Goal: Task Accomplishment & Management: Use online tool/utility

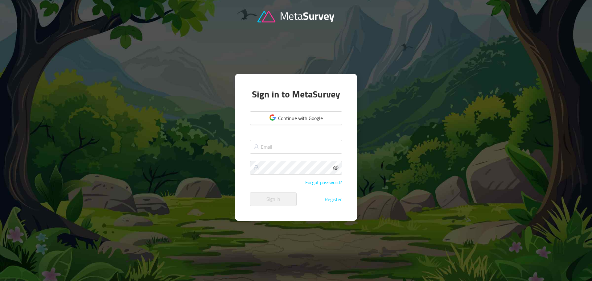
click at [371, 244] on div at bounding box center [296, 140] width 592 height 281
click at [279, 142] on input "text" at bounding box center [296, 147] width 92 height 14
paste input "[EMAIL_ADDRESS][DOMAIN_NAME]"
type input "[EMAIL_ADDRESS][DOMAIN_NAME]"
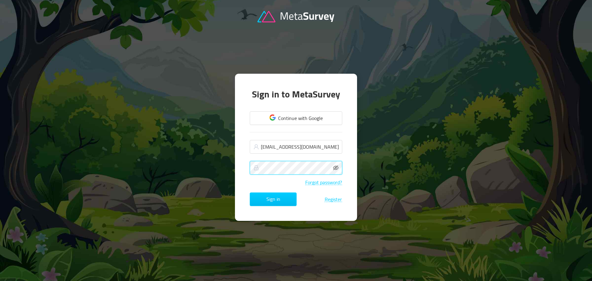
click at [250, 192] on button "Sign in" at bounding box center [273, 199] width 47 height 14
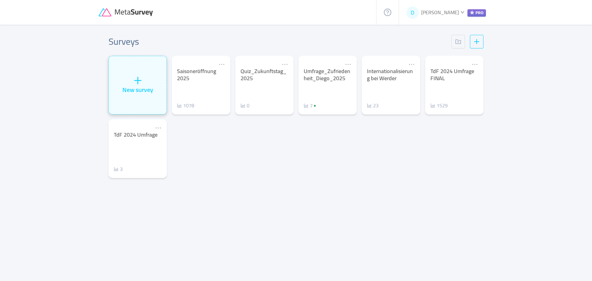
click at [138, 87] on div "New survey" at bounding box center [137, 89] width 31 height 9
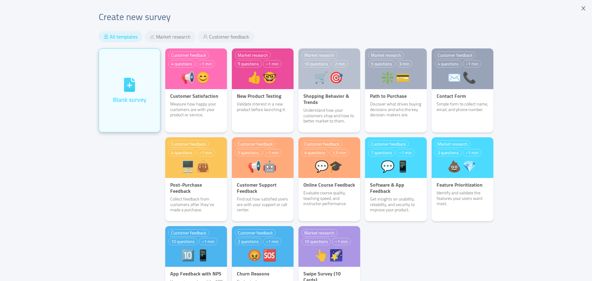
click at [118, 117] on div "Blank survey" at bounding box center [129, 90] width 61 height 83
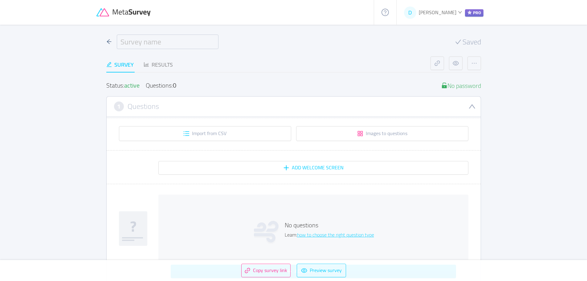
click at [146, 41] on input "text" at bounding box center [168, 42] width 102 height 14
paste input "Umfrage für 14–17-jährige Fußballfans"
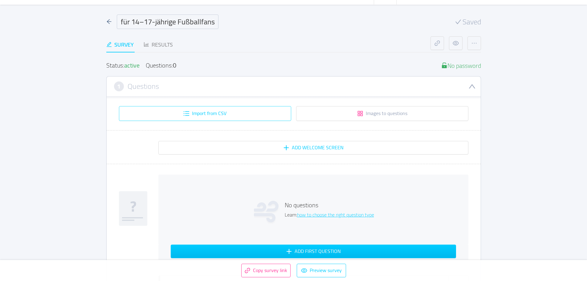
scroll to position [31, 0]
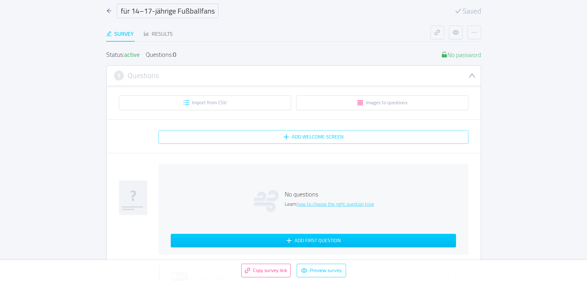
type input "Umfrage für 14–17-jährige Fußballfans"
click at [276, 134] on button "Add Welcome screen" at bounding box center [313, 137] width 310 height 14
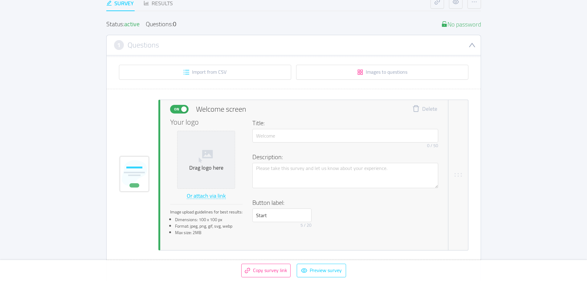
scroll to position [92, 0]
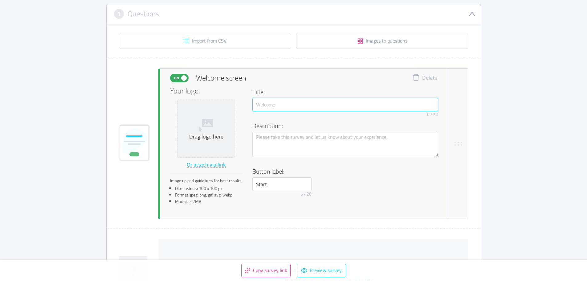
click at [290, 102] on input "text" at bounding box center [345, 105] width 186 height 14
paste input "Umfrage für 14–17-jährige Fußballfans"
type input "Umfrage für 14–17-jährige Fußballfans"
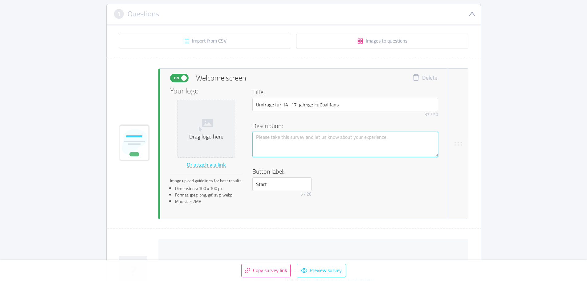
click at [319, 147] on textarea at bounding box center [345, 144] width 186 height 25
paste textarea "👉 Sag uns, was dich als Fußballfan wirklich interessiert! ⚽ Hilf uns, coole Ang…"
type textarea "👉 Sag uns, was dich als Fußballfan wirklich interessiert! ⚽ Hilf uns, coole Ang…"
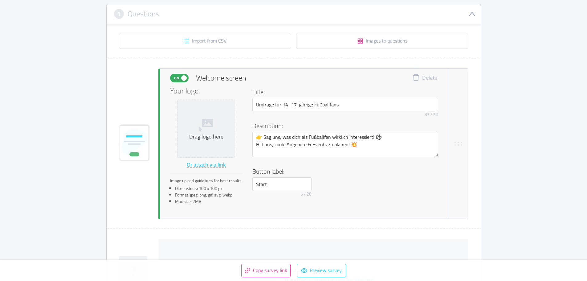
click at [145, 184] on div "On Welcome screen Delete Your logo Drag logo here Or attach via link Image uplo…" at bounding box center [294, 143] width 374 height 151
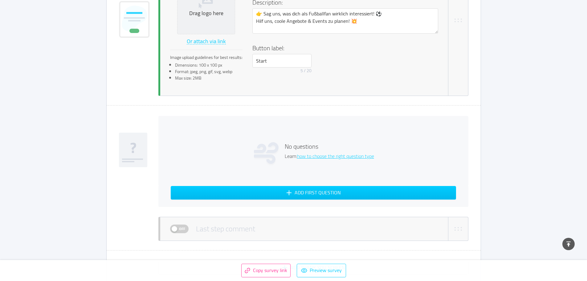
scroll to position [247, 0]
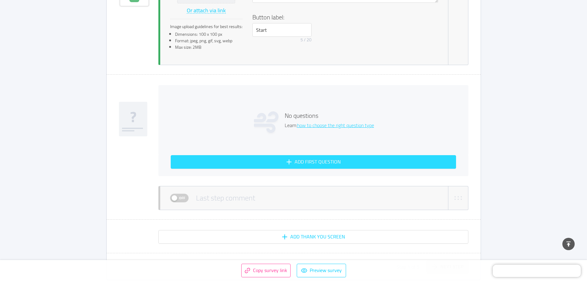
click at [345, 162] on button "Add first question" at bounding box center [313, 162] width 285 height 14
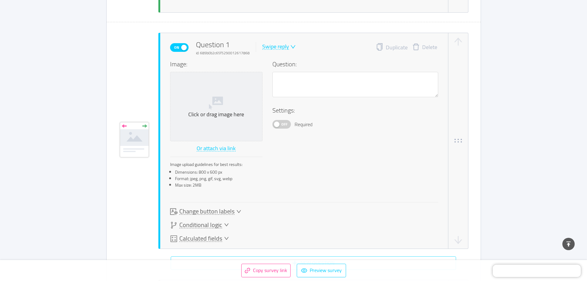
scroll to position [299, 0]
click at [297, 84] on textarea at bounding box center [356, 84] width 166 height 25
paste textarea "1. Wie alt bist du?"
type textarea "1. Wie alt bist du?"
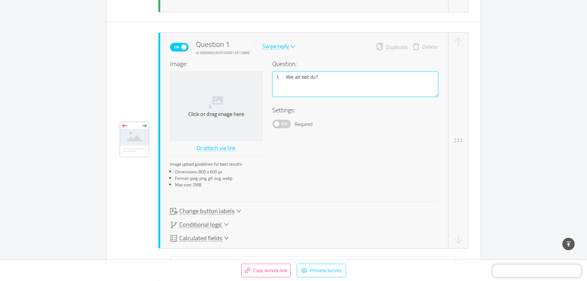
drag, startPoint x: 286, startPoint y: 78, endPoint x: 265, endPoint y: 83, distance: 21.2
click at [265, 83] on div "Image: Click or drag image here Or attach via link Image upload guidelines for …" at bounding box center [304, 125] width 268 height 133
type textarea "Wie alt bist du?"
click at [291, 44] on icon "icon: down" at bounding box center [293, 47] width 6 height 6
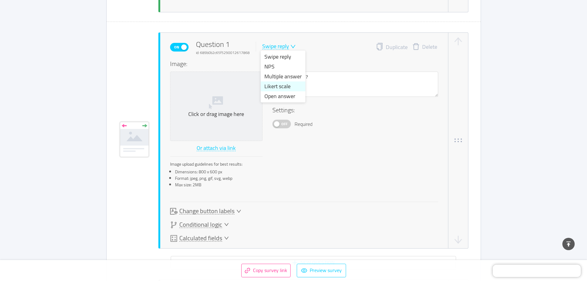
click at [294, 86] on li "Likert scale" at bounding box center [283, 86] width 45 height 10
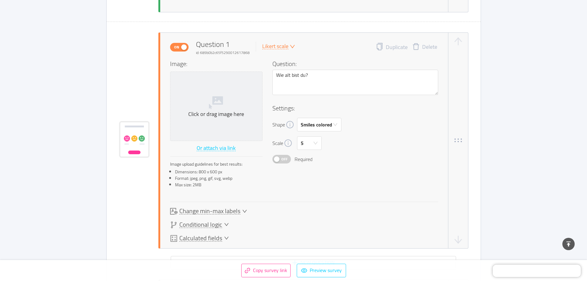
click at [283, 44] on div "Likert scale" at bounding box center [275, 46] width 26 height 6
click at [284, 62] on li "NPS" at bounding box center [283, 67] width 45 height 10
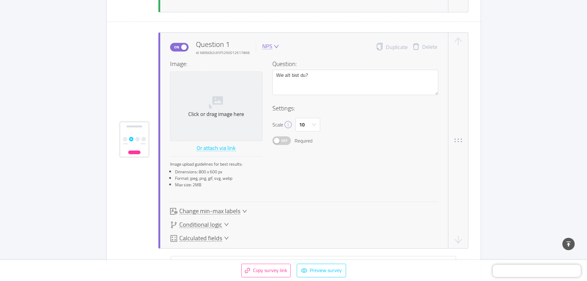
click at [269, 48] on div "NPS" at bounding box center [267, 46] width 10 height 6
click at [285, 59] on li "Swipe reply" at bounding box center [283, 57] width 45 height 10
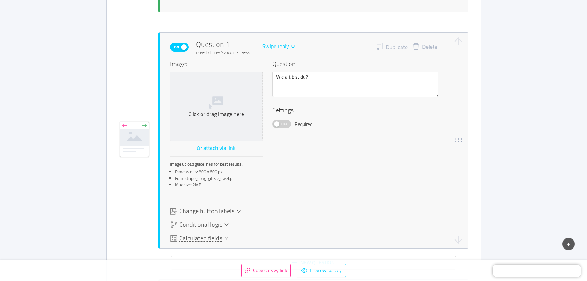
click at [280, 46] on div "Swipe reply" at bounding box center [275, 46] width 27 height 6
click at [288, 83] on li "Likert scale" at bounding box center [283, 86] width 45 height 10
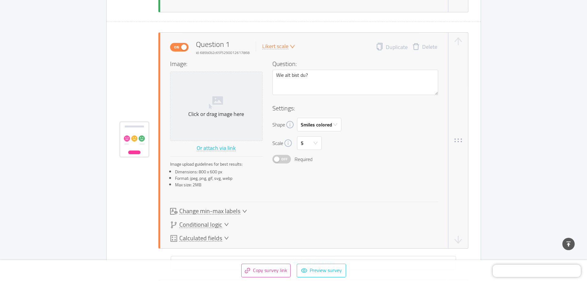
click at [286, 45] on div "Likert scale" at bounding box center [275, 46] width 26 height 6
click at [294, 99] on li "Open answer" at bounding box center [283, 96] width 45 height 10
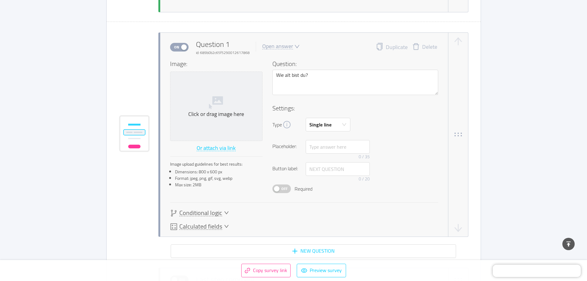
click at [289, 48] on div "Open answer" at bounding box center [277, 46] width 31 height 6
click at [287, 58] on li "Swipe reply" at bounding box center [283, 57] width 45 height 10
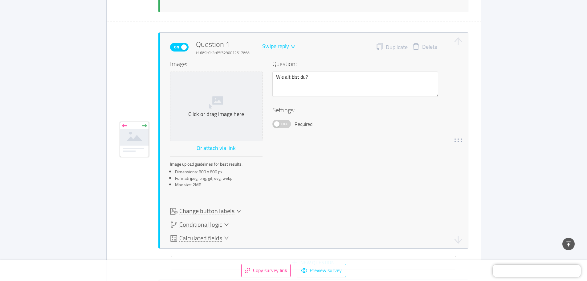
click at [286, 49] on div "Swipe reply" at bounding box center [275, 46] width 27 height 6
click at [274, 65] on li "NPS" at bounding box center [283, 67] width 45 height 10
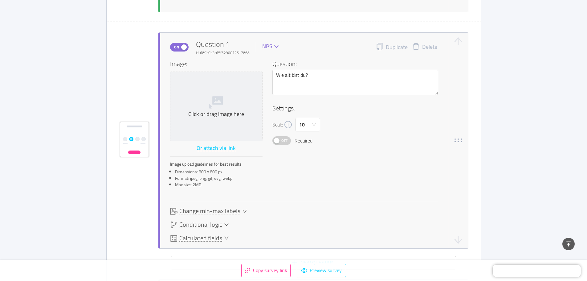
click at [269, 46] on div "NPS" at bounding box center [267, 46] width 10 height 6
click at [273, 72] on li "Multiple answer" at bounding box center [283, 77] width 45 height 10
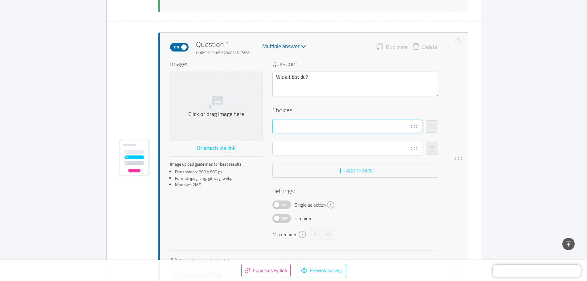
click at [306, 130] on input "text" at bounding box center [348, 127] width 150 height 14
type input "2"
type input "14"
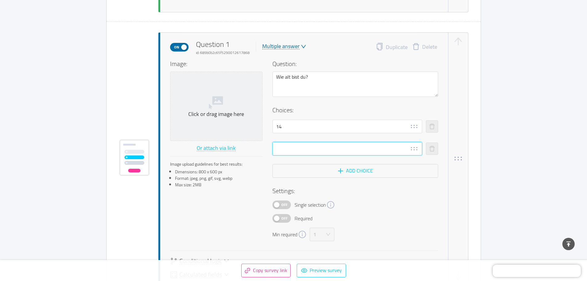
click at [334, 149] on input "text" at bounding box center [348, 149] width 150 height 14
click at [278, 206] on button "Off" at bounding box center [282, 204] width 18 height 9
click at [297, 148] on input "text" at bounding box center [348, 149] width 150 height 14
type input "15"
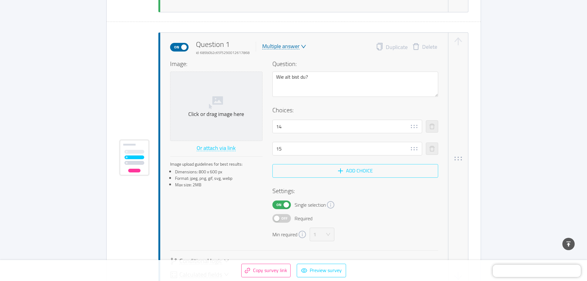
click at [346, 172] on button "Add choice" at bounding box center [356, 171] width 166 height 14
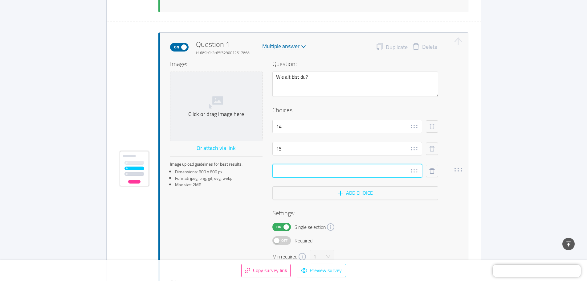
click at [326, 176] on input "text" at bounding box center [348, 171] width 150 height 14
type input "16"
click at [347, 203] on div "Question: Wie alt bist du? Choices: 14 15 16 Add choice Settings: On Single sel…" at bounding box center [356, 161] width 166 height 204
click at [339, 194] on button "Add choice" at bounding box center [356, 193] width 166 height 14
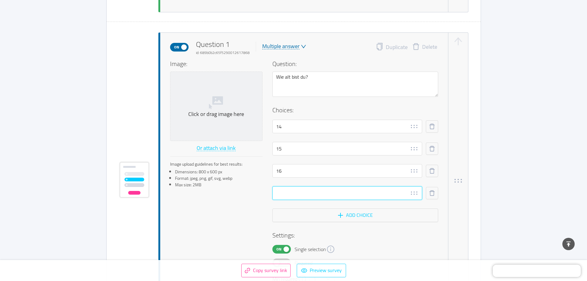
click at [312, 189] on input "text" at bounding box center [348, 193] width 150 height 14
type input "17"
click at [403, 240] on div "Settings: On Single selection Off Required Min required 1" at bounding box center [356, 258] width 166 height 55
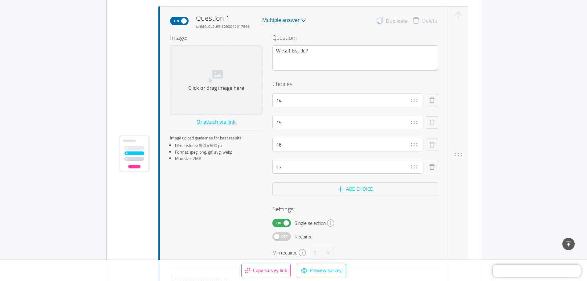
scroll to position [361, 0]
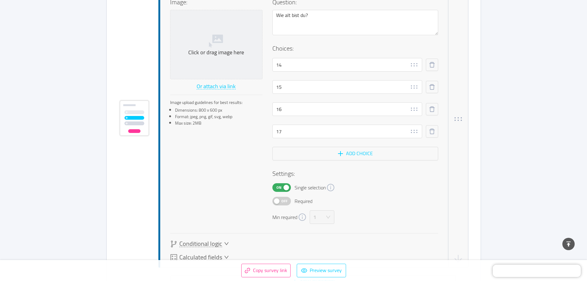
click at [280, 204] on span "Off" at bounding box center [284, 201] width 9 height 8
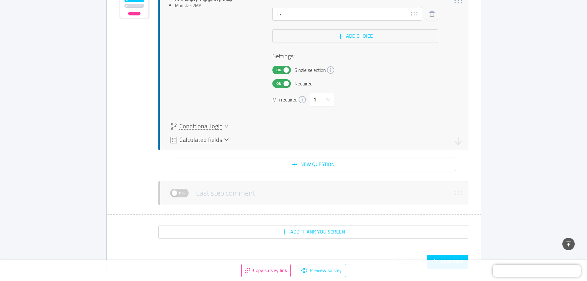
scroll to position [484, 0]
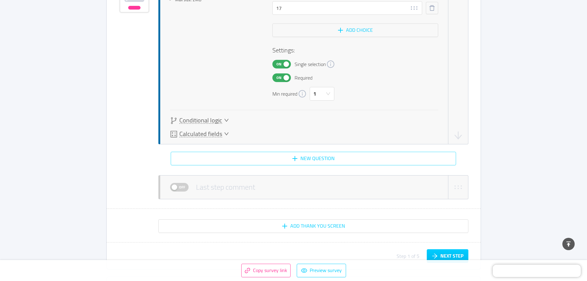
click at [324, 158] on button "New question" at bounding box center [313, 159] width 285 height 14
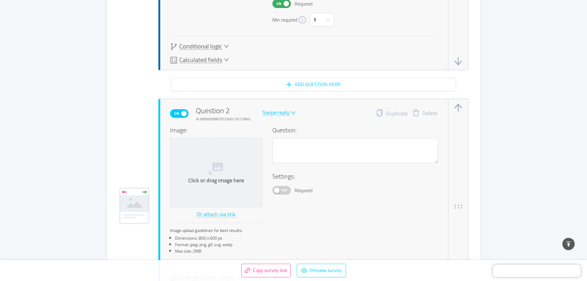
scroll to position [625, 0]
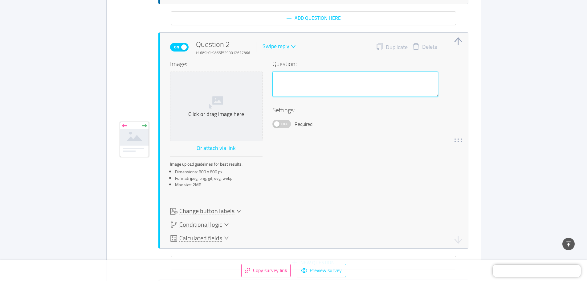
click at [301, 91] on textarea at bounding box center [356, 84] width 166 height 25
paste textarea "2. Bist du Mitglied bei Werder?"
type textarea "2. Bist du Mitglied bei Werder?"
drag, startPoint x: 286, startPoint y: 76, endPoint x: 266, endPoint y: 79, distance: 19.6
click at [266, 79] on div "Image: Click or drag image here Or attach via link Image upload guidelines for …" at bounding box center [304, 125] width 268 height 133
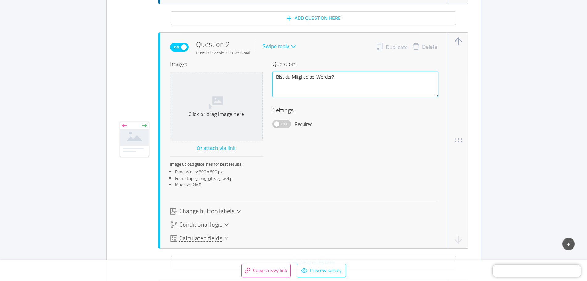
type textarea "Bist du Mitglied bei Werder?"
click at [289, 44] on span at bounding box center [292, 47] width 7 height 6
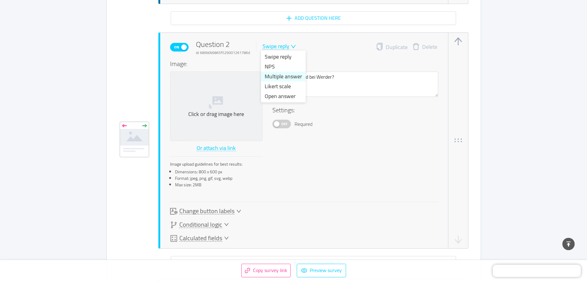
click at [288, 72] on li "Multiple answer" at bounding box center [283, 77] width 45 height 10
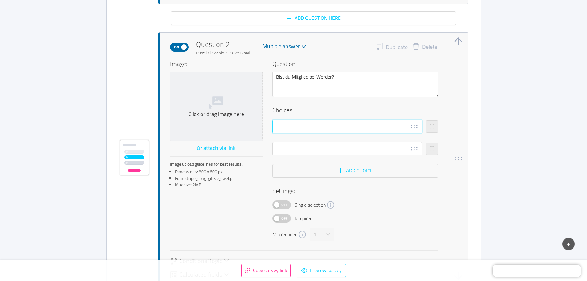
click at [297, 121] on input "text" at bounding box center [348, 127] width 150 height 14
click at [302, 125] on input "[PERSON_NAME]" at bounding box center [348, 127] width 150 height 14
type input "[PERSON_NAME]"
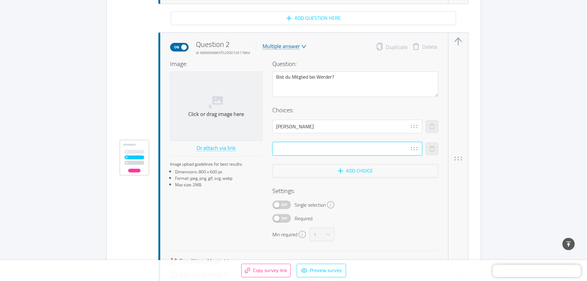
click at [299, 146] on input "text" at bounding box center [348, 149] width 150 height 14
type input "Nein"
click at [336, 166] on button "Add choice" at bounding box center [356, 171] width 166 height 14
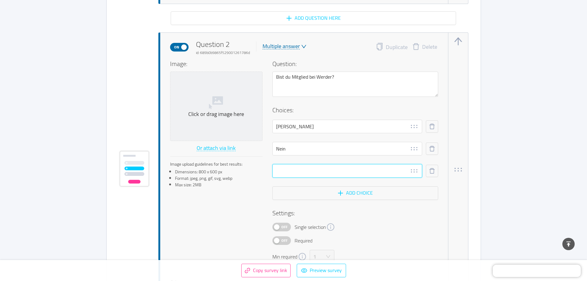
click at [295, 174] on input "text" at bounding box center [348, 171] width 150 height 14
paste input "o Nein, aber ich interessiere mich für Werder"
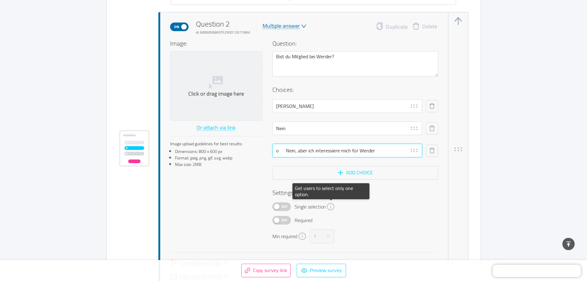
scroll to position [655, 0]
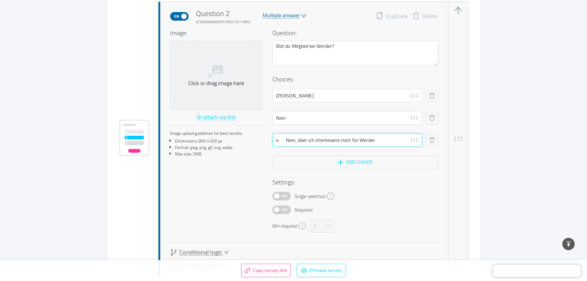
drag, startPoint x: 285, startPoint y: 141, endPoint x: 260, endPoint y: 142, distance: 25.0
click at [260, 142] on div "Image: Click or drag image here Or attach via link Image upload guidelines for …" at bounding box center [304, 130] width 268 height 204
type input "Nein, aber ich interessiere mich für Werder"
click at [285, 198] on span "Off" at bounding box center [284, 196] width 9 height 8
click at [280, 211] on span "Off" at bounding box center [284, 210] width 9 height 8
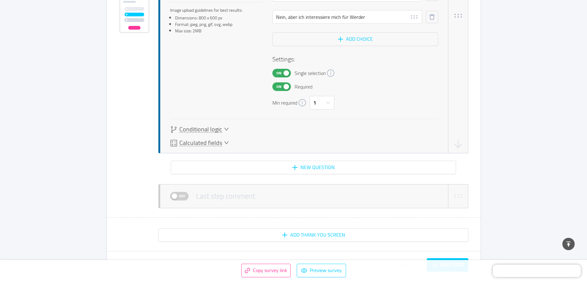
scroll to position [779, 0]
click at [342, 163] on button "New question" at bounding box center [313, 167] width 285 height 14
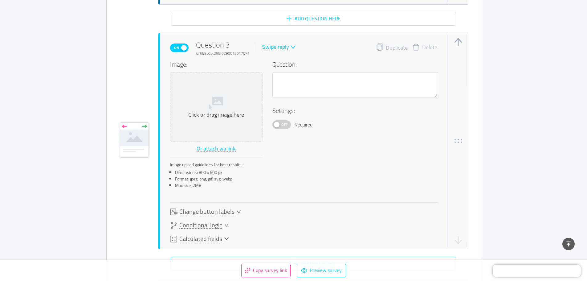
scroll to position [928, 0]
click at [298, 76] on textarea at bounding box center [356, 84] width 166 height 25
click at [328, 84] on textarea at bounding box center [356, 84] width 166 height 25
paste textarea "3. Dein Namensvorschlag für das Jugend-Angebot bei Werder"
type textarea "3. Dein Namensvorschlag für das Jugend-Angebot bei Werder"
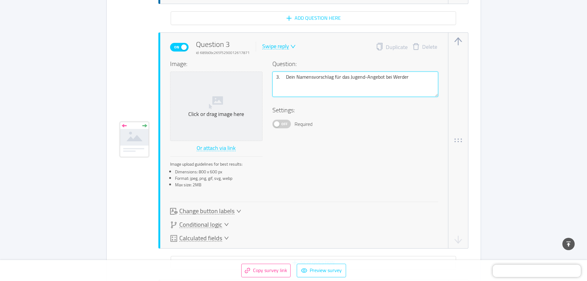
drag, startPoint x: 283, startPoint y: 79, endPoint x: 272, endPoint y: 82, distance: 11.7
click at [272, 82] on div "Image: Click or drag image here Or attach via link Image upload guidelines for …" at bounding box center [304, 125] width 268 height 133
type textarea "Dein Namensvorschlag für das Jugend-Angebot bei Werder"
click at [285, 44] on div "Swipe reply" at bounding box center [275, 46] width 27 height 6
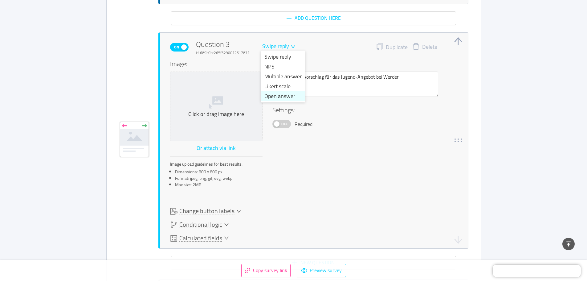
click at [293, 94] on li "Open answer" at bounding box center [283, 96] width 45 height 10
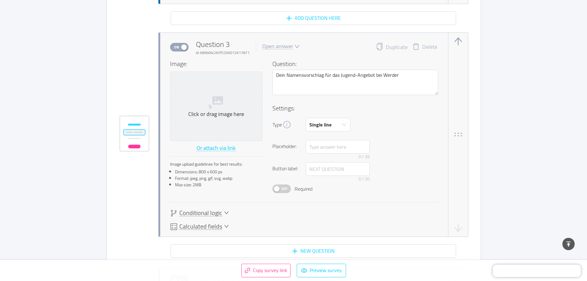
click at [278, 190] on button "Off" at bounding box center [282, 188] width 18 height 9
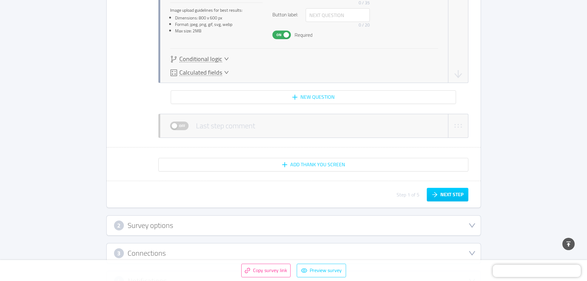
scroll to position [1082, 0]
click at [312, 98] on button "New question" at bounding box center [313, 97] width 285 height 14
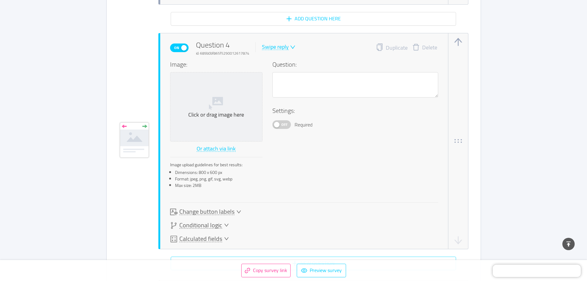
scroll to position [1160, 0]
click at [284, 47] on div "Swipe reply" at bounding box center [275, 46] width 27 height 6
click at [292, 75] on li "Multiple answer" at bounding box center [282, 77] width 45 height 10
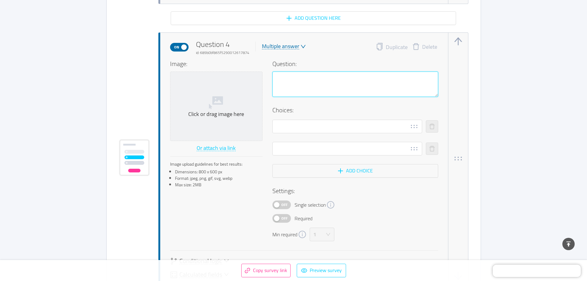
click at [289, 82] on textarea at bounding box center [356, 84] width 166 height 25
paste textarea "4. Welche Fan-Angebote wünschst du dir von Werder Bremen? (Mehrfachauswahl mögl…"
type textarea "4. Welche Fan-Angebote wünschst du dir von Werder Bremen? (Mehrfachauswahl mögl…"
click at [282, 77] on textarea "4. Welche Fan-Angebote wünschst du dir von Werder Bremen? (Mehrfachauswahl mögl…" at bounding box center [356, 84] width 166 height 25
drag, startPoint x: 285, startPoint y: 77, endPoint x: 268, endPoint y: 79, distance: 17.7
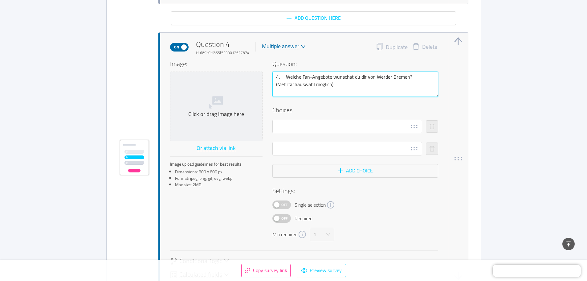
click at [268, 79] on div "Image: Click or drag image here Or attach via link Image upload guidelines for …" at bounding box center [304, 150] width 268 height 182
type textarea "Welche Fan-Angebote wünschst du dir von Werder Bremen? (Mehrfachauswahl möglich)"
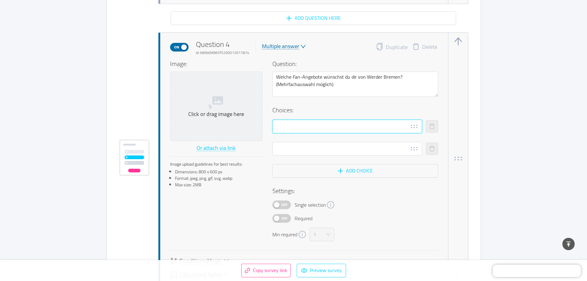
click at [306, 125] on input "text" at bounding box center [348, 127] width 150 height 14
paste input "Bock auf Bewegung? Schnupperangebote von Werder/oder „neuen“ Sportarten"
type input "Bock auf Bewegung? Schnupperangebote von Werder/oder „neuen“ Sportarten"
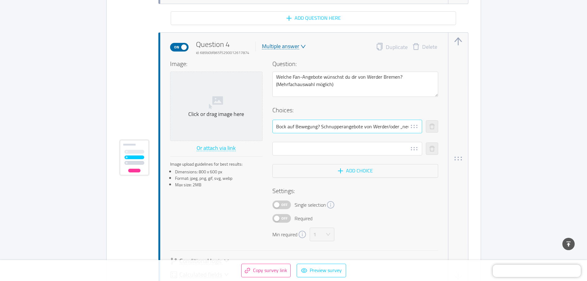
click at [416, 127] on icon at bounding box center [414, 126] width 9 height 9
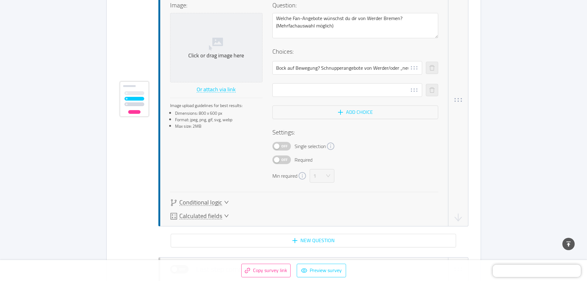
scroll to position [1160, 0]
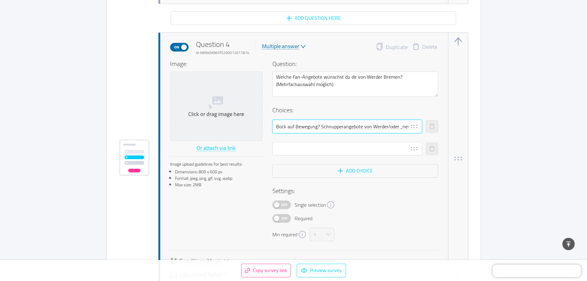
click at [349, 129] on input "Bock auf Bewegung? Schnupperangebote von Werder/oder „neuen“ Sportarten" at bounding box center [348, 127] width 150 height 14
drag, startPoint x: 318, startPoint y: 127, endPoint x: 278, endPoint y: 128, distance: 39.8
click at [278, 128] on input "Bock auf Bewegung? Schnupperangebote von Werder/oder „neuen“ Sportarten" at bounding box center [348, 127] width 150 height 14
click at [318, 128] on input "Bock auf Bewegung? Schnupperangebote von Werder/oder „neuen“ Sportarten" at bounding box center [348, 127] width 150 height 14
drag, startPoint x: 318, startPoint y: 127, endPoint x: 276, endPoint y: 128, distance: 42.5
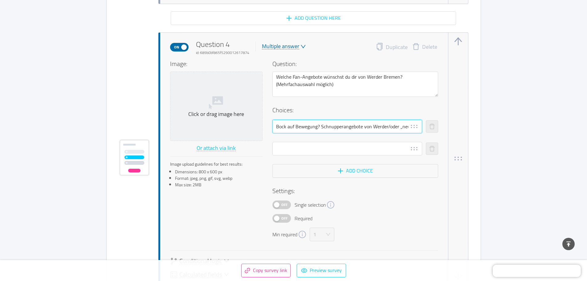
click at [276, 128] on input "Bock auf Bewegung? Schnupperangebote von Werder/oder „neuen“ Sportarten" at bounding box center [348, 127] width 150 height 14
drag, startPoint x: 276, startPoint y: 128, endPoint x: 303, endPoint y: 161, distance: 42.6
click at [303, 161] on div at bounding box center [348, 159] width 150 height 9
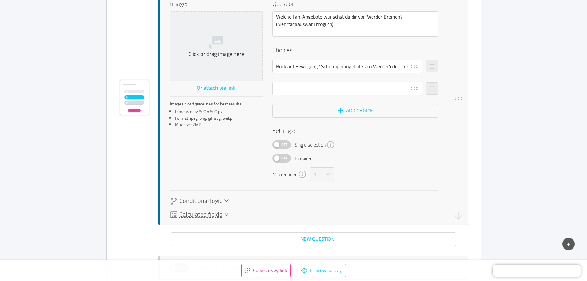
scroll to position [1222, 0]
click at [221, 199] on span "Conditional logic" at bounding box center [200, 199] width 43 height 6
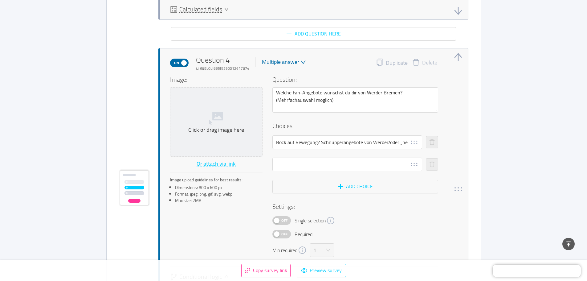
scroll to position [1144, 0]
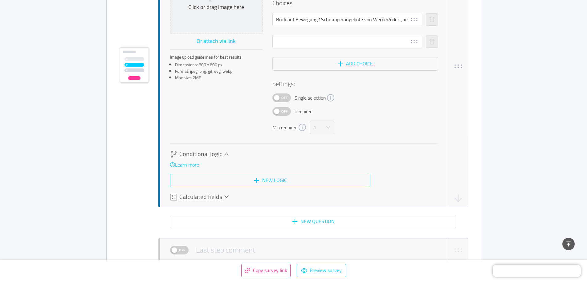
click at [242, 181] on button "New logic" at bounding box center [270, 181] width 200 height 14
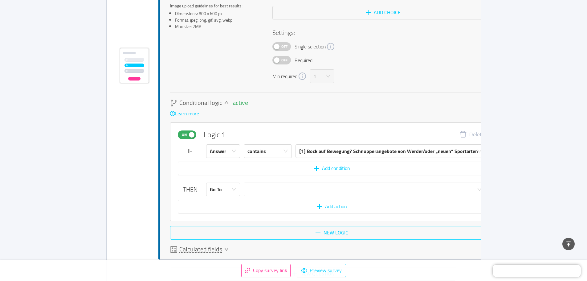
scroll to position [1319, 0]
click at [296, 189] on div at bounding box center [363, 188] width 231 height 13
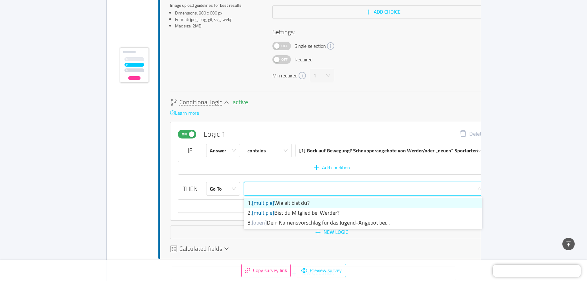
click at [296, 189] on div at bounding box center [363, 188] width 231 height 13
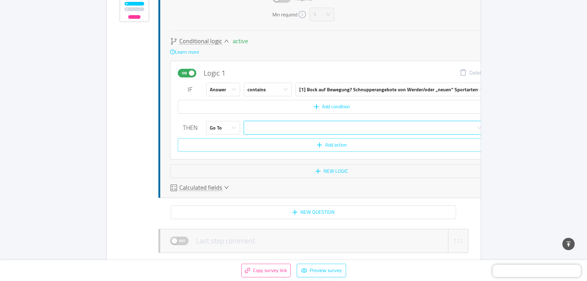
scroll to position [1381, 0]
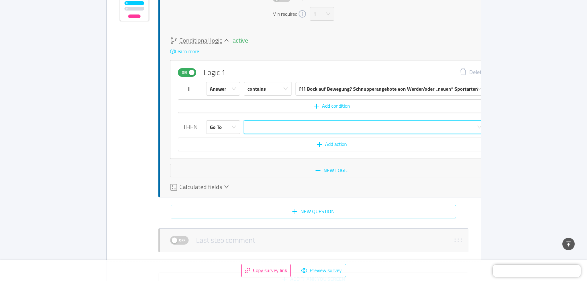
click at [306, 212] on button "New question" at bounding box center [313, 212] width 285 height 14
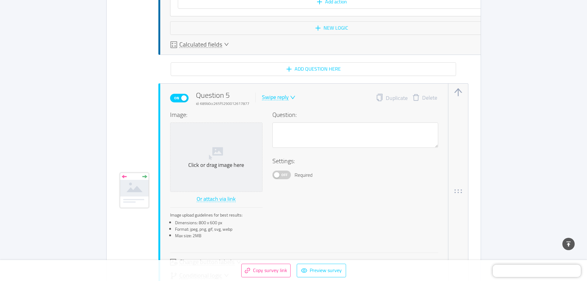
scroll to position [1512, 0]
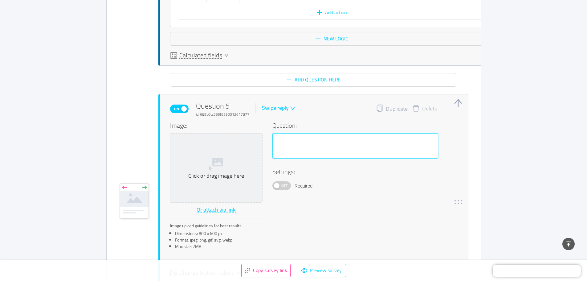
click at [314, 151] on textarea at bounding box center [356, 145] width 166 height 25
type textarea "W"
type textarea "Wü"
type textarea "Wün"
type textarea "Wüns"
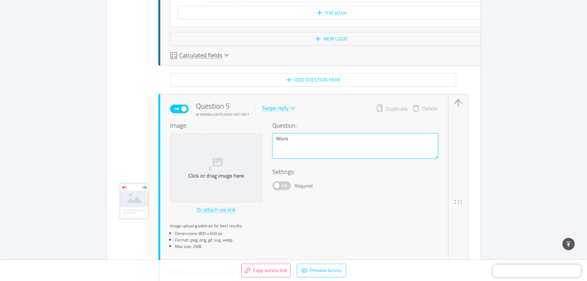
type textarea "Wünsc"
type textarea "Wüns"
type textarea "Wünsc"
type textarea "Wünsch"
type textarea "Wünsche"
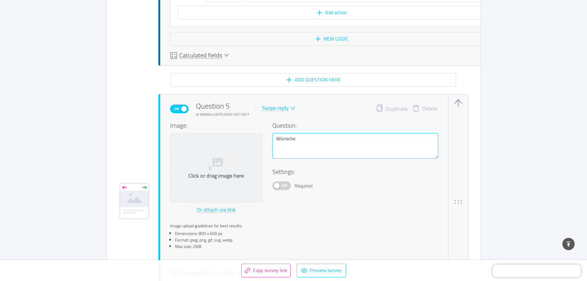
type textarea "Wünsche"
type textarea "Wünsche f"
type textarea "Wünsche fü"
type textarea "Wünsche für"
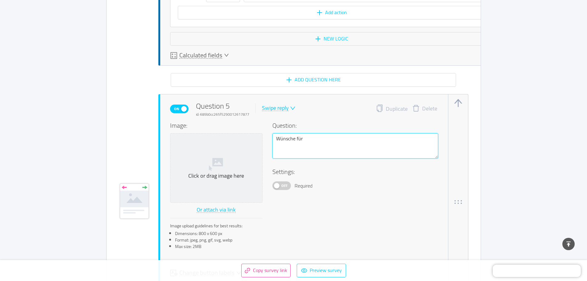
click at [322, 146] on textarea "Wünsche für" at bounding box center [356, 145] width 166 height 25
type textarea "Wünsche für B"
type textarea "Wünsche für Be"
type textarea "Wünsche für Bew"
type textarea "Wünsche für Bewe"
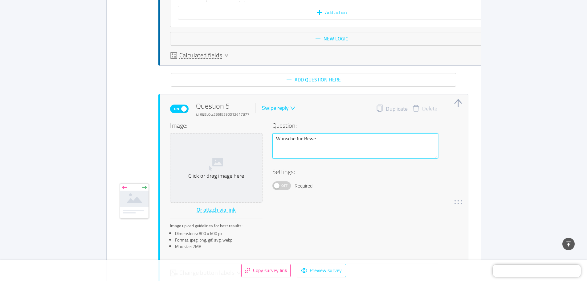
type textarea "Wünsche für Beweg"
type textarea "Wünsche für Bewegu"
type textarea "Wünsche für Bewegun"
type textarea "Wünsche für Bewegung"
type textarea "Wünsche für Bewegungs"
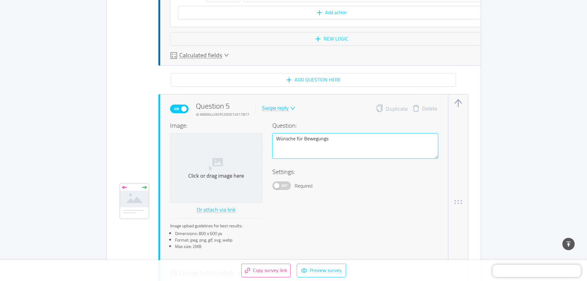
type textarea "Wünsche für Bewegungsa"
type textarea "Wünsche für Bewegungsan"
type textarea "Wünsche für Bewegungsang"
type textarea "Wünsche für Bewegungsange"
type textarea "Wünsche für Bewegungsangeb"
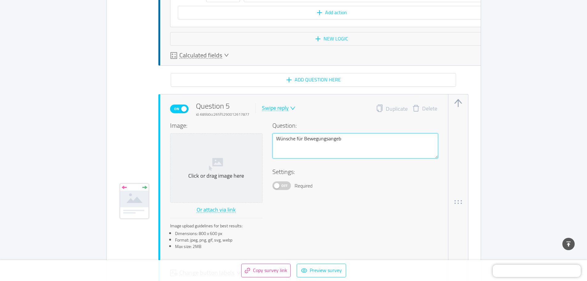
type textarea "Wünsche für Bewegungsangebo"
type textarea "Wünsche für Bewegungsangebot"
type textarea "Wünsche für Bewegungsangebote"
click at [290, 111] on div "On Question 5 id: 689b0cc265f5290012617877 Swipe reply" at bounding box center [232, 108] width 125 height 17
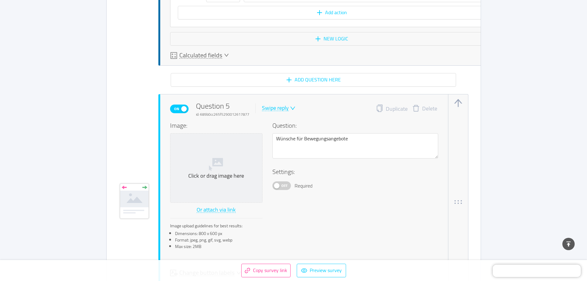
click at [281, 109] on div "Swipe reply" at bounding box center [275, 108] width 27 height 6
click at [293, 153] on li "Open answer" at bounding box center [282, 158] width 45 height 10
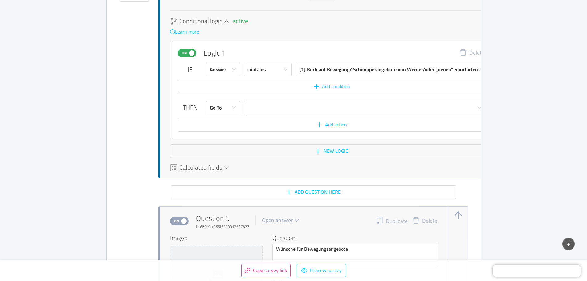
scroll to position [1389, 0]
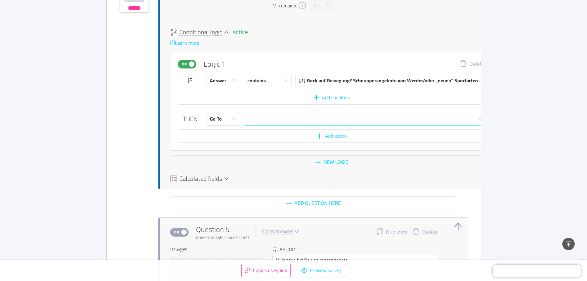
click at [289, 118] on div at bounding box center [363, 118] width 231 height 13
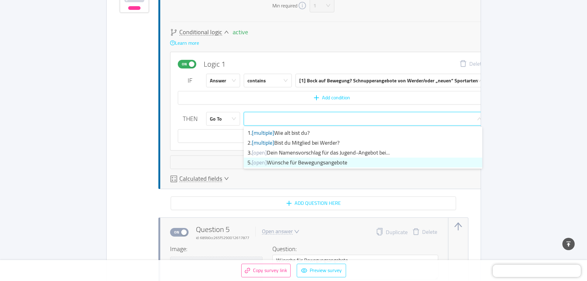
click at [276, 162] on li "5. [open] Wünsche für Bewegungsangebote" at bounding box center [363, 163] width 239 height 10
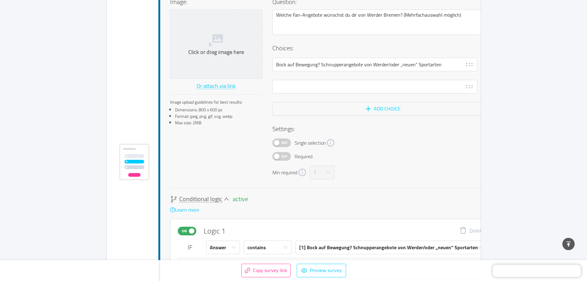
scroll to position [1204, 0]
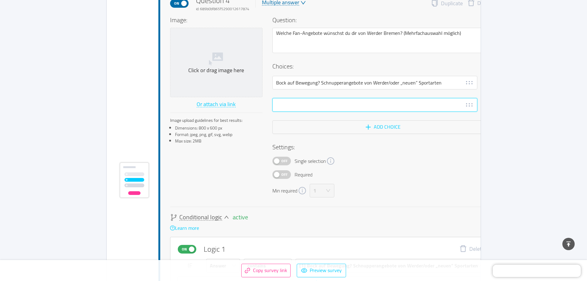
click at [314, 105] on input "text" at bounding box center [375, 105] width 205 height 14
click at [297, 104] on input "text" at bounding box center [375, 105] width 205 height 14
paste input "Bock auf Bewegung? Schnupperangebote von Werder/oder „neuen“ Sportarten"
type input "Bock auf Bewegung? Schnupperangebote von Werder/oder „neuen“ Sportarten"
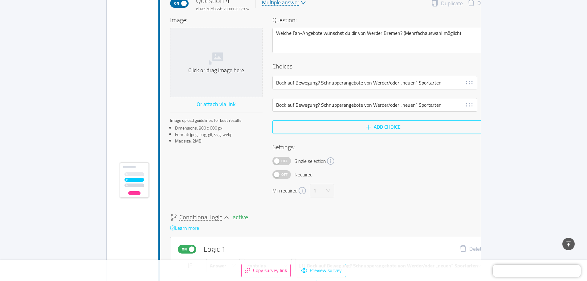
click at [346, 120] on button "Add choice" at bounding box center [383, 127] width 221 height 14
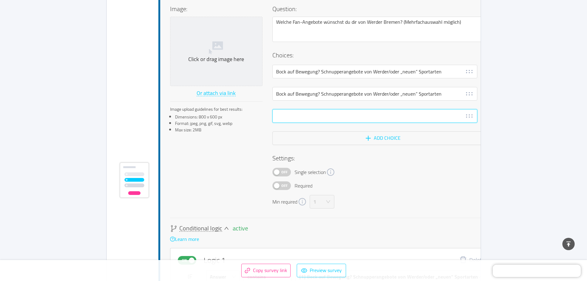
click at [301, 116] on input "text" at bounding box center [375, 116] width 205 height 14
paste input "Erlebe Werder hautnah: z.B. gemeinsames Public Viewing, Fußball-Camps, Gaming, …"
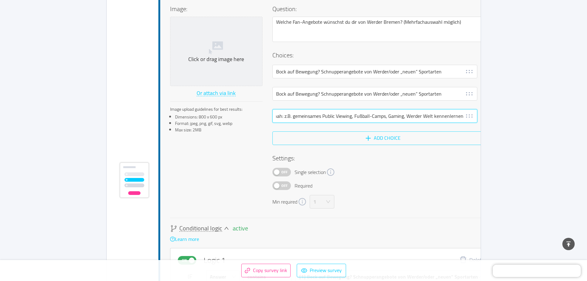
type input "Erlebe Werder hautnah: z.B. gemeinsames Public Viewing, Fußball-Camps, Gaming, …"
click at [344, 144] on button "Add choice" at bounding box center [383, 138] width 221 height 14
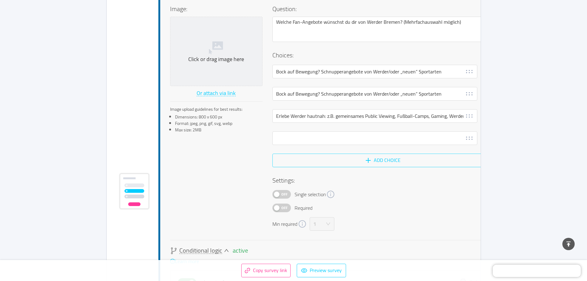
scroll to position [1226, 0]
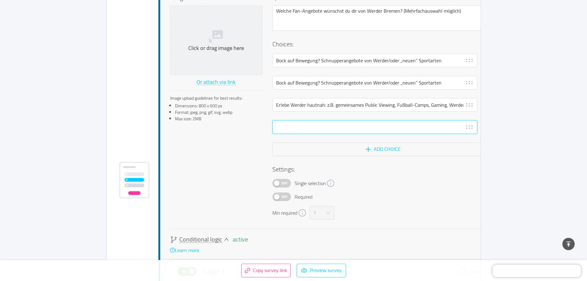
click at [312, 128] on input "text" at bounding box center [375, 127] width 205 height 14
paste input "Gestalte die grün-weiße Zukunft: z.B. Zukunftswerkstatt (aktive Mitgestaltung d…"
type input "Gestalte die grün-weiße Zukunft: z.B. Zukunftswerkstatt (aktive Mitgestaltung d…"
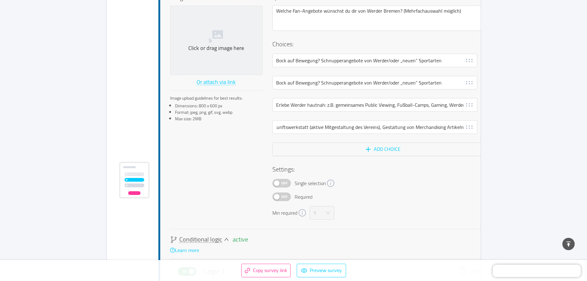
click at [281, 193] on span "Off" at bounding box center [284, 197] width 9 height 8
click at [348, 152] on button "Add choice" at bounding box center [383, 149] width 221 height 14
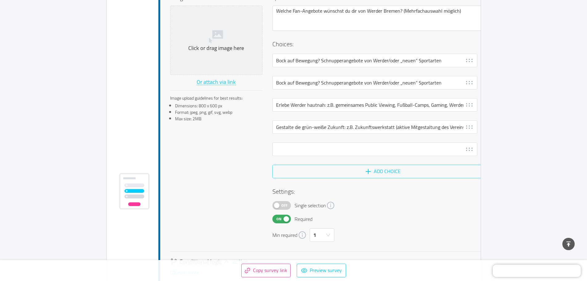
scroll to position [1237, 0]
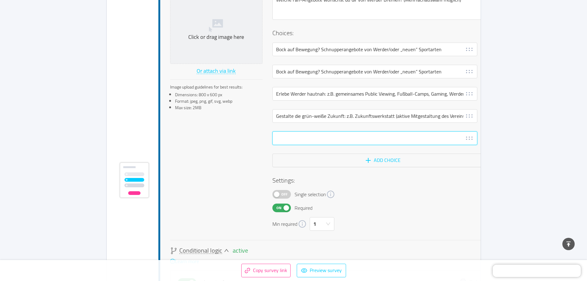
click at [311, 142] on input "text" at bounding box center [375, 138] width 205 height 14
paste input "Mach dich schlau: z.B. Jugend-Treff, Jugend-Austausch, Gedenkstättenfahrt, Demo…"
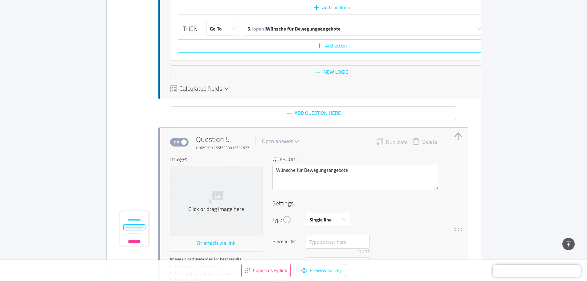
scroll to position [1607, 0]
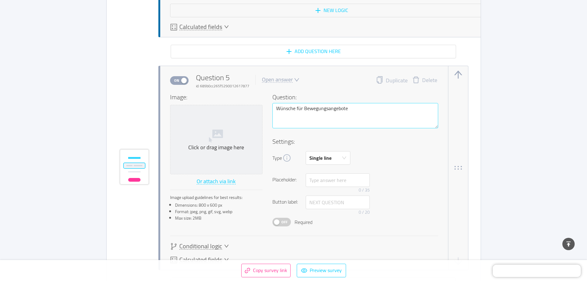
type input "Mach dich schlau: z.B. Jugend-Treff, Jugend-Austausch, Gedenkstättenfahrt, Demo…"
click at [276, 107] on textarea "Wünsche für Bewegungsangebote" at bounding box center [356, 115] width 166 height 25
type textarea "ÄWünsche für Bewegungsangebote"
type textarea "ÄuWünsche für Bewegungsangebote"
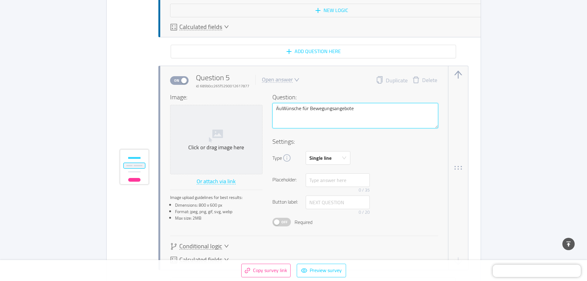
type textarea "ÄußWünsche für Bewegungsangebote"
type textarea "ÄußeWünsche für Bewegungsangebote"
type textarea "ÄußerWünsche für Bewegungsangebote"
type textarea "ÄußereWünsche für Bewegungsangebote"
type textarea "Äußere Wünsche für Bewegungsangebote"
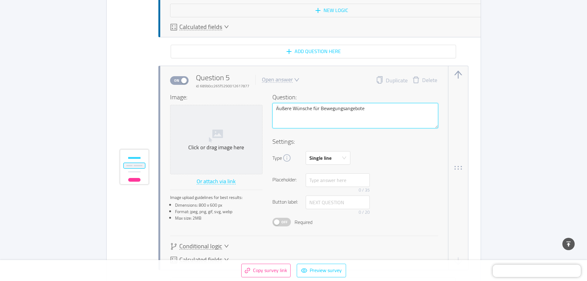
type textarea "Äußere dWünsche für Bewegungsangebote"
type textarea "Äußere deWünsche für Bewegungsangebote"
type textarea "Äußere deiWünsche für Bewegungsangebote"
type textarea "Äußere deinWünsche für Bewegungsangebote"
type textarea "Äußere deineWünsche für Bewegungsangebote"
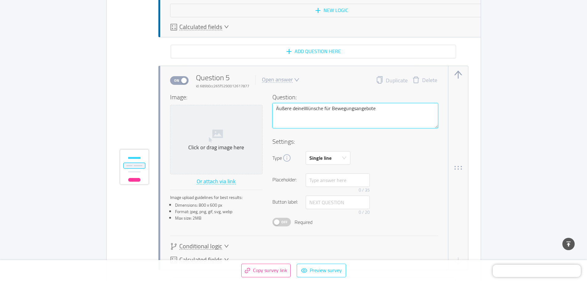
type textarea "Äußere deine Wünsche für Bewegungsangebote"
click at [309, 111] on textarea "Äußere deine Wünsche für Bewegungsangebote" at bounding box center [356, 115] width 166 height 25
type textarea "Äußere deine ünsche für Bewegungsangebote"
type textarea "Äußere deine wünsche für Bewegungsangebote"
click at [388, 161] on div "Type Single line" at bounding box center [356, 158] width 166 height 14
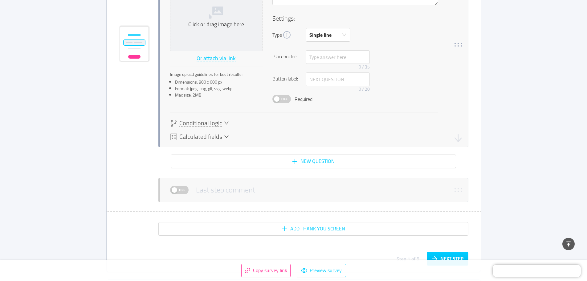
scroll to position [1731, 0]
click at [312, 160] on button "New question" at bounding box center [313, 161] width 285 height 14
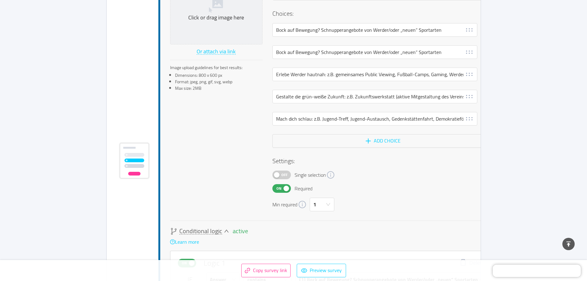
scroll to position [1226, 0]
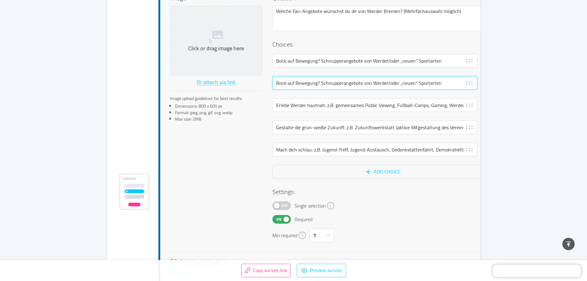
click at [294, 85] on input "Bock auf Bewegung? Schnupperangebote von Werder/oder „neuen“ Sportarten" at bounding box center [375, 83] width 205 height 14
drag, startPoint x: 276, startPoint y: 81, endPoint x: 491, endPoint y: 80, distance: 214.6
paste input "lick über`n Deich: Veranstaltungen, die den Horizont erweitern, wie z.B. den Be…"
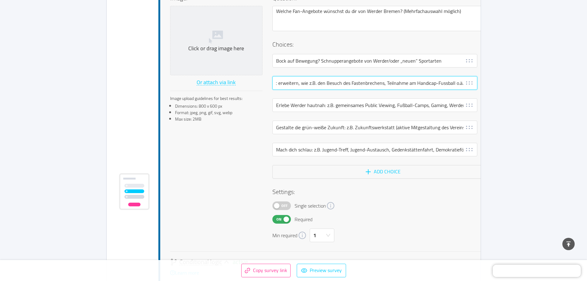
type input "Blick über`n Deich: Veranstaltungen, die den Horizont erweitern, wie z.B. den B…"
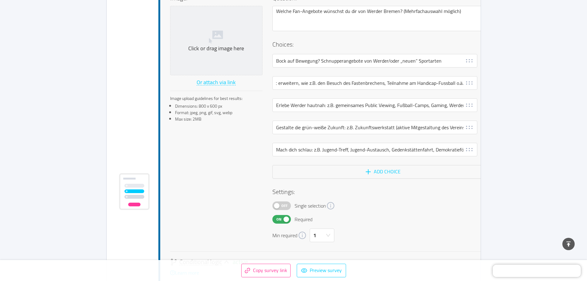
click at [417, 235] on div "Min required 1" at bounding box center [383, 235] width 221 height 14
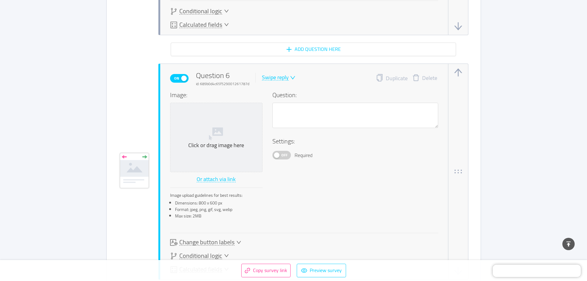
scroll to position [1843, 0]
click at [301, 120] on textarea at bounding box center [356, 114] width 166 height 25
type textarea "W"
type textarea "Wü"
type textarea "Wün"
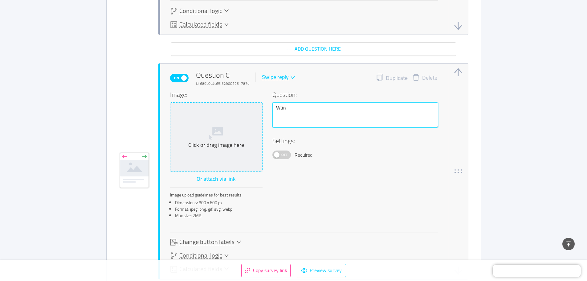
type textarea "Wüns"
type textarea "Wünsc"
type textarea "Wünsch"
type textarea "Wünsche"
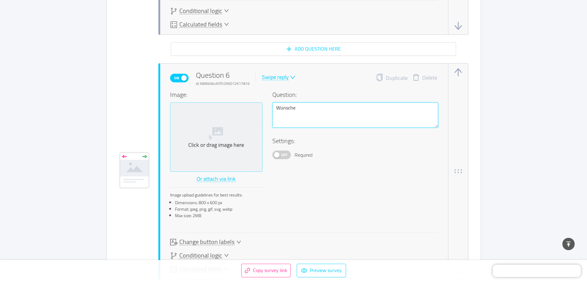
type textarea "Wünsche f"
type textarea "Wünsche fü"
type textarea "Wünsche für"
type textarea "Wünsche für V"
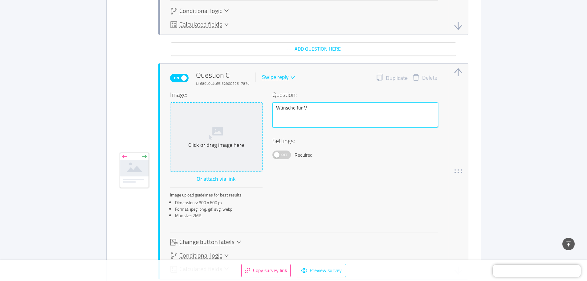
type textarea "Wünsche für Ve"
type textarea "Wünsche für Ver"
type textarea "Wünsche für Vera"
type textarea "Wünsche für Veran"
type textarea "Wünsche für Verans"
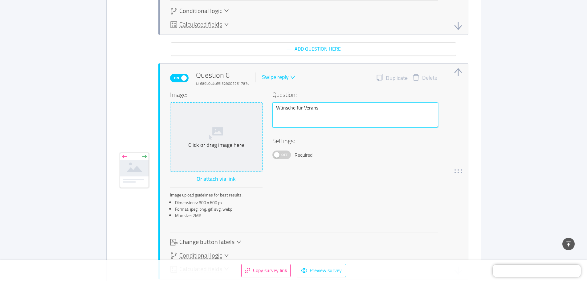
type textarea "Wünsche für Veransa"
type textarea "Wünsche für Verans"
type textarea "Wünsche für Veranst"
type textarea "Wünsche für Veransta"
type textarea "Wünsche für Veranstal"
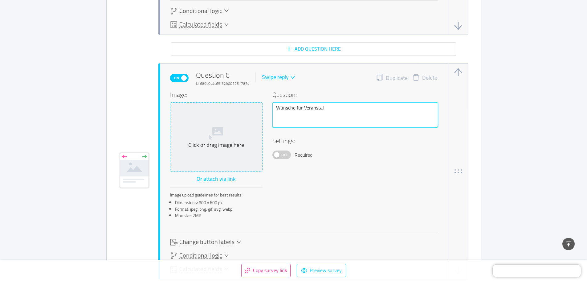
type textarea "Wünsche für Veranstalt"
type textarea "Wünsche für Veranstaltu"
type textarea "Wünsche für Veranstaltun"
type textarea "Wünsche für Veranstaltung"
type textarea "Wünsche für Veranstaltunge"
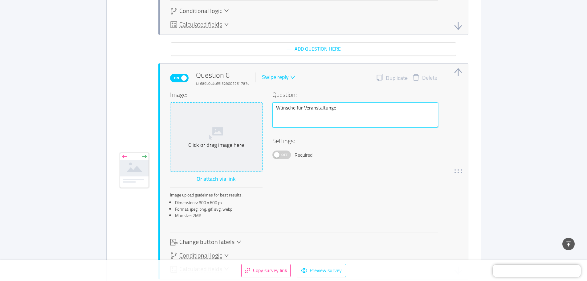
type textarea "Wünsche für Veranstaltungen"
type textarea "Wünsche für Veranstaltungen d"
type textarea "Wünsche für Veranstaltungen di"
type textarea "Wünsche für Veranstaltungen die"
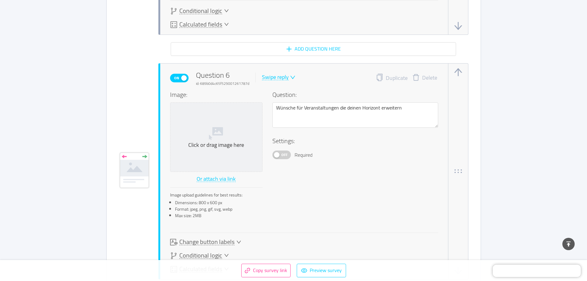
click at [273, 75] on div "Swipe reply" at bounding box center [275, 77] width 27 height 6
click at [293, 125] on li "Open answer" at bounding box center [282, 127] width 45 height 10
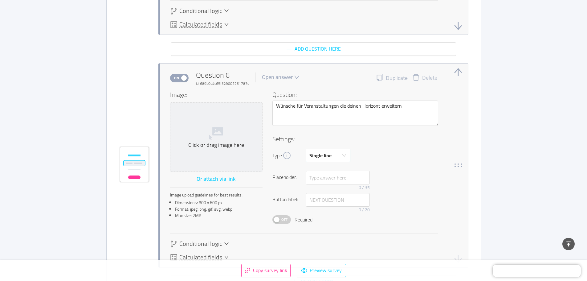
click at [333, 149] on div "Single line" at bounding box center [326, 155] width 33 height 13
click at [330, 175] on li "Multi line" at bounding box center [328, 179] width 45 height 10
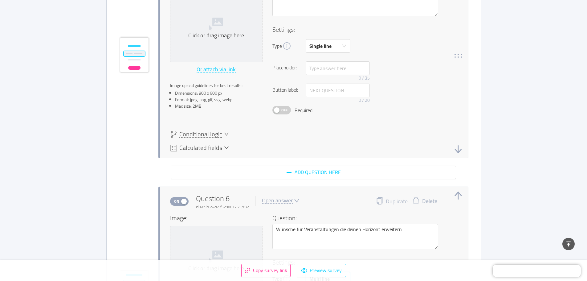
scroll to position [1658, 0]
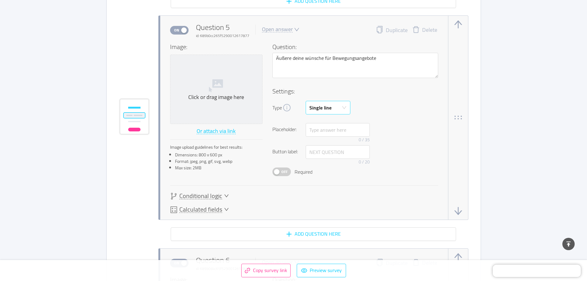
click at [322, 105] on div "Single line" at bounding box center [321, 107] width 22 height 13
click at [330, 130] on li "Multi line" at bounding box center [328, 132] width 45 height 10
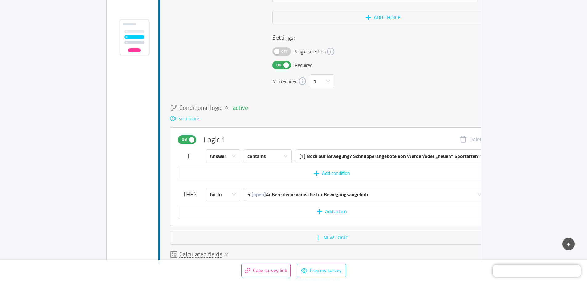
scroll to position [1442, 0]
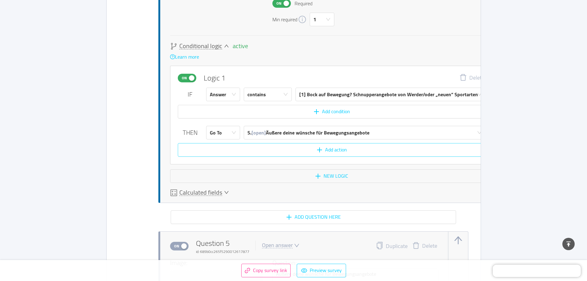
click at [330, 149] on button "Add action" at bounding box center [332, 150] width 308 height 14
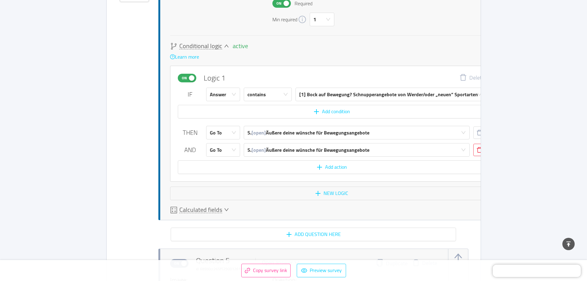
click at [474, 150] on button "button" at bounding box center [480, 150] width 12 height 12
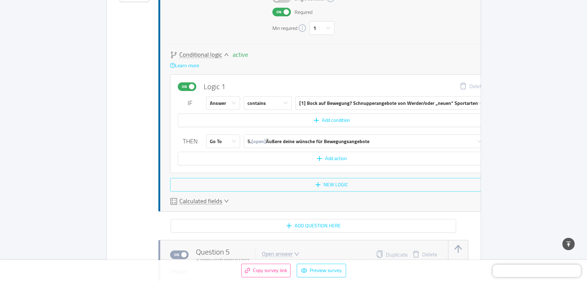
click at [317, 187] on button "New logic" at bounding box center [331, 185] width 323 height 14
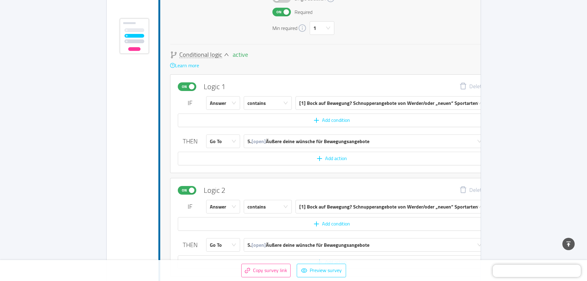
scroll to position [1485, 0]
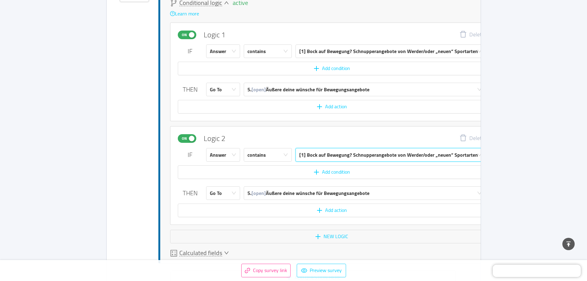
click at [322, 156] on div "[1] Bock auf Bewegung? Schnupperangebote von Werder/oder „neuen“ Sportarten" at bounding box center [388, 154] width 179 height 13
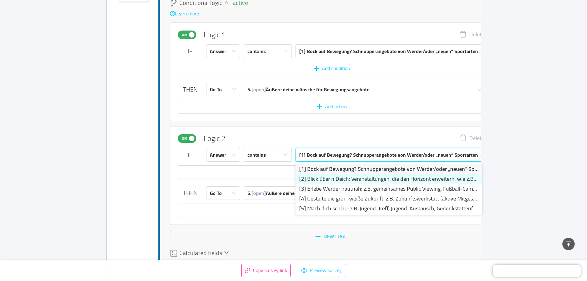
click at [322, 178] on li "[2] Blick über`n Deich: Veranstaltungen, die den Horizont erweitern, wie z.B. d…" at bounding box center [389, 179] width 187 height 10
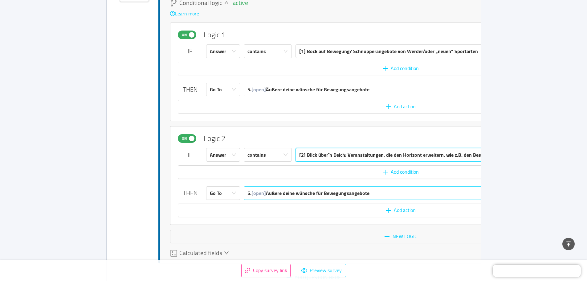
click at [310, 191] on div "5. [open] Äußere deine wünsche für Bewegungsangebote" at bounding box center [309, 193] width 122 height 13
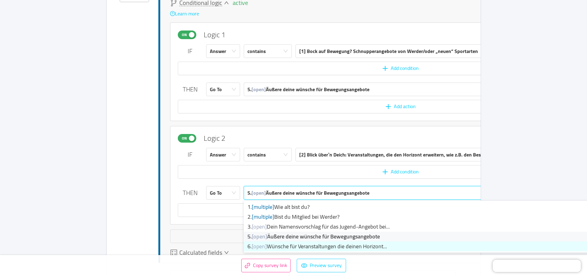
click at [326, 244] on li "6. [open] Wünsche für Veranstaltungen die deinen Horizont..." at bounding box center [431, 247] width 375 height 10
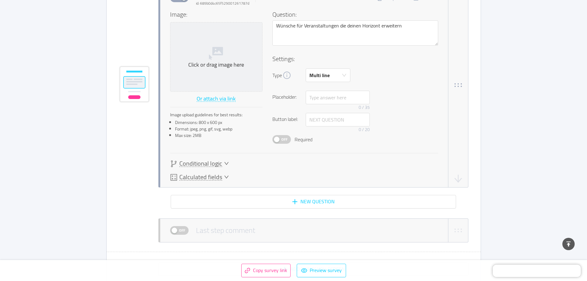
scroll to position [1978, 0]
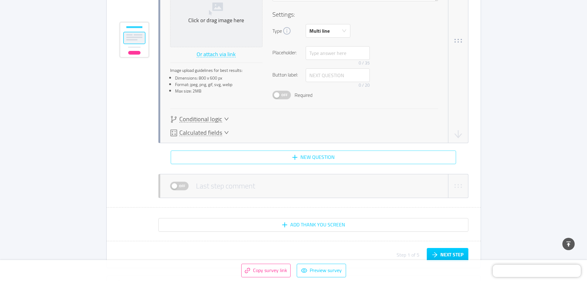
click at [316, 156] on button "New question" at bounding box center [313, 157] width 285 height 14
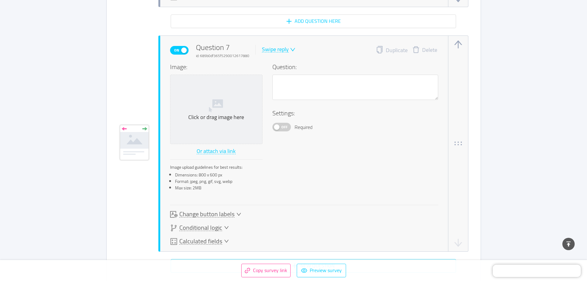
scroll to position [2210, 0]
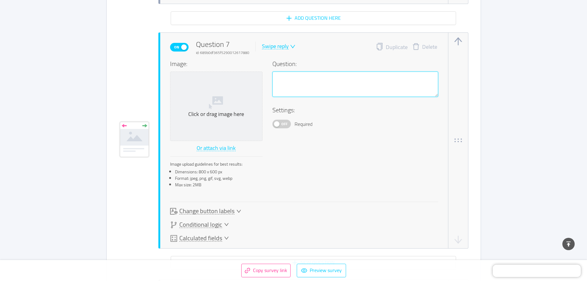
click at [293, 85] on textarea at bounding box center [356, 84] width 166 height 25
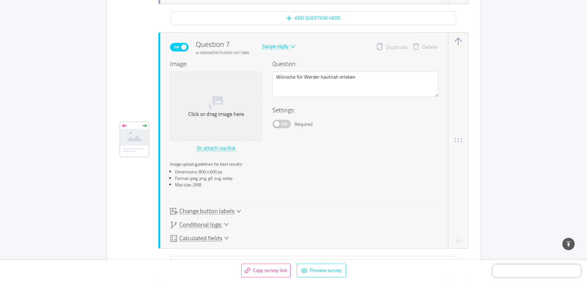
click at [276, 43] on div "Swipe reply" at bounding box center [275, 46] width 27 height 6
click at [291, 94] on li "Open answer" at bounding box center [282, 96] width 45 height 10
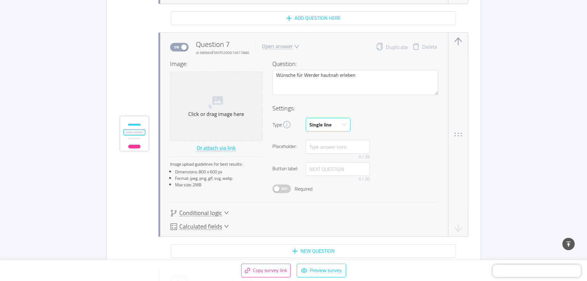
click at [337, 130] on div "Single line" at bounding box center [326, 124] width 33 height 13
click at [335, 146] on li "Multi line" at bounding box center [328, 149] width 45 height 10
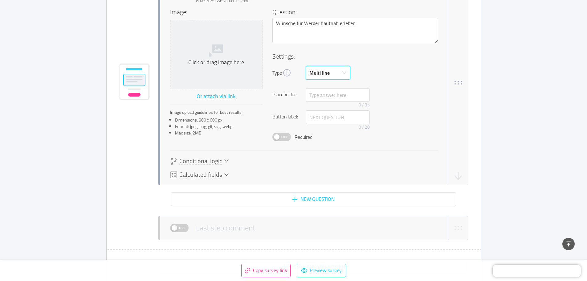
scroll to position [2271, 0]
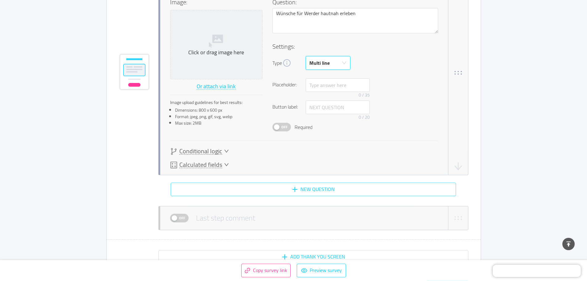
click at [329, 191] on button "New question" at bounding box center [313, 190] width 285 height 14
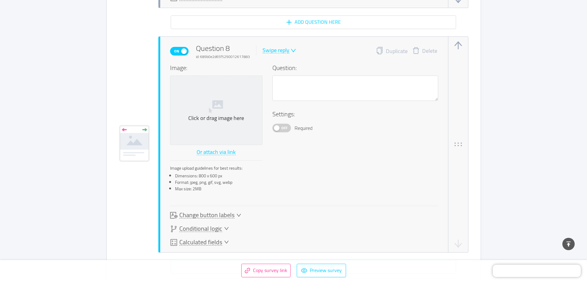
scroll to position [2443, 0]
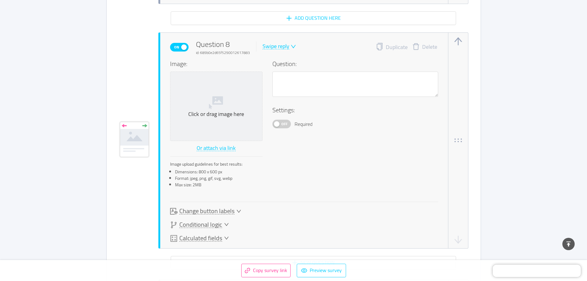
click at [275, 47] on div "Swipe reply" at bounding box center [276, 46] width 27 height 6
click at [293, 76] on li "Multiple answer" at bounding box center [283, 77] width 45 height 10
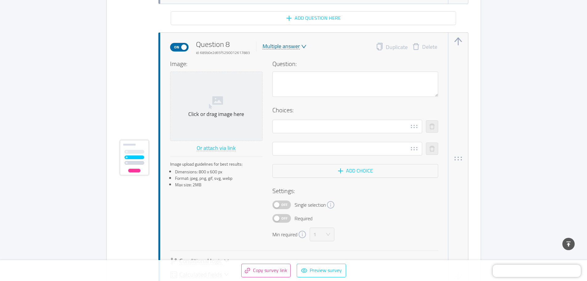
click at [299, 41] on div "On Question 8 id: 689b0e2d65f5290012617883 Multiple answer" at bounding box center [238, 47] width 137 height 17
click at [297, 46] on div "Multiple answer" at bounding box center [281, 46] width 37 height 6
click at [293, 96] on li "Open answer" at bounding box center [283, 96] width 45 height 10
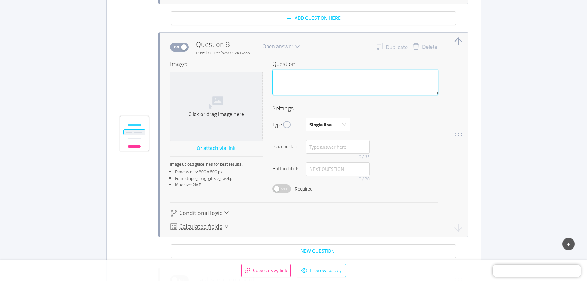
click at [297, 80] on textarea at bounding box center [356, 82] width 166 height 25
click at [344, 127] on icon "icon: down" at bounding box center [344, 124] width 5 height 5
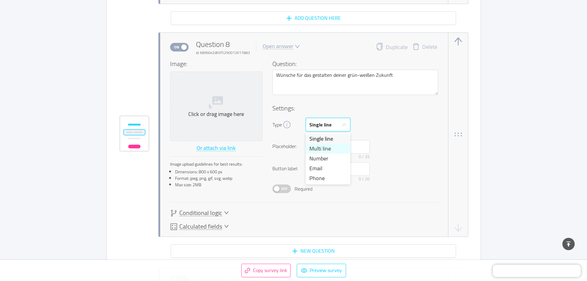
click at [334, 146] on li "Multi line" at bounding box center [328, 149] width 45 height 10
click at [285, 189] on span "Off" at bounding box center [284, 189] width 9 height 8
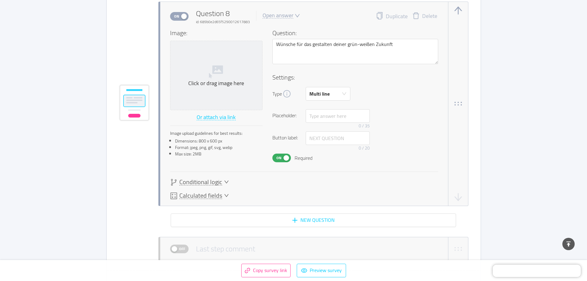
click at [284, 160] on button "On" at bounding box center [282, 158] width 18 height 9
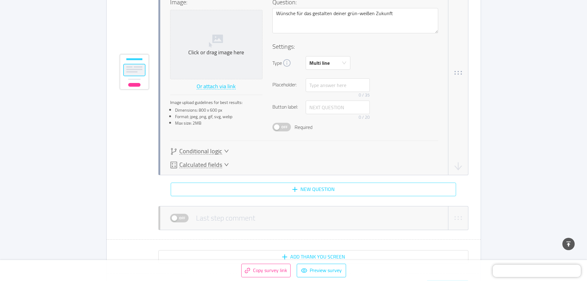
click at [322, 190] on button "New question" at bounding box center [313, 190] width 285 height 14
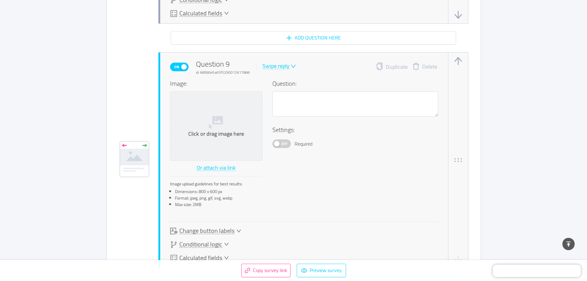
scroll to position [2675, 0]
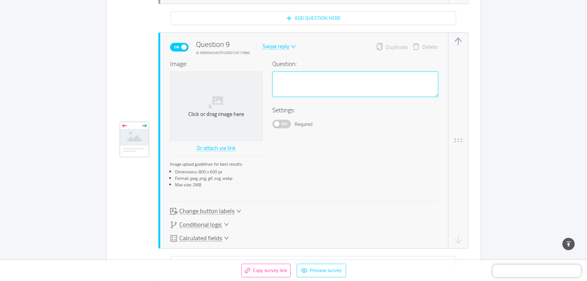
click at [292, 90] on textarea at bounding box center [356, 84] width 166 height 25
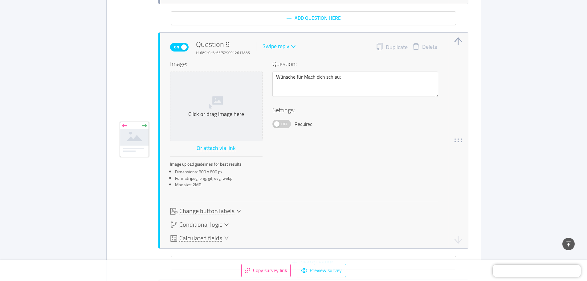
click at [280, 43] on div "Swipe reply" at bounding box center [276, 46] width 27 height 6
click at [292, 96] on li "Open answer" at bounding box center [283, 96] width 45 height 10
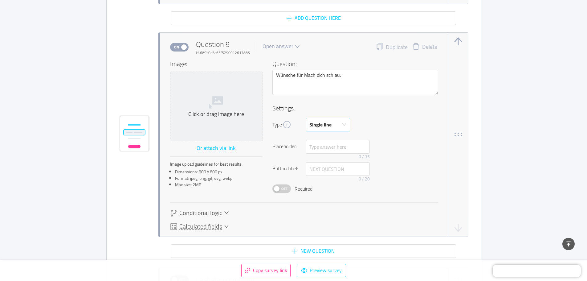
click at [332, 126] on div "Single line" at bounding box center [326, 124] width 33 height 13
click at [324, 151] on li "Multi line" at bounding box center [328, 149] width 45 height 10
click at [358, 185] on div "Off Required" at bounding box center [356, 188] width 166 height 9
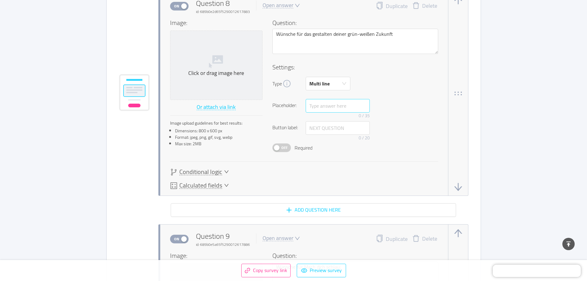
scroll to position [2459, 0]
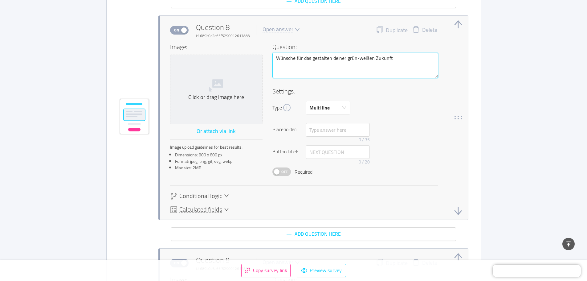
click at [400, 55] on textarea "Wünsche für das gestalten deiner grün-weißen Zukunft" at bounding box center [356, 65] width 166 height 25
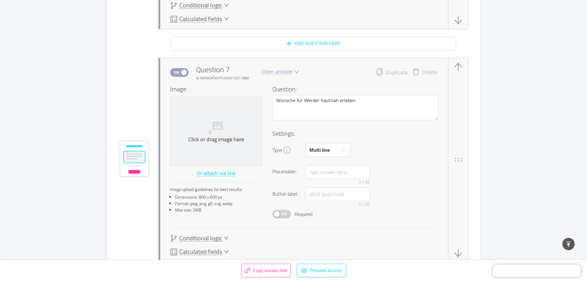
scroll to position [2182, 0]
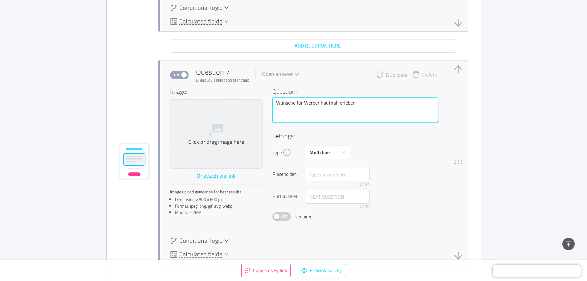
click at [377, 102] on textarea "Wünsche für Werder hautnah erleben" at bounding box center [356, 109] width 166 height 25
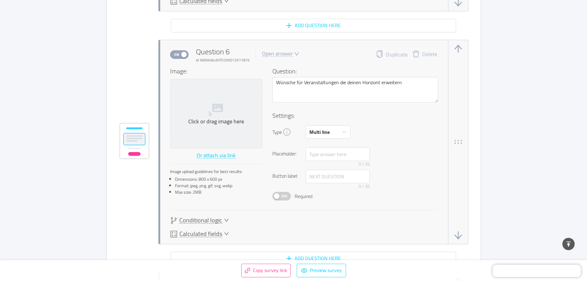
scroll to position [1935, 0]
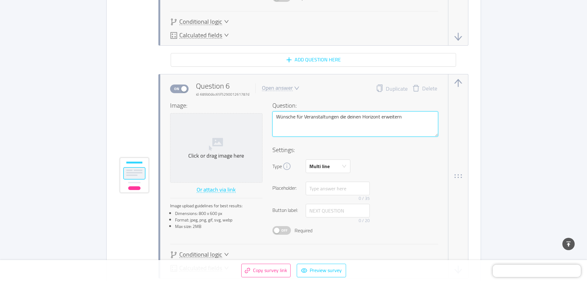
click at [405, 116] on textarea "Wünsche für Veranstaltungen die deinen Horizont erweitern" at bounding box center [356, 123] width 166 height 25
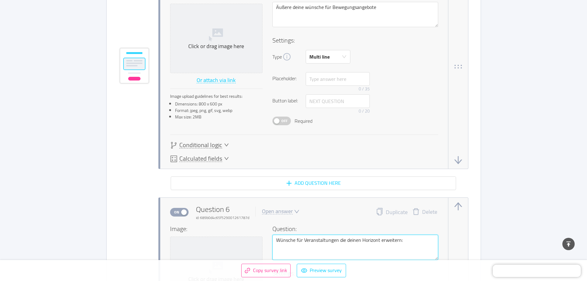
scroll to position [1750, 0]
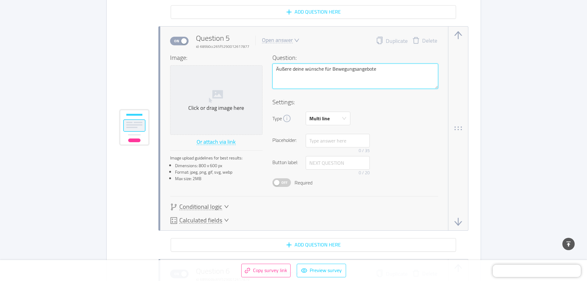
click at [387, 69] on textarea "Äußere deine wünsche für Bewegungsangebote" at bounding box center [356, 76] width 166 height 25
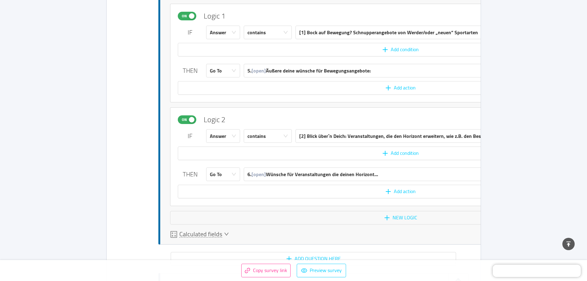
scroll to position [1565, 0]
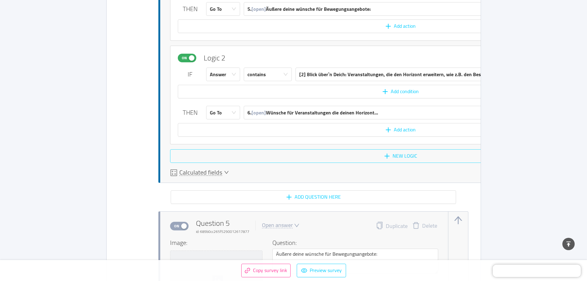
click at [342, 156] on button "New logic" at bounding box center [400, 156] width 461 height 14
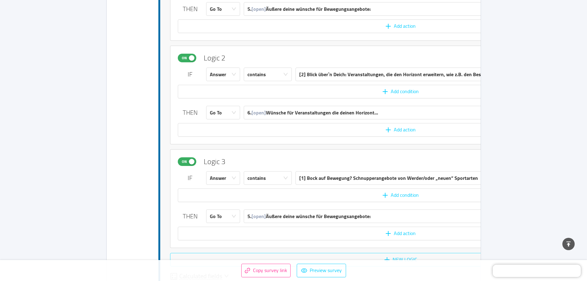
scroll to position [1669, 0]
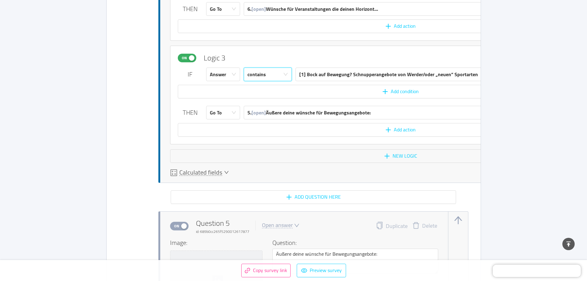
click at [290, 73] on div "contains" at bounding box center [268, 75] width 48 height 14
click at [309, 70] on div "[1] Bock auf Bewegung? Schnupperangebote von Werder/oder „neuen“ Sportarten" at bounding box center [388, 74] width 179 height 13
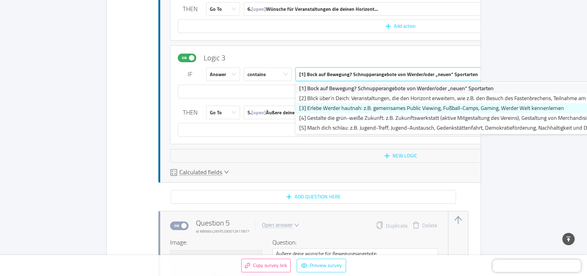
click at [320, 104] on li "[3] Erlebe Werder hautnah: z.B. gemeinsames Public Viewing, Fußball-Camps, Gami…" at bounding box center [458, 108] width 324 height 10
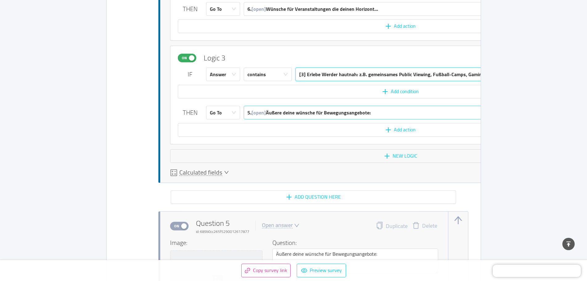
click at [307, 112] on div "5. [open] Äußere deine wünsche für Bewegungsangebote:" at bounding box center [309, 112] width 123 height 13
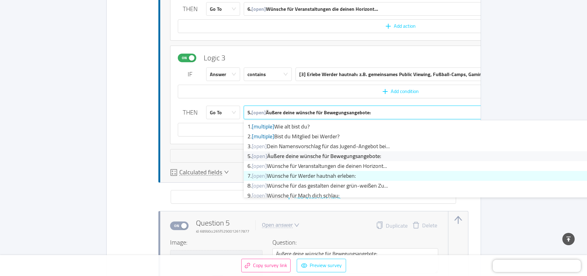
click at [301, 174] on li "7. [open] Wünsche für Werder hautnah erleben:" at bounding box center [431, 176] width 375 height 10
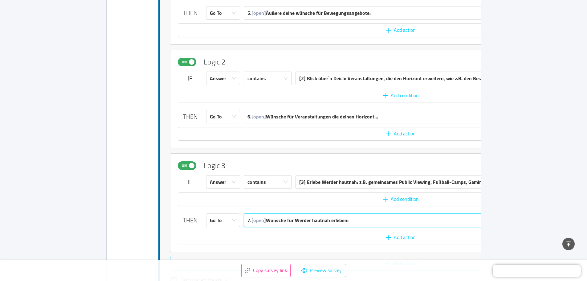
scroll to position [1613, 0]
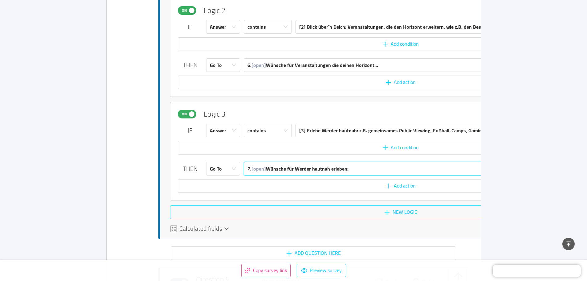
click at [343, 210] on button "New logic" at bounding box center [400, 212] width 461 height 14
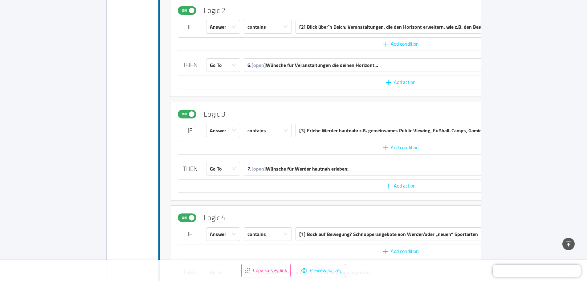
scroll to position [1717, 0]
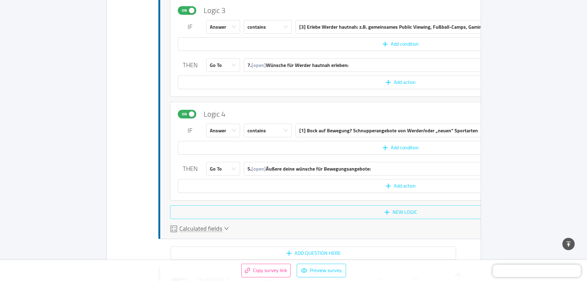
click at [379, 212] on button "New logic" at bounding box center [400, 212] width 461 height 14
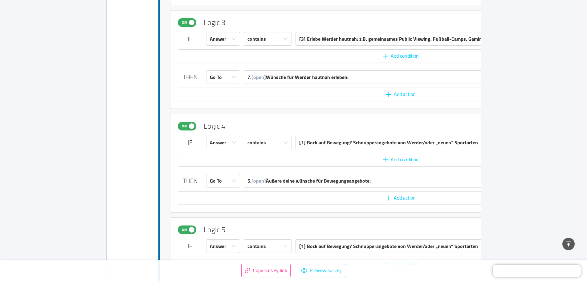
scroll to position [1697, 0]
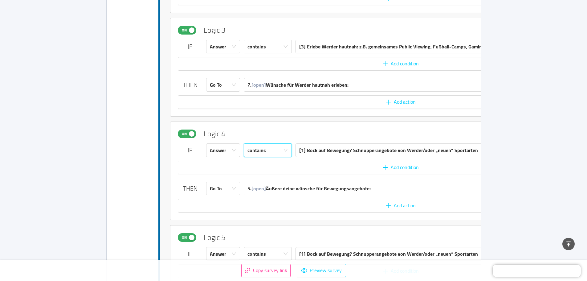
click at [280, 148] on div "contains" at bounding box center [266, 150] width 37 height 13
click at [318, 150] on div "[1] Bock auf Bewegung? Schnupperangebote von Werder/oder „neuen“ Sportarten" at bounding box center [388, 150] width 179 height 13
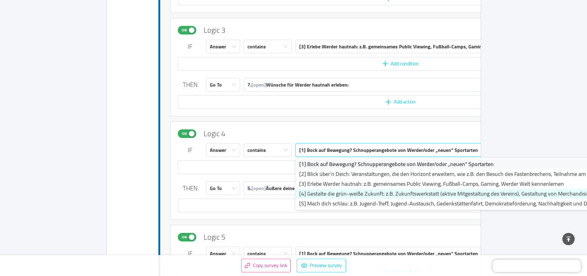
click at [319, 191] on li "[4] Gestalte die grün-weiße Zukunft: z.B. Zukunftswerkstatt (aktive Mitgestaltu…" at bounding box center [458, 194] width 324 height 10
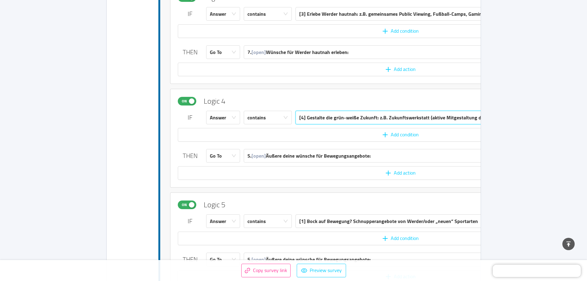
scroll to position [1820, 0]
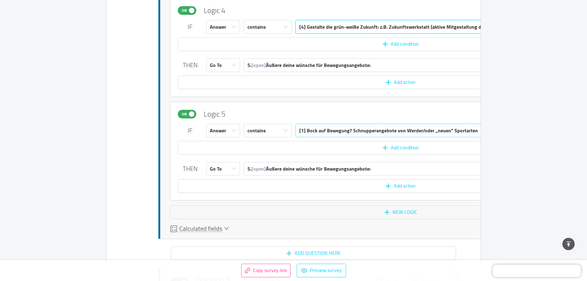
click at [309, 135] on div "[1] Bock auf Bewegung? Schnupperangebote von Werder/oder „neuen“ Sportarten" at bounding box center [388, 130] width 179 height 13
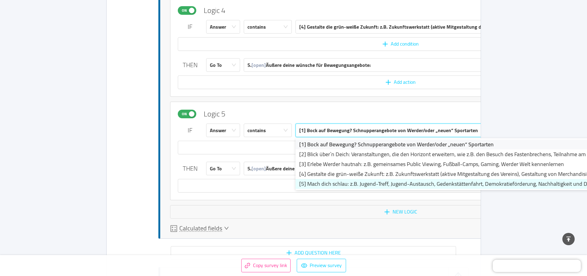
click at [323, 182] on li "[5] Mach dich schlau: z.B. Jugend-Treff, Jugend-Austausch, Gedenkstättenfahrt, …" at bounding box center [458, 184] width 324 height 10
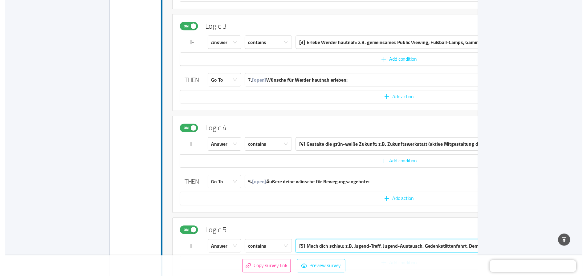
scroll to position [1697, 0]
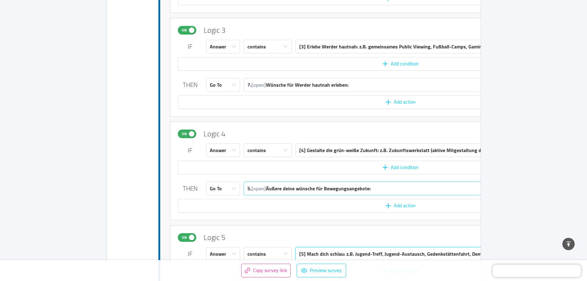
click at [302, 186] on div "5. [open] Äußere deine wünsche für Bewegungsangebote:" at bounding box center [309, 188] width 123 height 13
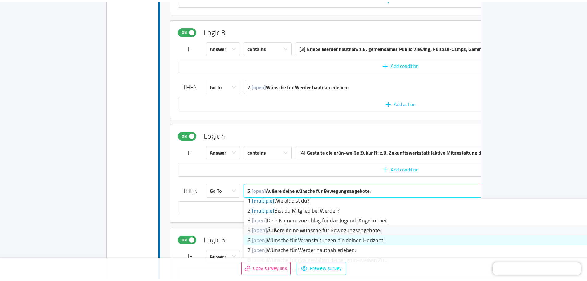
scroll to position [1728, 0]
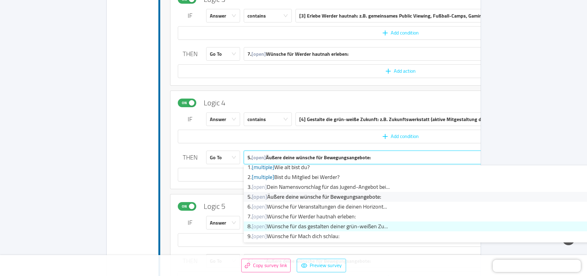
click at [336, 225] on li "8. [open] Wünsche für das gestalten deiner grün-weißen Zu..." at bounding box center [431, 227] width 375 height 10
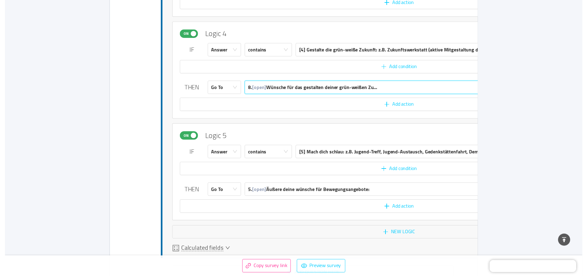
scroll to position [1820, 0]
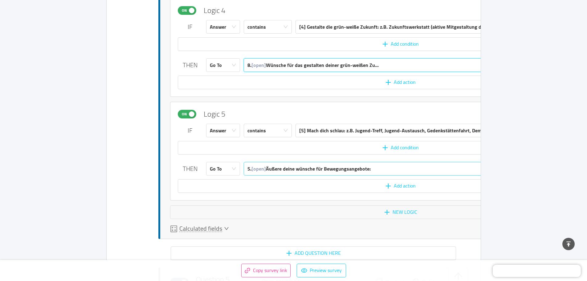
click at [325, 168] on div "5. [open] Äußere deine wünsche für Bewegungsangebote:" at bounding box center [309, 168] width 123 height 13
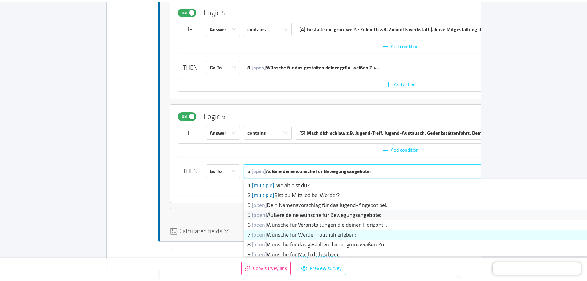
scroll to position [4, 0]
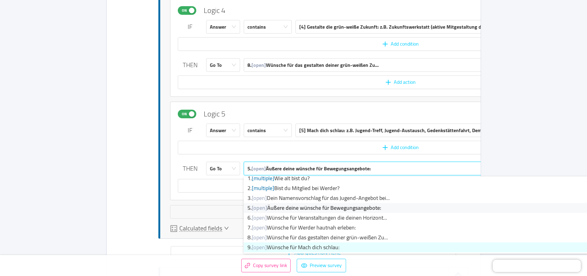
click at [334, 246] on li "9. [open] Wünsche für Mach dich schlau:" at bounding box center [431, 248] width 375 height 10
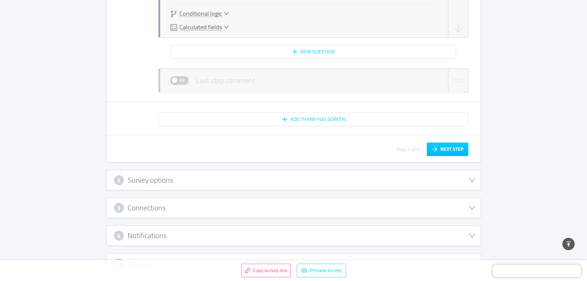
scroll to position [3207, 0]
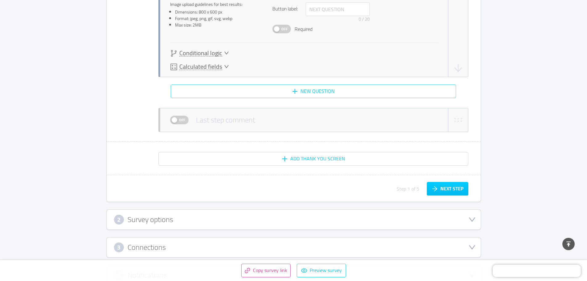
click at [316, 90] on button "New question" at bounding box center [313, 91] width 285 height 14
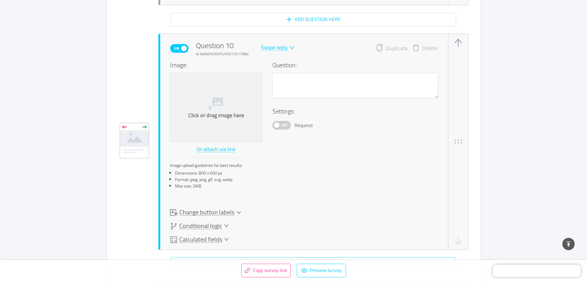
scroll to position [3219, 0]
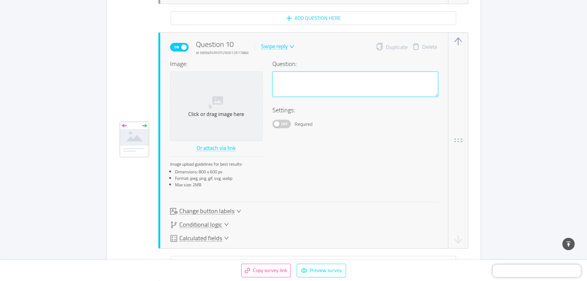
click at [292, 72] on textarea at bounding box center [356, 84] width 166 height 25
paste textarea "5. Was würdest du dir darüber hinaus von [PERSON_NAME] für Jugendliche wünschen…"
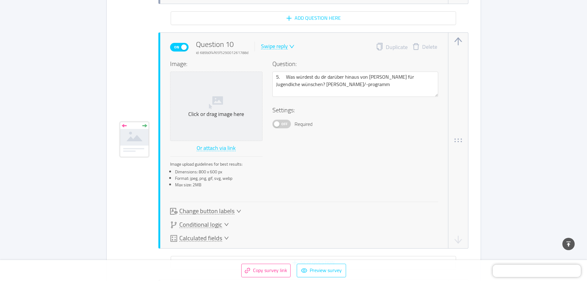
click at [285, 121] on span "Off" at bounding box center [284, 124] width 9 height 8
click at [284, 49] on div "Swipe reply" at bounding box center [274, 46] width 27 height 6
click at [287, 96] on li "Open answer" at bounding box center [282, 96] width 45 height 10
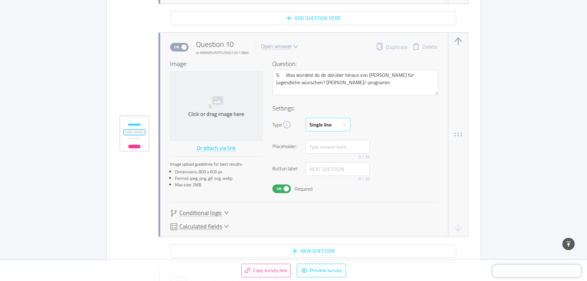
click at [335, 124] on div "Single line" at bounding box center [326, 124] width 33 height 13
click at [330, 150] on li "Multi line" at bounding box center [328, 149] width 45 height 10
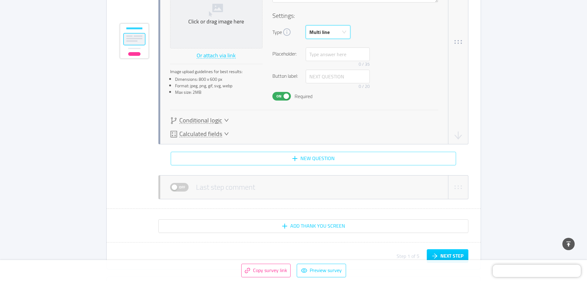
click at [309, 162] on button "New question" at bounding box center [313, 159] width 285 height 14
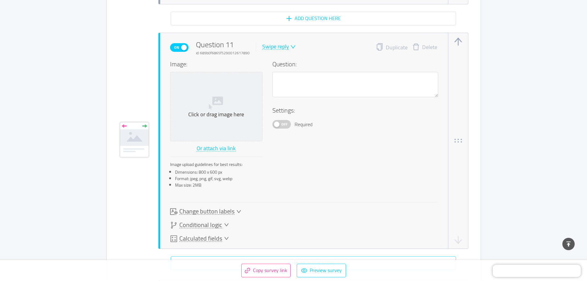
scroll to position [3451, 0]
click at [282, 43] on div "Swipe reply" at bounding box center [275, 46] width 27 height 6
click at [294, 94] on li "Open answer" at bounding box center [282, 96] width 45 height 10
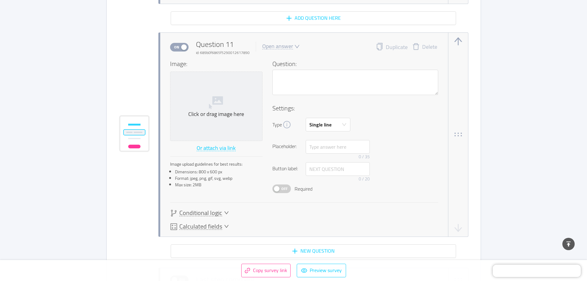
click at [274, 47] on div "Open answer" at bounding box center [277, 46] width 31 height 6
click at [295, 75] on li "Multiple answer" at bounding box center [282, 77] width 45 height 10
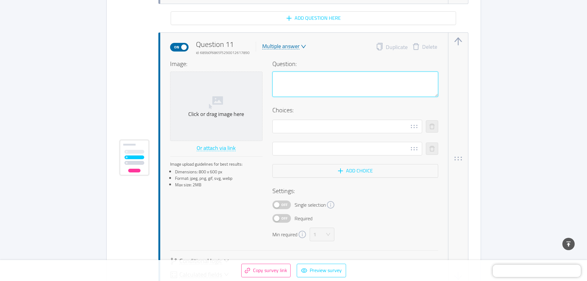
click at [299, 88] on textarea at bounding box center [356, 84] width 166 height 25
paste textarea "6. Welche Social-Media-Kanäle nutzt du am häufigsten? (Mehrfachauswahl möglich)"
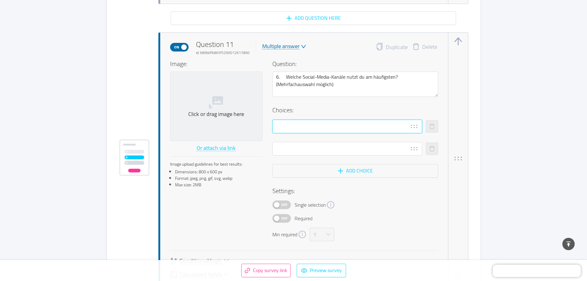
click at [291, 129] on input "text" at bounding box center [348, 127] width 150 height 14
click at [287, 129] on input "text" at bounding box center [348, 127] width 150 height 14
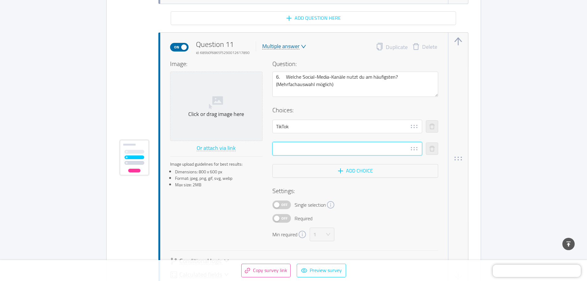
click at [289, 145] on input "text" at bounding box center [348, 149] width 150 height 14
click at [305, 170] on button "Add choice" at bounding box center [356, 171] width 166 height 14
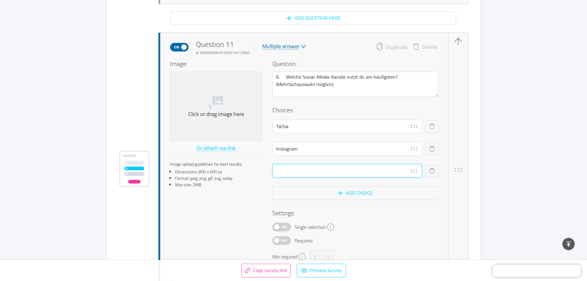
click at [301, 169] on input "text" at bounding box center [348, 171] width 150 height 14
click at [355, 194] on button "Add choice" at bounding box center [356, 193] width 166 height 14
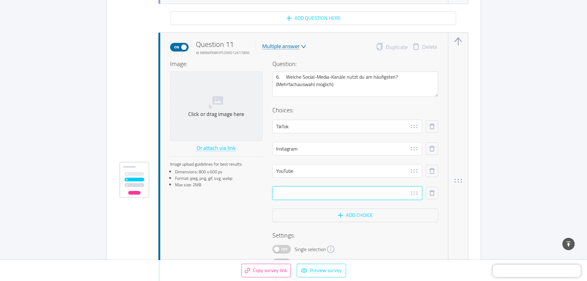
click at [316, 190] on input "text" at bounding box center [348, 193] width 150 height 14
click at [261, 213] on div "Image: Click or drag image here Or attach via link Image upload guidelines for …" at bounding box center [304, 172] width 268 height 226
click at [343, 220] on button "Add choice" at bounding box center [356, 215] width 166 height 14
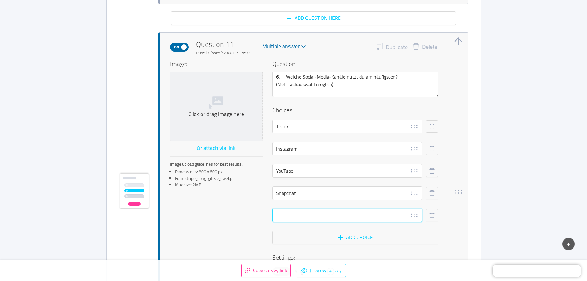
click at [330, 211] on input "text" at bounding box center [348, 215] width 150 height 14
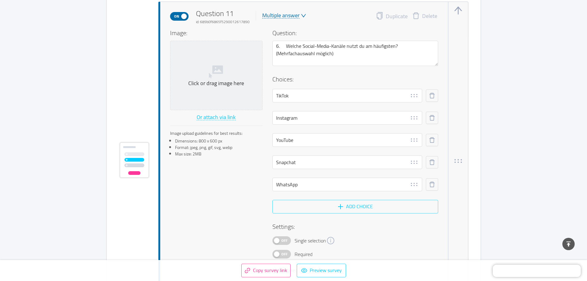
click at [327, 206] on button "Add choice" at bounding box center [356, 207] width 166 height 14
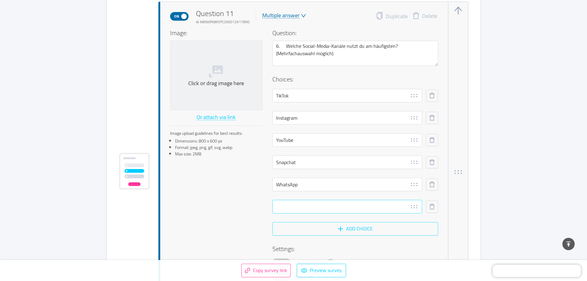
scroll to position [3493, 0]
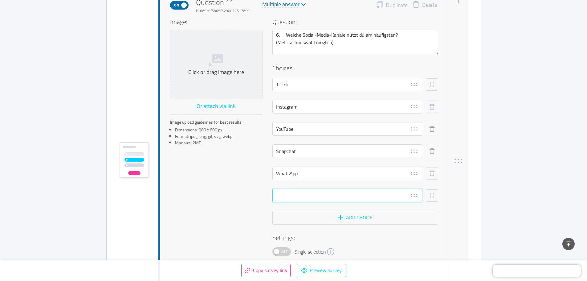
click at [313, 199] on input "text" at bounding box center [348, 196] width 150 height 14
click at [314, 211] on button "Add choice" at bounding box center [356, 218] width 166 height 14
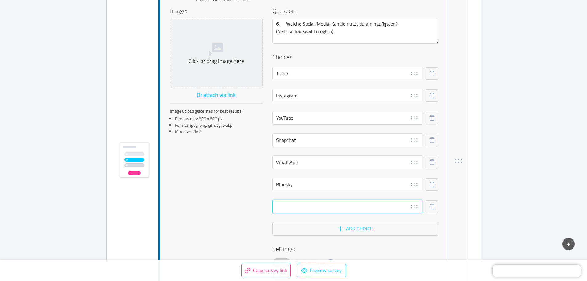
click at [320, 209] on input "text" at bounding box center [348, 207] width 150 height 14
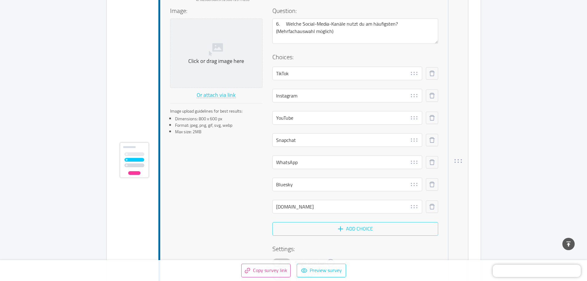
click at [322, 230] on button "Add choice" at bounding box center [356, 229] width 166 height 14
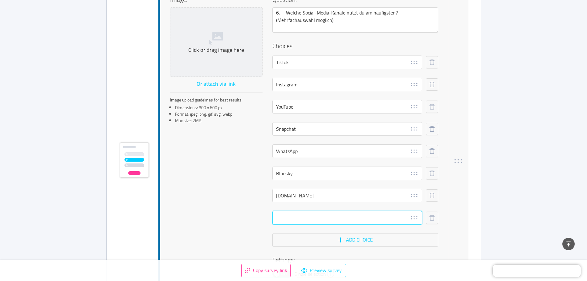
click at [313, 221] on input "text" at bounding box center [348, 218] width 150 height 14
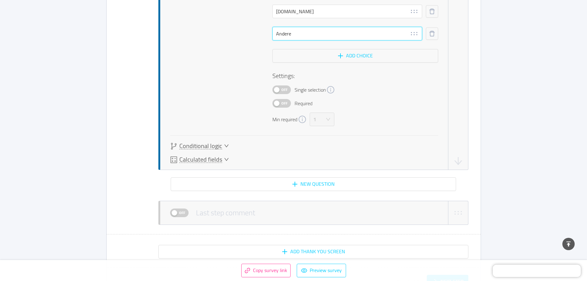
scroll to position [3701, 0]
click at [209, 146] on span "Conditional logic" at bounding box center [200, 145] width 43 height 6
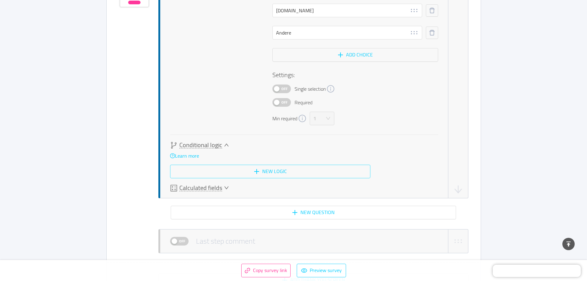
click at [289, 173] on button "New logic" at bounding box center [270, 172] width 200 height 14
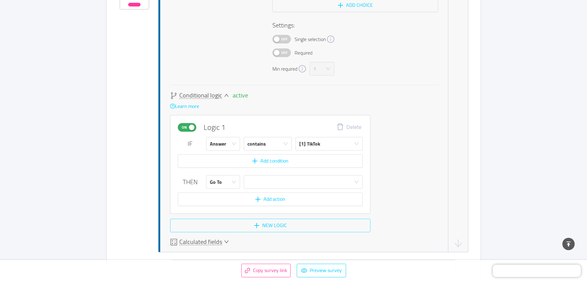
scroll to position [3752, 0]
click at [322, 143] on div "[1] TikTok" at bounding box center [327, 141] width 56 height 13
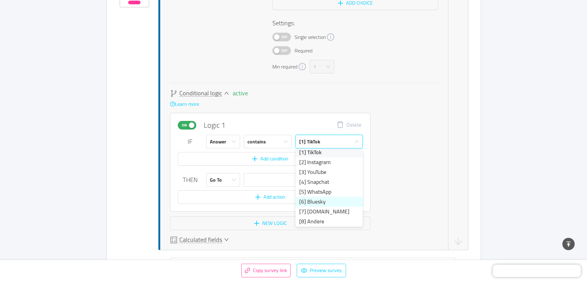
scroll to position [4, 0]
click at [325, 219] on li "[8] Andere" at bounding box center [329, 220] width 67 height 10
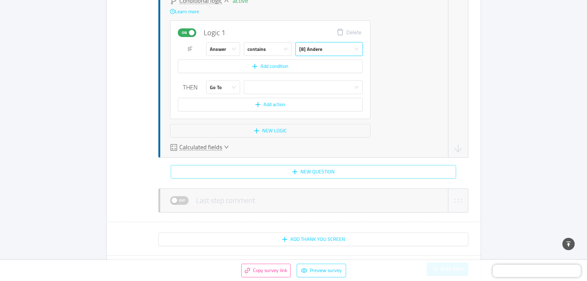
click at [321, 167] on button "New question" at bounding box center [313, 172] width 285 height 14
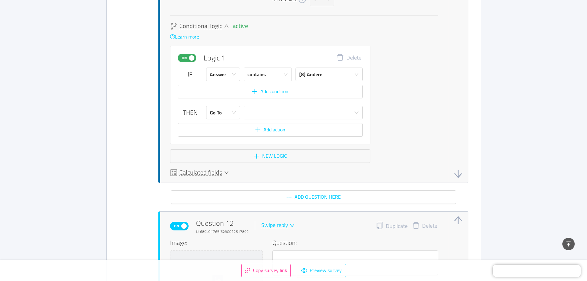
scroll to position [3875, 0]
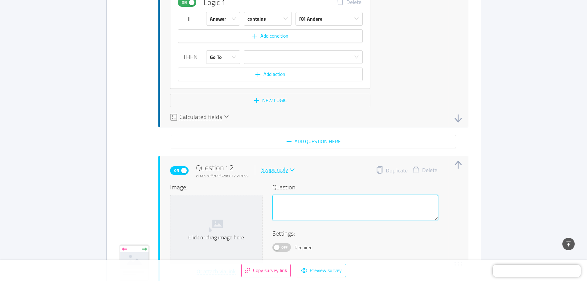
click at [312, 202] on textarea at bounding box center [356, 207] width 166 height 25
click at [285, 204] on textarea at bounding box center [356, 207] width 166 height 25
paste textarea "6. Welche Social-Media-Kanäle nutzt du am häufigsten"
drag, startPoint x: 285, startPoint y: 199, endPoint x: 257, endPoint y: 206, distance: 28.3
click at [257, 206] on div "Image: Click or drag image here Or attach via link Image upload guidelines for …" at bounding box center [304, 249] width 268 height 133
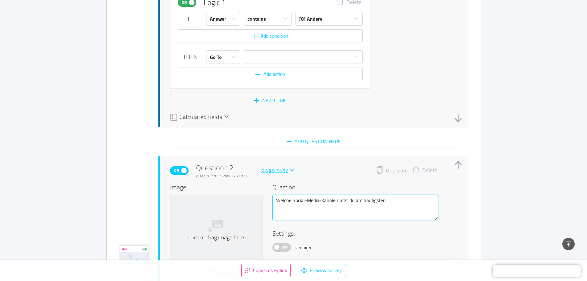
click at [294, 199] on textarea "Welche Social-Media-Kanäle nutzt du am häufigsten" at bounding box center [356, 207] width 166 height 25
click at [293, 199] on textarea "Welche Social-Media-Kanäle nutzt du am häufigsten" at bounding box center [356, 207] width 166 height 25
click at [404, 200] on textarea "Welche anderen Social-Media-Kanäle nutzt du am häufigsten" at bounding box center [356, 207] width 166 height 25
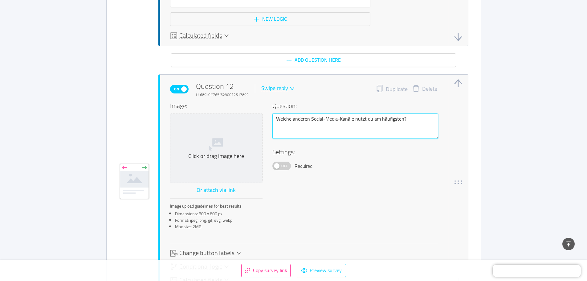
scroll to position [3968, 0]
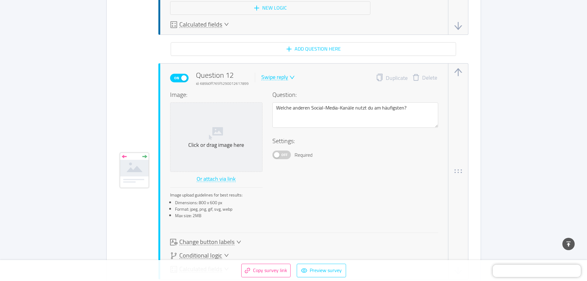
click at [274, 79] on div "Swipe reply" at bounding box center [274, 77] width 27 height 6
click at [289, 124] on li "Open answer" at bounding box center [282, 127] width 45 height 10
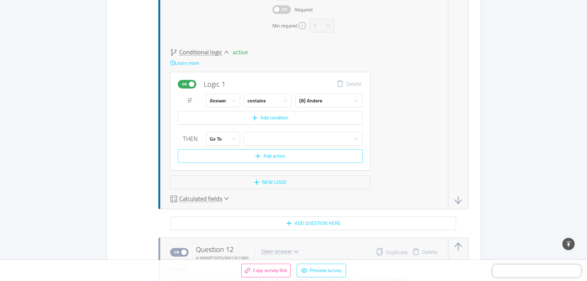
scroll to position [3783, 0]
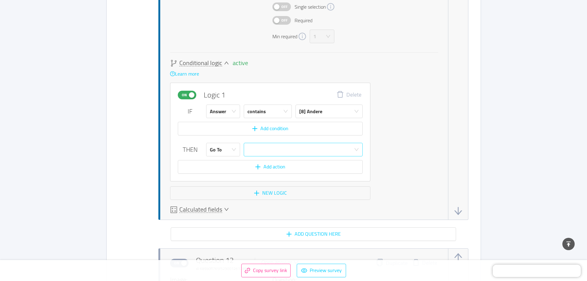
click at [281, 147] on div at bounding box center [302, 149] width 108 height 13
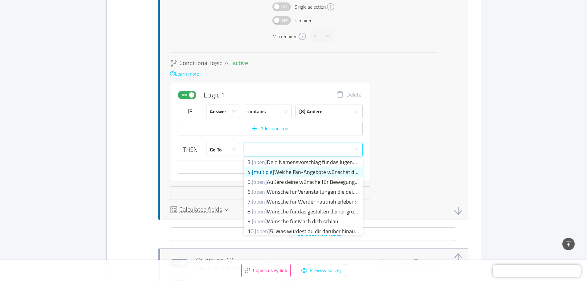
scroll to position [34, 0]
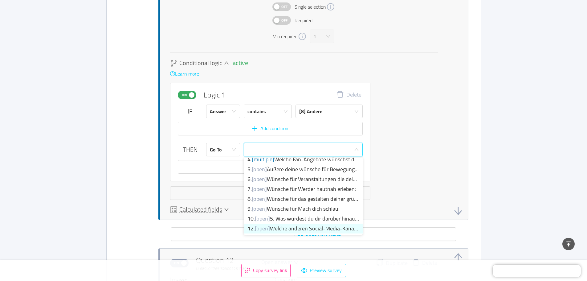
click at [295, 226] on li "12. [open] Welche anderen Social-Media-Kanäle nutzt du am ..." at bounding box center [303, 229] width 119 height 10
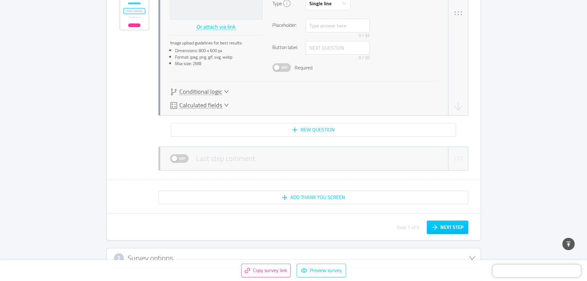
scroll to position [4122, 0]
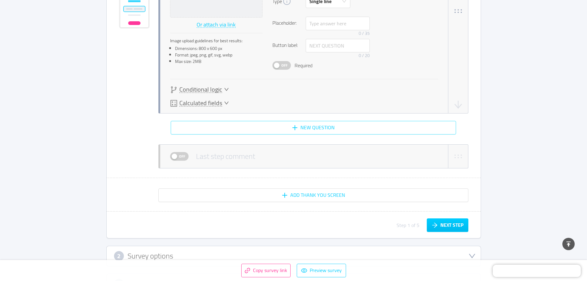
click at [283, 127] on button "New question" at bounding box center [313, 128] width 285 height 14
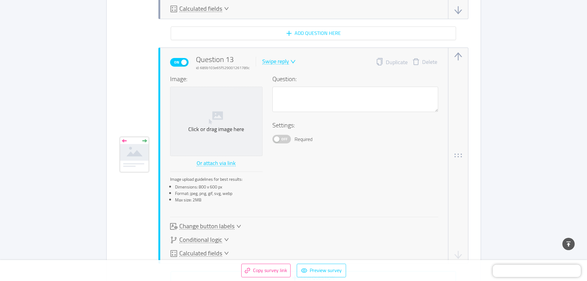
scroll to position [4231, 0]
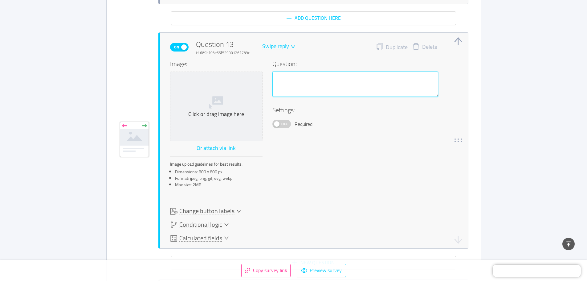
click at [296, 86] on textarea at bounding box center [356, 84] width 166 height 25
paste textarea "7. Wie würdest du am liebsten über grün-weiße Aktionen, Gewinnspiele oder Event…"
drag, startPoint x: 286, startPoint y: 76, endPoint x: 257, endPoint y: 73, distance: 29.4
click at [257, 73] on div "Image: Click or drag image here Or attach via link Image upload guidelines for …" at bounding box center [304, 125] width 268 height 133
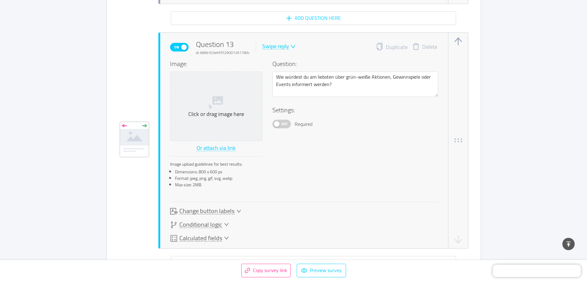
click at [281, 49] on div "Swipe reply" at bounding box center [275, 46] width 27 height 6
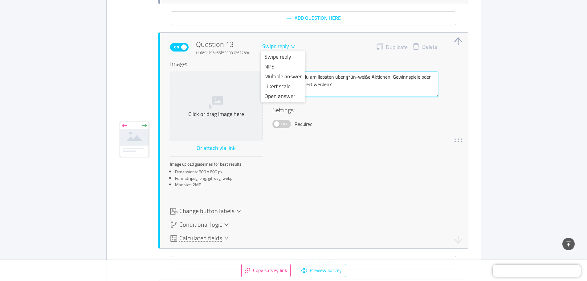
click at [372, 95] on textarea "Wie würdest du am liebsten über grün-weiße Aktionen, Gewinnspiele oder Events i…" at bounding box center [356, 84] width 166 height 25
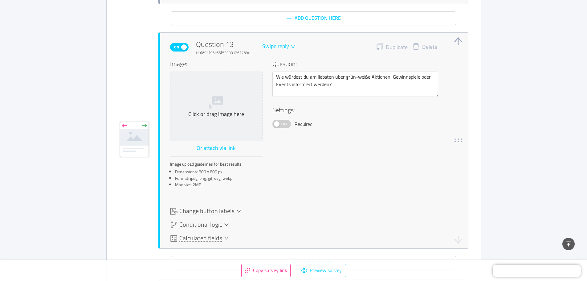
click at [272, 43] on div "Swipe reply" at bounding box center [275, 46] width 27 height 6
click at [277, 75] on li "Multiple answer" at bounding box center [283, 77] width 45 height 10
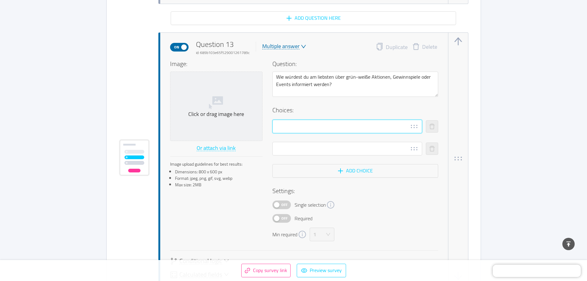
click at [314, 125] on input "text" at bounding box center [348, 127] width 150 height 14
click at [290, 127] on input "text" at bounding box center [348, 127] width 150 height 14
paste input "o Instagram oder TikTok"
drag, startPoint x: 284, startPoint y: 125, endPoint x: 237, endPoint y: 130, distance: 47.1
click at [237, 130] on div "Image: Click or drag image here Or attach via link Image upload guidelines for …" at bounding box center [304, 150] width 268 height 182
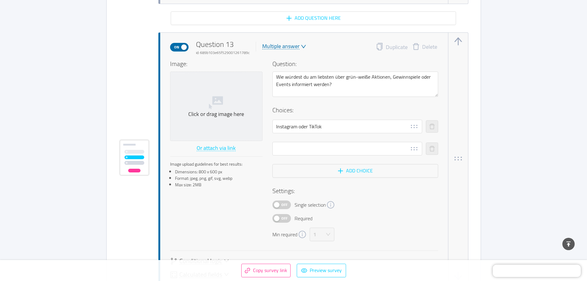
click at [308, 141] on div at bounding box center [348, 137] width 150 height 9
click at [303, 146] on input "text" at bounding box center [348, 149] width 150 height 14
paste input "o WhatsApp-Community oder Broadcast"
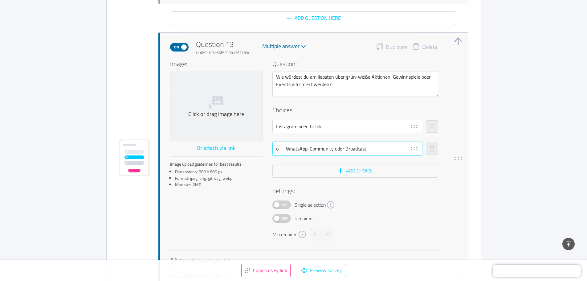
drag, startPoint x: 285, startPoint y: 148, endPoint x: 264, endPoint y: 152, distance: 22.0
click at [264, 152] on div "Image: Click or drag image here Or attach via link Image upload guidelines for …" at bounding box center [304, 150] width 268 height 182
click at [334, 173] on button "Add choice" at bounding box center [356, 171] width 166 height 14
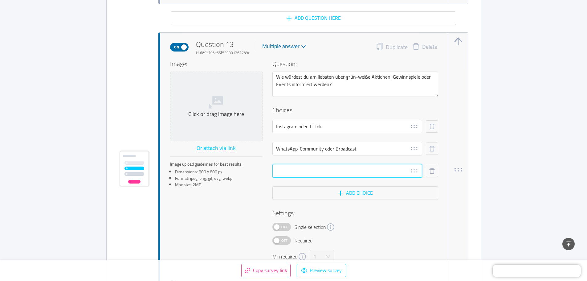
click at [284, 166] on input "text" at bounding box center [348, 171] width 150 height 14
paste input "o E-Mail (z. B. Newsletter)"
drag, startPoint x: 285, startPoint y: 172, endPoint x: 270, endPoint y: 171, distance: 15.1
click at [266, 172] on div "Image: Click or drag image here Or attach via link Image upload guidelines for …" at bounding box center [304, 161] width 268 height 204
click at [309, 190] on button "Add choice" at bounding box center [356, 193] width 166 height 14
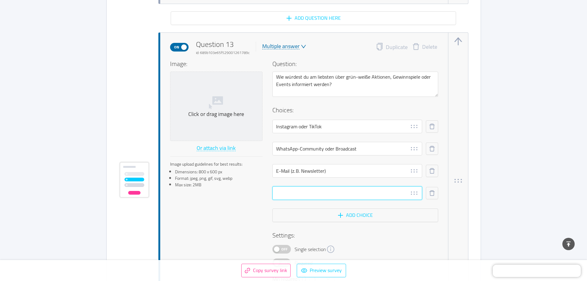
click at [306, 190] on input "text" at bounding box center [348, 193] width 150 height 14
paste input "o [DOMAIN_NAME]"
click at [342, 222] on button "Add choice" at bounding box center [356, 215] width 166 height 14
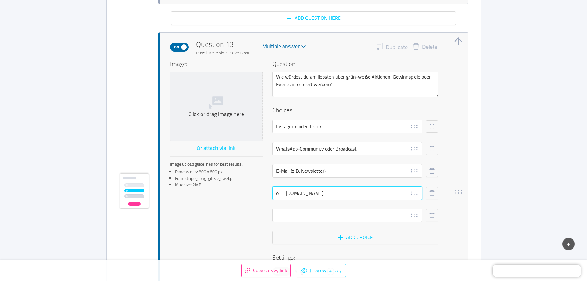
drag, startPoint x: 284, startPoint y: 190, endPoint x: 268, endPoint y: 195, distance: 16.8
click at [268, 195] on div "Image: Click or drag image here Or attach via link Image upload guidelines for …" at bounding box center [304, 183] width 268 height 248
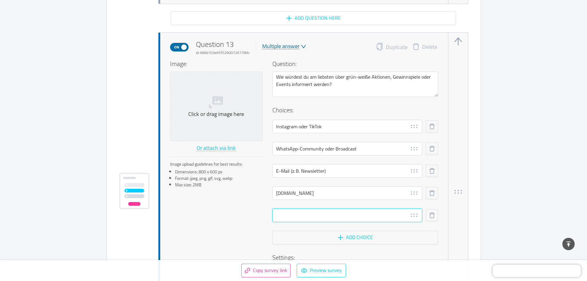
click at [304, 216] on input "text" at bounding box center [348, 215] width 150 height 14
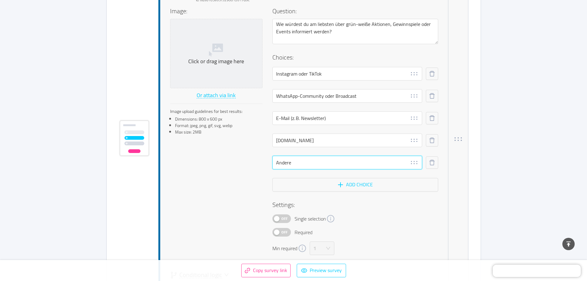
scroll to position [4293, 0]
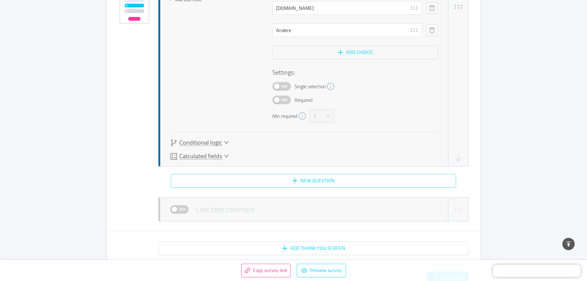
click at [330, 182] on button "New question" at bounding box center [313, 181] width 285 height 14
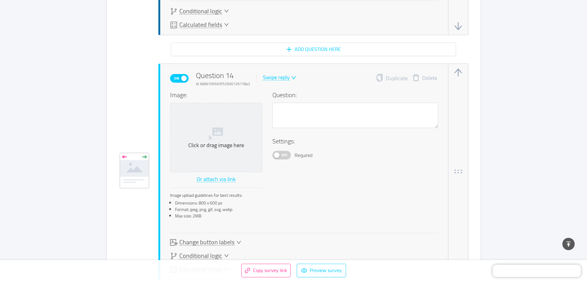
scroll to position [4486, 0]
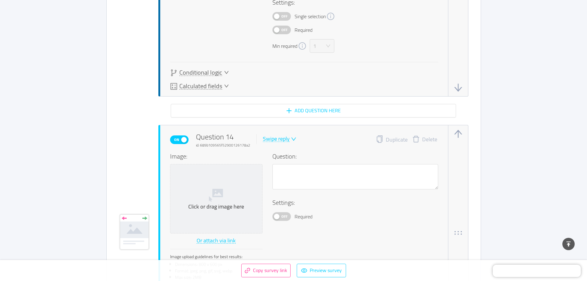
click at [431, 142] on button "Delete" at bounding box center [425, 139] width 34 height 9
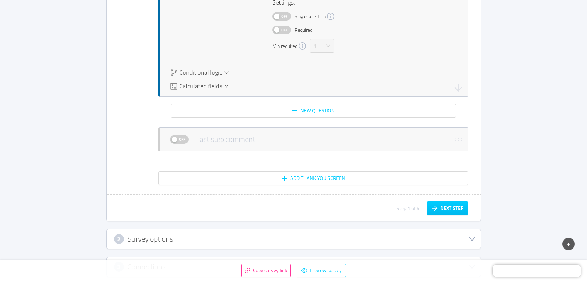
click at [208, 73] on span "Conditional logic" at bounding box center [200, 72] width 43 height 6
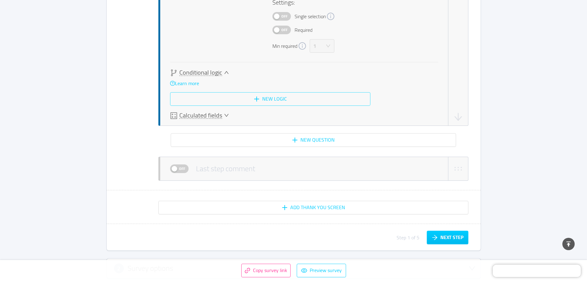
click at [247, 98] on button "New logic" at bounding box center [270, 99] width 200 height 14
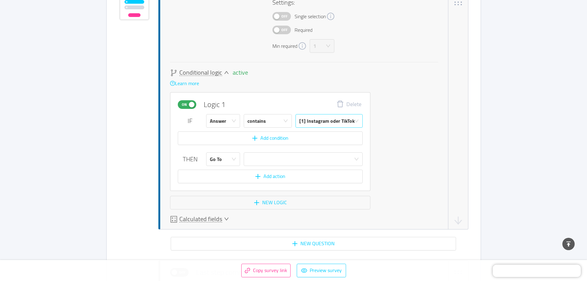
click at [303, 121] on div "[1] Instagram oder TikTok" at bounding box center [326, 120] width 55 height 13
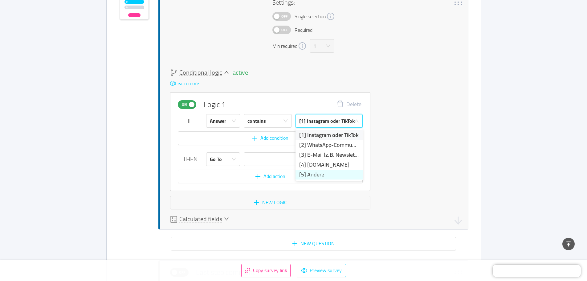
click at [317, 172] on li "[5] Andere" at bounding box center [329, 175] width 67 height 10
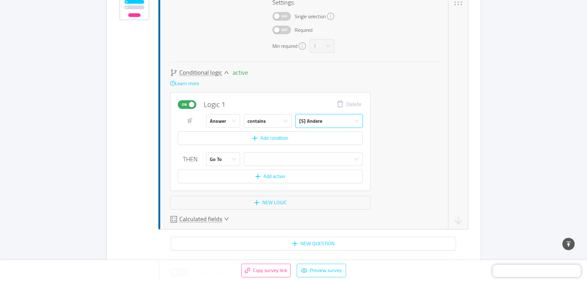
click at [308, 243] on button "New question" at bounding box center [313, 244] width 285 height 14
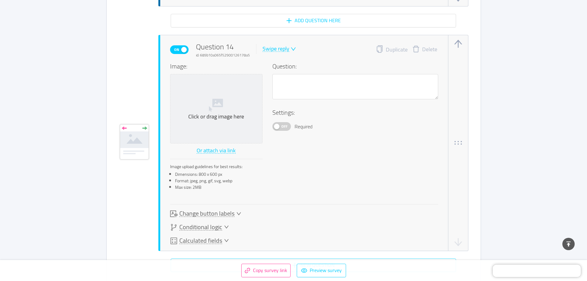
scroll to position [4711, 0]
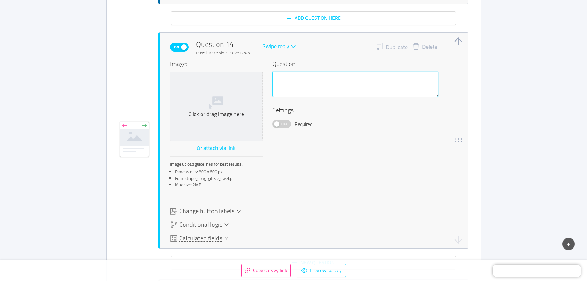
click at [311, 89] on textarea at bounding box center [356, 84] width 166 height 25
click at [318, 80] on textarea at bounding box center [356, 84] width 166 height 25
paste textarea "7. Wie würdest du am liebsten über grün-weiße Aktionen, Gewinnspiele oder Event…"
drag, startPoint x: 287, startPoint y: 78, endPoint x: 270, endPoint y: 72, distance: 17.5
click at [270, 72] on div "Image: Click or drag image here Or attach via link Image upload guidelines for …" at bounding box center [304, 125] width 268 height 133
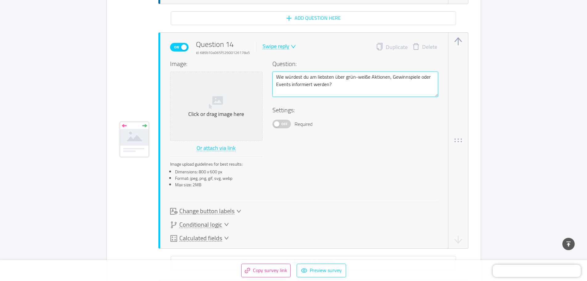
drag, startPoint x: 332, startPoint y: 76, endPoint x: 267, endPoint y: 76, distance: 65.4
click at [267, 76] on div "Image: Click or drag image here Or attach via link Image upload guidelines for …" at bounding box center [304, 125] width 268 height 133
click at [402, 89] on textarea "Über welche anderen Plattformen würdest du am liebsten über grün-weiße Aktionen…" at bounding box center [356, 84] width 166 height 25
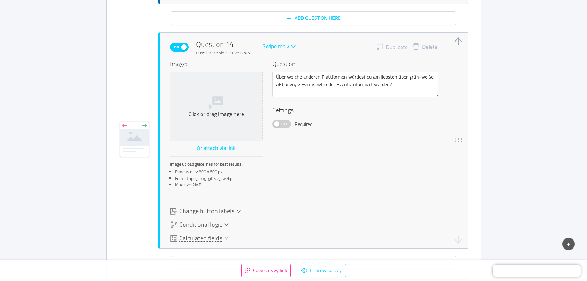
click at [286, 45] on div "Swipe reply" at bounding box center [276, 46] width 27 height 6
click at [291, 75] on li "Multiple answer" at bounding box center [283, 77] width 45 height 10
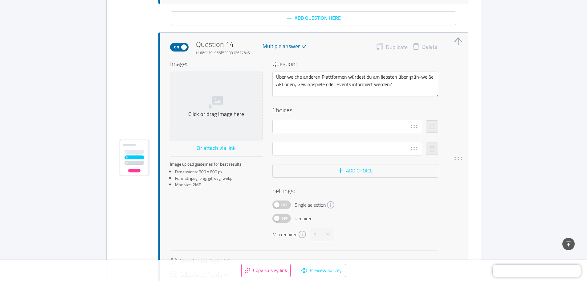
click at [291, 45] on div "Multiple answer" at bounding box center [281, 46] width 37 height 6
click at [293, 96] on li "Open answer" at bounding box center [283, 96] width 45 height 10
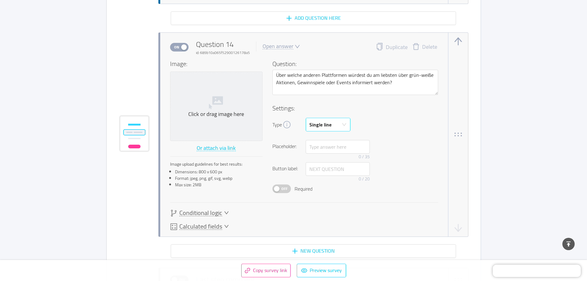
click at [334, 124] on div "Single line" at bounding box center [326, 124] width 33 height 13
click at [334, 151] on li "Multi line" at bounding box center [328, 149] width 45 height 10
click at [388, 124] on div "Type Multi line" at bounding box center [356, 125] width 166 height 14
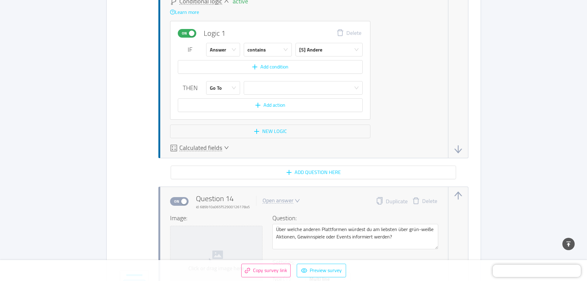
scroll to position [4526, 0]
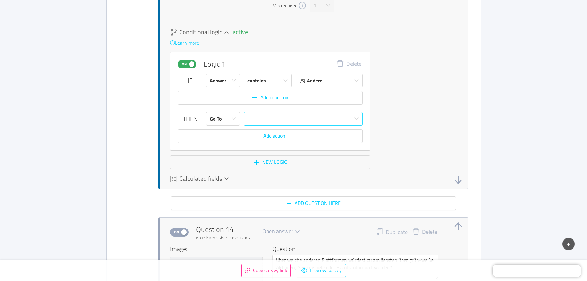
click at [311, 117] on div at bounding box center [302, 118] width 108 height 13
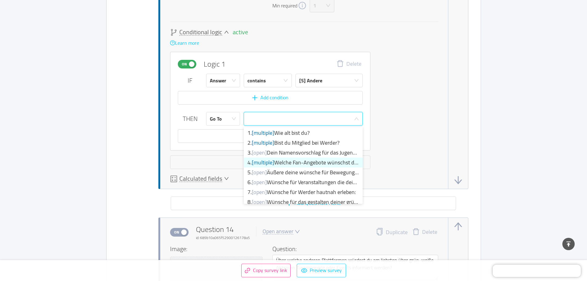
scroll to position [54, 0]
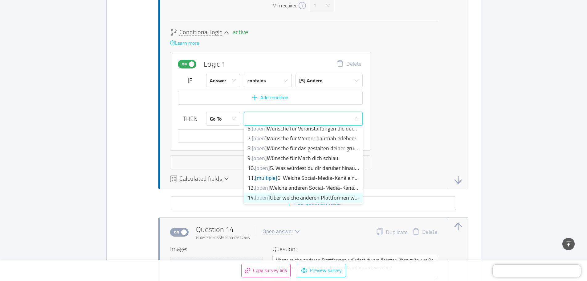
click at [316, 200] on li "14. [open] Über welche anderen Plattformen würdest du am l..." at bounding box center [303, 198] width 119 height 10
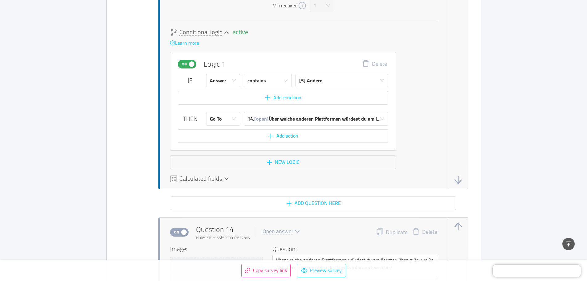
click at [418, 132] on div "active Conditional logic Learn more On Logic 1 Delete IF Answer contains [5] An…" at bounding box center [304, 99] width 268 height 140
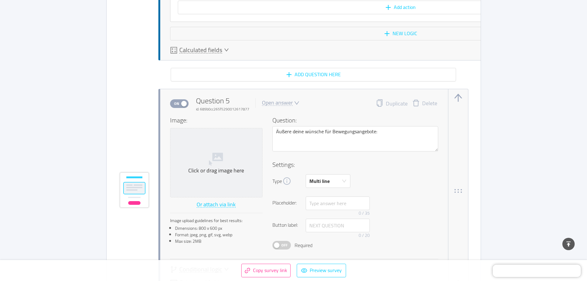
scroll to position [2029, 0]
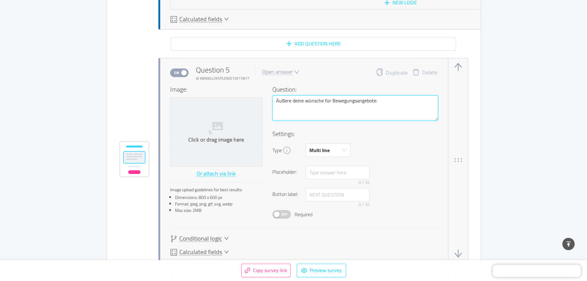
drag, startPoint x: 329, startPoint y: 101, endPoint x: 273, endPoint y: 100, distance: 55.8
click at [273, 100] on textarea "Äußere deine wünsche für Bewegungsangebote:" at bounding box center [356, 107] width 166 height 25
click at [297, 100] on textarea "Was sindr Bewegungsangebote:" at bounding box center [356, 107] width 166 height 25
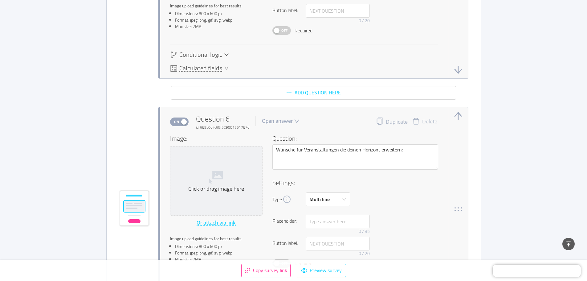
scroll to position [2214, 0]
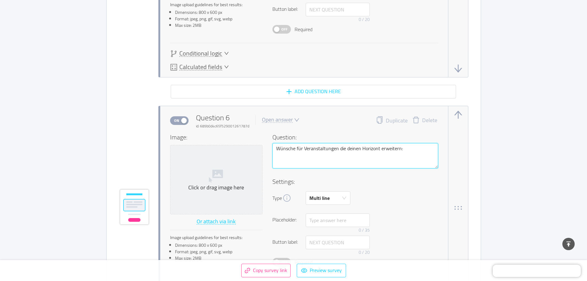
drag, startPoint x: 400, startPoint y: 151, endPoint x: 309, endPoint y: 153, distance: 91.3
click at [309, 153] on textarea "Wünsche für Veranstaltungen die deinen Horizont erweitern:" at bounding box center [356, 155] width 166 height 25
click at [310, 164] on textarea "Wünsche für Veranstaltungen die deinen Horizont erweitern:" at bounding box center [356, 155] width 166 height 25
click at [277, 150] on textarea "Wünsche für Veranstaltungen die deinen Horizont erweitern:" at bounding box center [356, 155] width 166 height 25
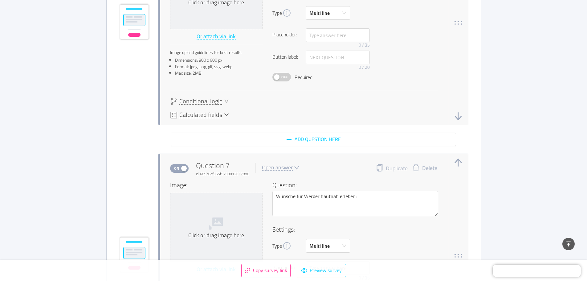
scroll to position [2430, 0]
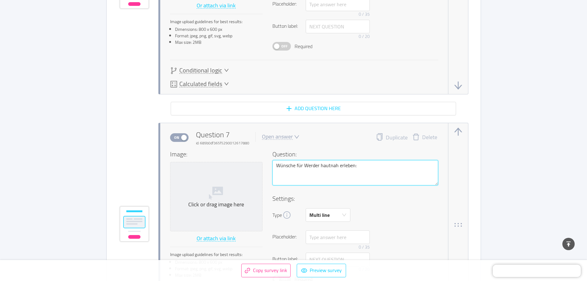
drag, startPoint x: 290, startPoint y: 167, endPoint x: 272, endPoint y: 166, distance: 18.2
click at [272, 166] on div "Image: Click or drag image here Or attach via link Image upload guidelines for …" at bounding box center [304, 217] width 268 height 134
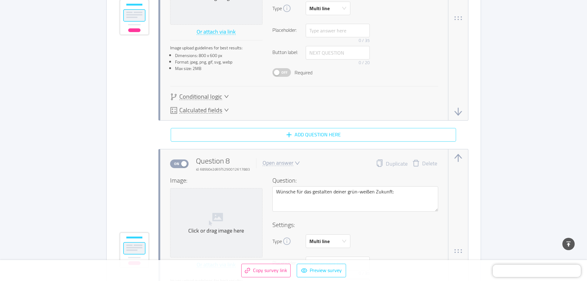
scroll to position [2708, 0]
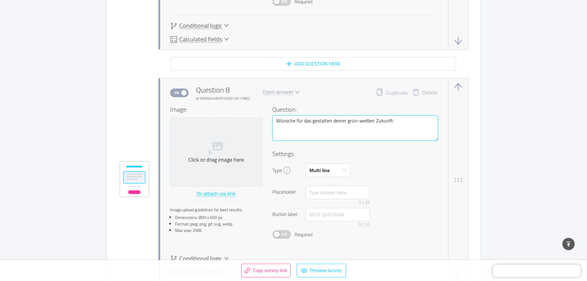
click at [276, 123] on textarea "Wünsche für das gestalten deiner grün-weißen Zukunft:" at bounding box center [356, 127] width 166 height 25
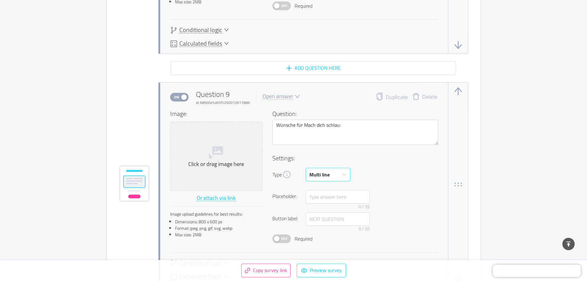
scroll to position [2954, 0]
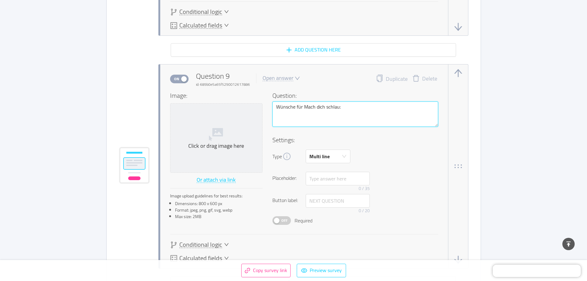
click at [275, 107] on textarea "Wünsche für Mach dich schlau:" at bounding box center [356, 113] width 166 height 25
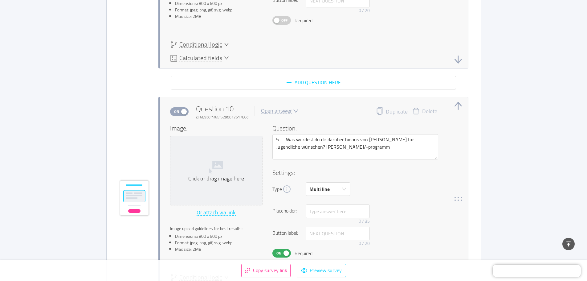
scroll to position [3170, 0]
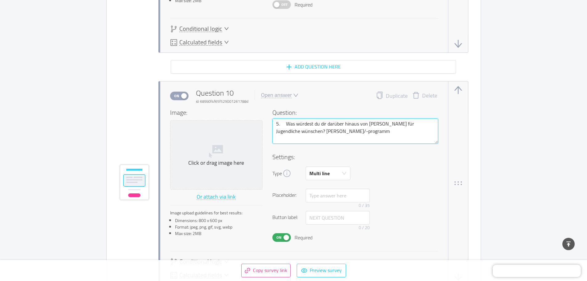
drag, startPoint x: 284, startPoint y: 123, endPoint x: 268, endPoint y: 124, distance: 16.1
click at [268, 124] on div "Image: Click or drag image here Or attach via link Image upload guidelines for …" at bounding box center [304, 175] width 268 height 134
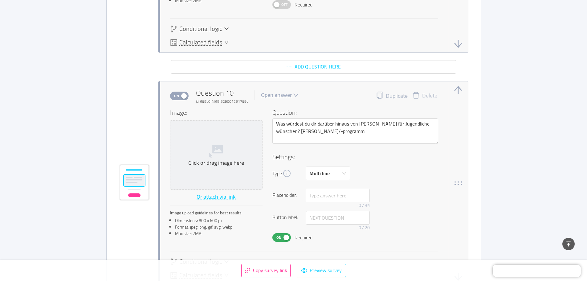
click at [377, 169] on div "Type Multi line" at bounding box center [356, 173] width 166 height 14
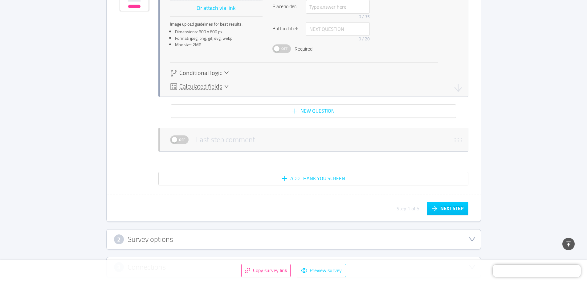
scroll to position [4933, 0]
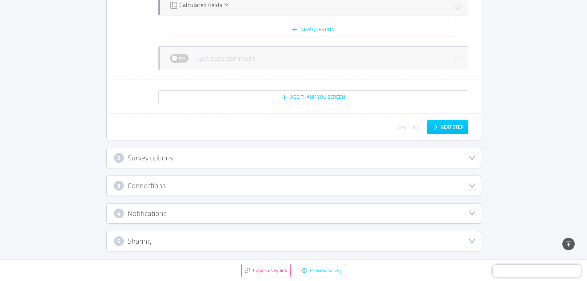
click at [210, 161] on div "2 Survey options" at bounding box center [293, 158] width 359 height 10
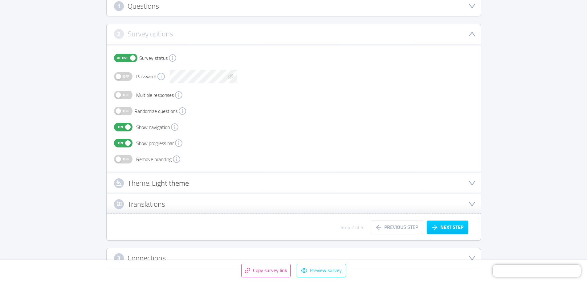
scroll to position [111, 0]
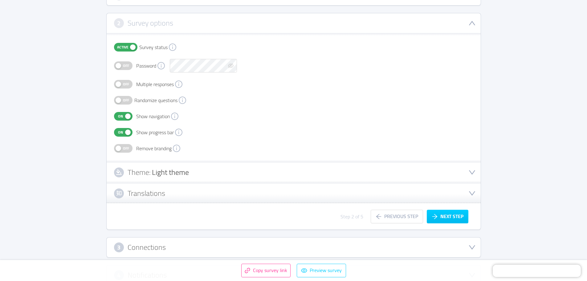
click at [174, 173] on span "Light theme" at bounding box center [170, 172] width 37 height 14
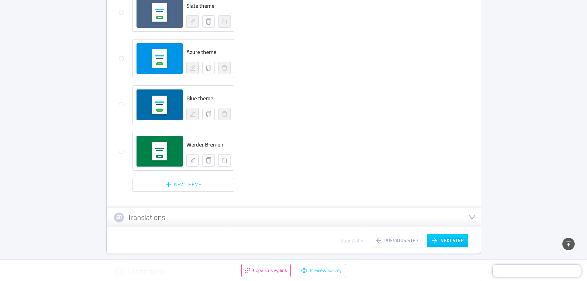
scroll to position [543, 0]
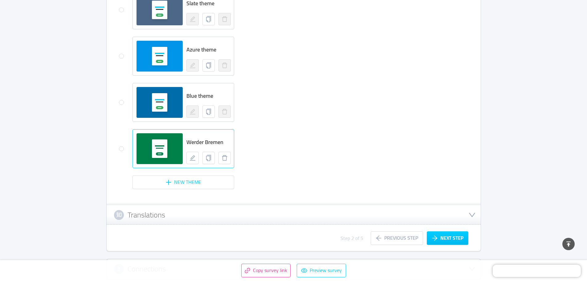
click at [171, 151] on div at bounding box center [160, 148] width 46 height 18
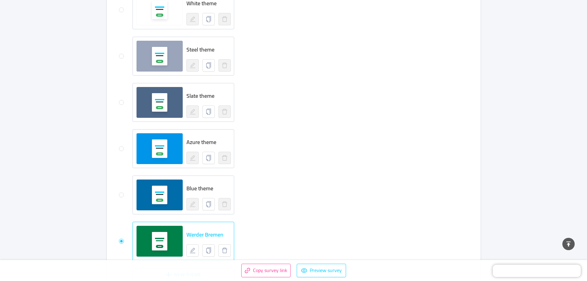
scroll to position [512, 0]
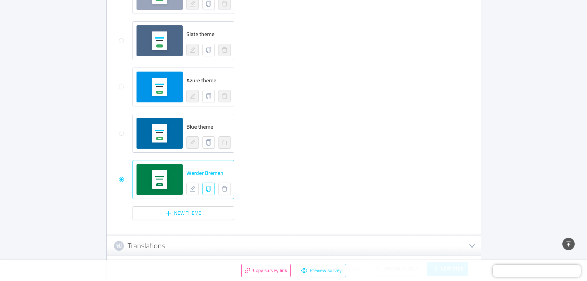
click at [211, 190] on icon "icon: copy" at bounding box center [209, 189] width 6 height 6
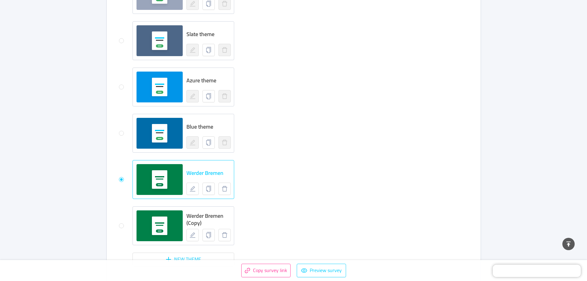
click at [125, 224] on div "Werder Bremen (Copy)" at bounding box center [176, 225] width 115 height 39
click at [123, 227] on input "radio" at bounding box center [121, 225] width 5 height 5
click at [220, 235] on button "button" at bounding box center [225, 235] width 12 height 12
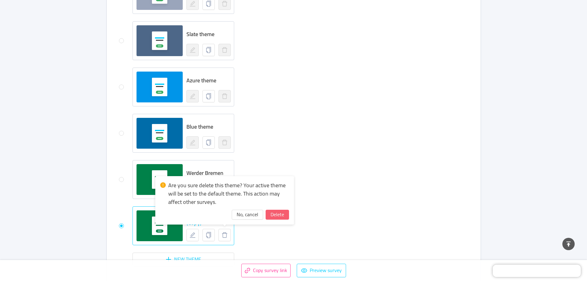
click at [278, 213] on button "Delete" at bounding box center [277, 215] width 23 height 10
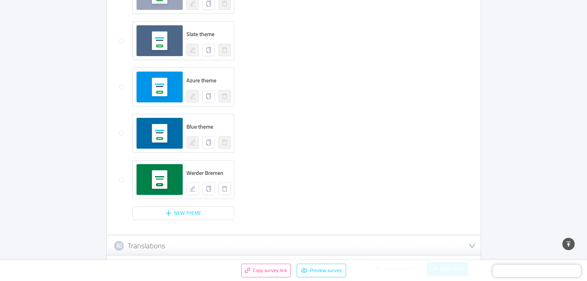
click at [120, 182] on label at bounding box center [121, 186] width 5 height 24
click at [120, 182] on input "radio" at bounding box center [121, 179] width 5 height 5
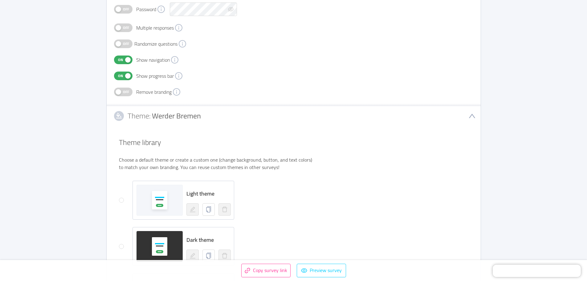
scroll to position [173, 0]
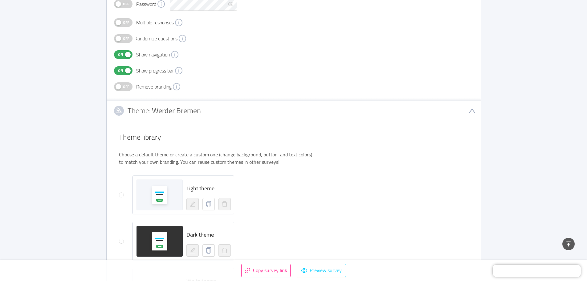
click at [474, 114] on div "Theme: Werder Bremen" at bounding box center [294, 111] width 374 height 20
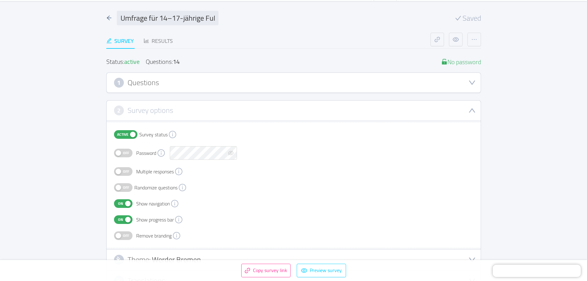
scroll to position [0, 0]
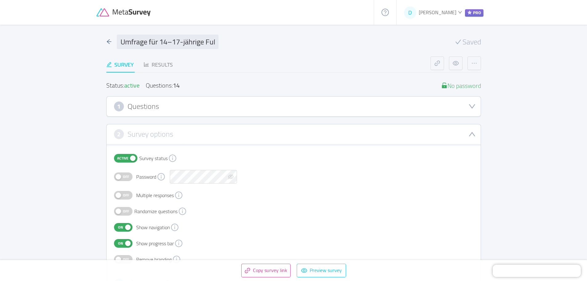
click at [194, 109] on div "1 Questions" at bounding box center [293, 106] width 359 height 10
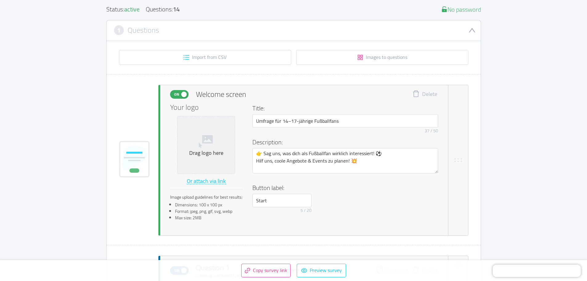
scroll to position [92, 0]
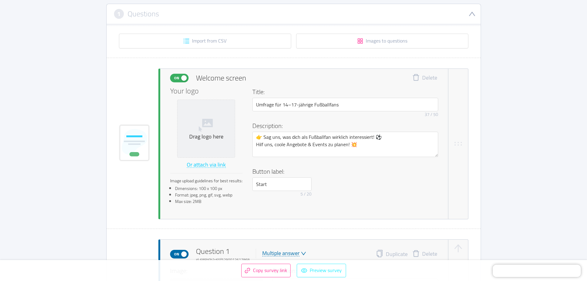
click at [320, 272] on button "Preview survey" at bounding box center [321, 271] width 49 height 14
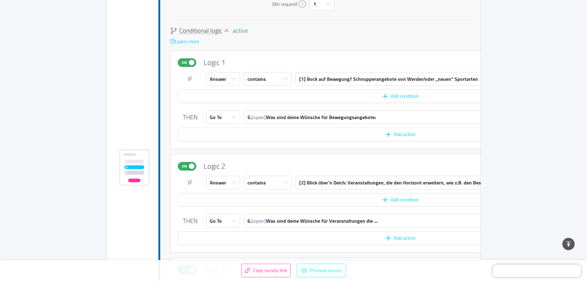
scroll to position [1480, 0]
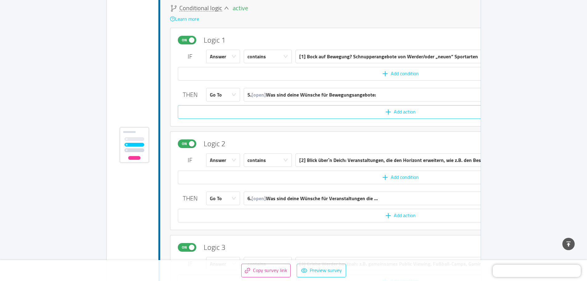
click at [222, 109] on button "Add action" at bounding box center [401, 112] width 446 height 14
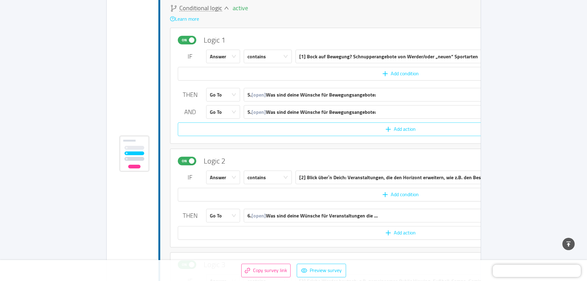
scroll to position [1488, 0]
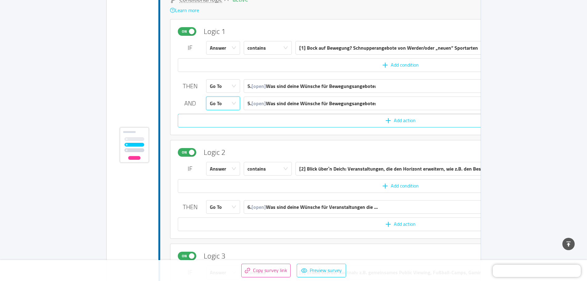
drag, startPoint x: 220, startPoint y: 105, endPoint x: 224, endPoint y: 115, distance: 11.1
click at [224, 115] on div "THEN Go To 5. [open] Was sind deine Wünsche für Bewegungsangebote: AND Go To 5.…" at bounding box center [401, 103] width 446 height 48
click at [230, 100] on div "Go To" at bounding box center [221, 103] width 23 height 13
click at [275, 105] on div "5. [open] Was sind deine Wünsche für Bewegungsangebote:" at bounding box center [312, 103] width 129 height 13
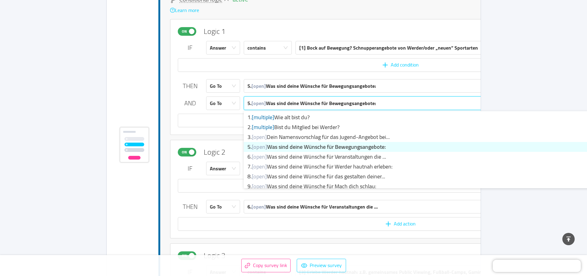
click at [275, 105] on div "5. [open] Was sind deine Wünsche für Bewegungsangebote:" at bounding box center [312, 103] width 129 height 13
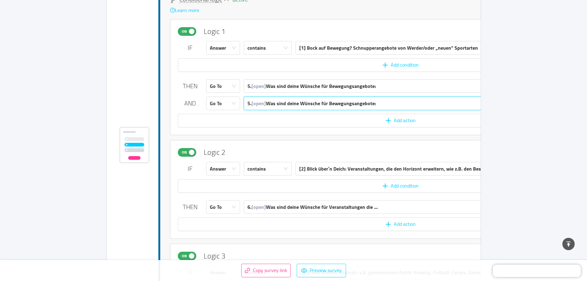
click at [198, 101] on div "AND" at bounding box center [190, 103] width 25 height 9
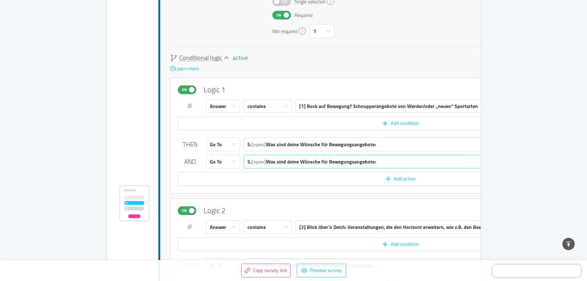
scroll to position [1427, 0]
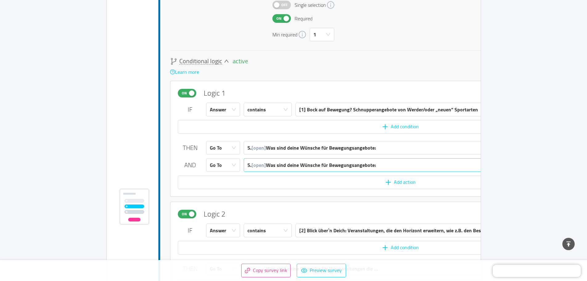
click at [453, 167] on div "5. [open] Was sind deine Wünsche für Bewegungsangebote:" at bounding box center [424, 164] width 352 height 13
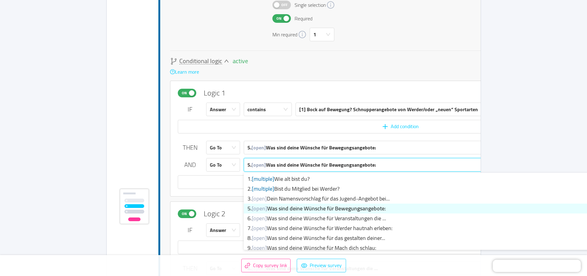
click at [458, 165] on div "5. [open] Was sind deine Wünsche für Bewegungsangebote:" at bounding box center [424, 164] width 352 height 13
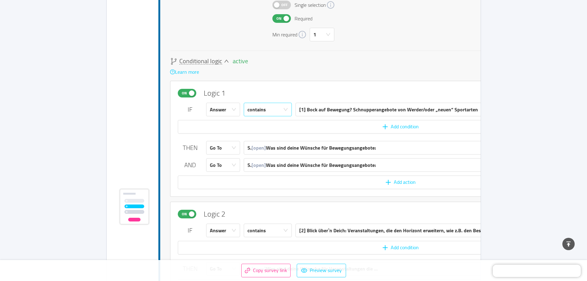
drag, startPoint x: 359, startPoint y: 84, endPoint x: 253, endPoint y: 104, distance: 107.9
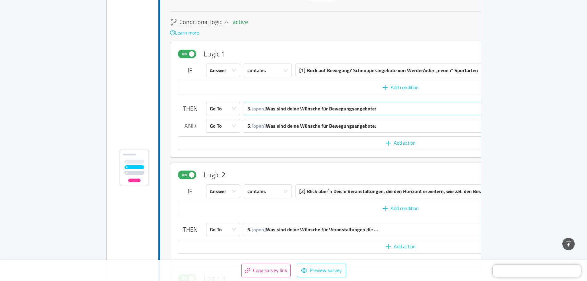
scroll to position [1458, 0]
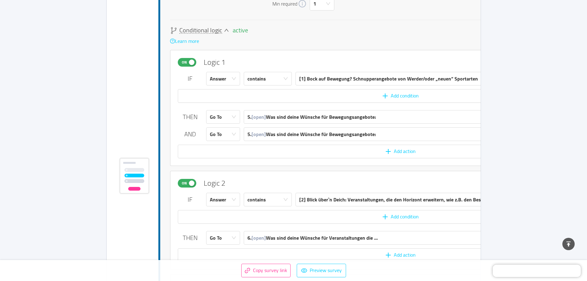
click at [189, 64] on button "On" at bounding box center [187, 62] width 18 height 9
click at [189, 64] on span "Off" at bounding box center [190, 62] width 9 height 8
click at [231, 52] on div "On Logic 1 Delete IF Answer contains [1] Bock auf Bewegung? Schnupperangebote v…" at bounding box center [400, 108] width 461 height 116
click at [243, 57] on div "On Logic 1 Delete IF Answer contains [1] Bock auf Bewegung? Schnupperangebote v…" at bounding box center [400, 108] width 461 height 116
click at [361, 94] on button "Add condition" at bounding box center [401, 96] width 446 height 14
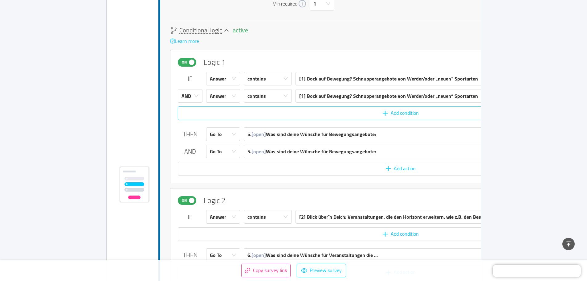
scroll to position [1466, 0]
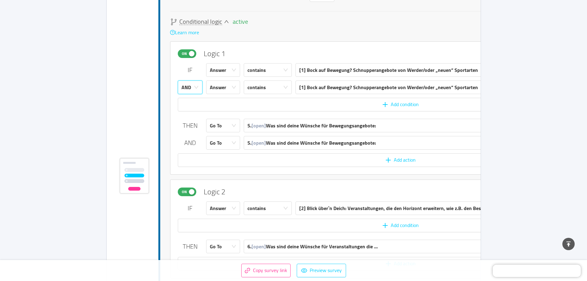
click at [188, 86] on div "AND" at bounding box center [187, 87] width 10 height 13
click at [196, 111] on li "OR" at bounding box center [190, 111] width 25 height 10
click at [224, 83] on div "Answer" at bounding box center [218, 87] width 16 height 13
click at [226, 101] on li "Answer" at bounding box center [223, 101] width 34 height 10
click at [259, 87] on div "contains" at bounding box center [257, 87] width 18 height 13
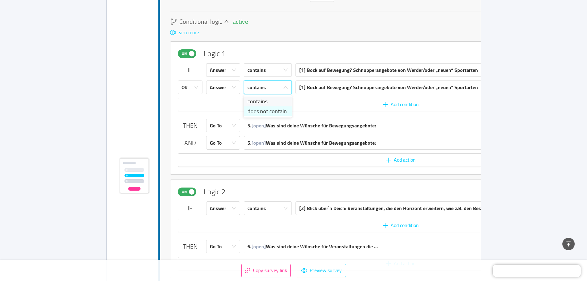
click at [260, 112] on li "does not contain" at bounding box center [268, 111] width 48 height 10
click at [232, 146] on div "Go To" at bounding box center [223, 143] width 34 height 14
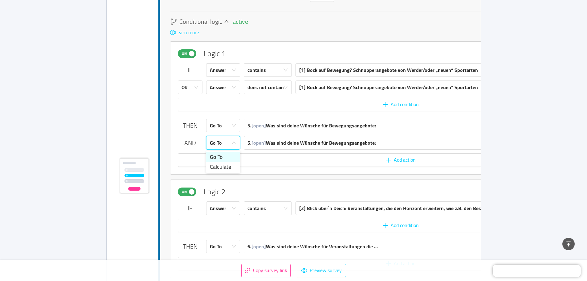
click at [232, 146] on div "Go To" at bounding box center [221, 142] width 23 height 13
click at [385, 139] on div "5. [open] Was sind deine Wünsche für Bewegungsangebote:" at bounding box center [424, 142] width 352 height 13
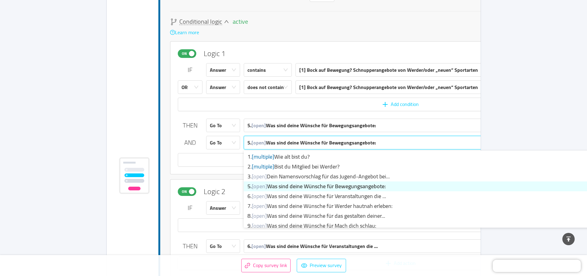
click at [298, 142] on div "5. [open] Was sind deine Wünsche für Bewegungsangebote:" at bounding box center [312, 142] width 129 height 13
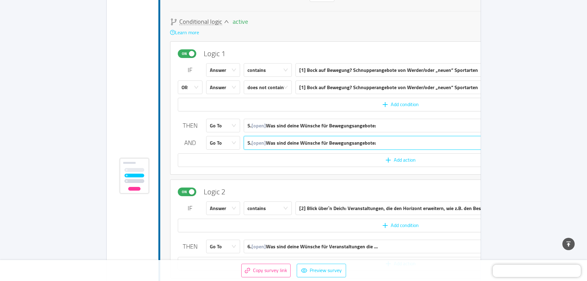
click at [206, 22] on span "Conditional logic" at bounding box center [200, 21] width 43 height 6
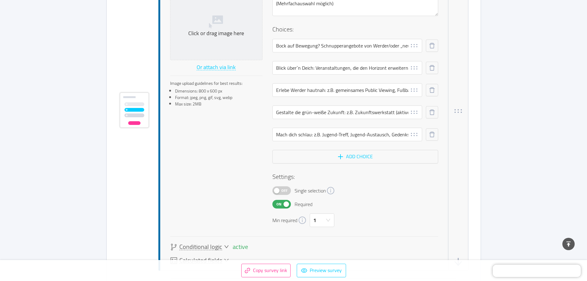
scroll to position [1330, 0]
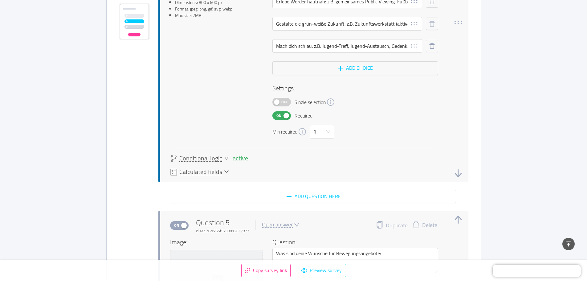
click at [219, 159] on span "Conditional logic" at bounding box center [200, 158] width 43 height 6
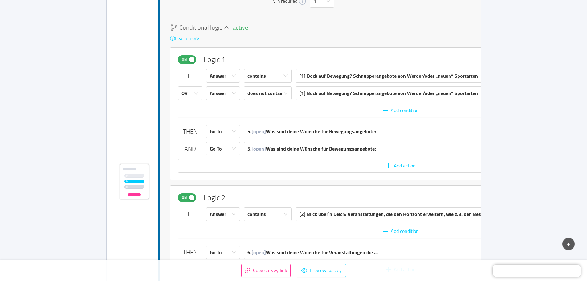
scroll to position [1466, 0]
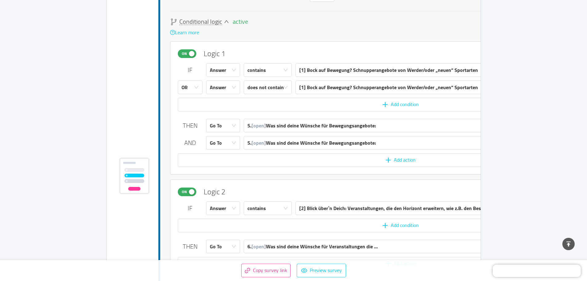
click at [342, 173] on div "On Logic 1 Delete IF Answer contains [1] Bock auf Bewegung? Schnupperangebote v…" at bounding box center [400, 107] width 461 height 133
click at [327, 165] on button "Add action" at bounding box center [401, 160] width 446 height 14
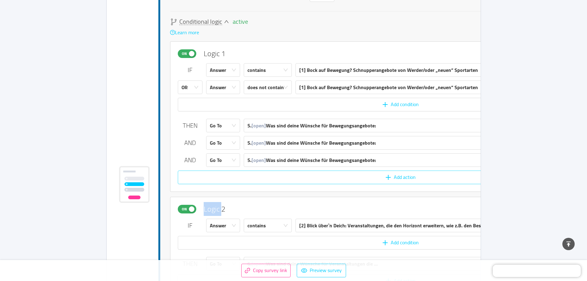
scroll to position [1475, 0]
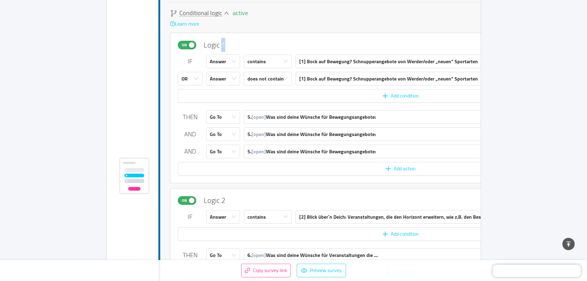
drag, startPoint x: 237, startPoint y: 38, endPoint x: 223, endPoint y: 40, distance: 14.6
click at [223, 39] on div "On Logic 1 Delete IF Answer contains [1] Bock auf Bewegung? Schnupperangebote v…" at bounding box center [400, 108] width 461 height 150
click at [263, 39] on div "On Logic 1 Delete IF Answer contains [1] Bock auf Bewegung? Schnupperangebote v…" at bounding box center [400, 108] width 461 height 150
click at [242, 45] on div "On Logic 1 Delete" at bounding box center [401, 44] width 446 height 9
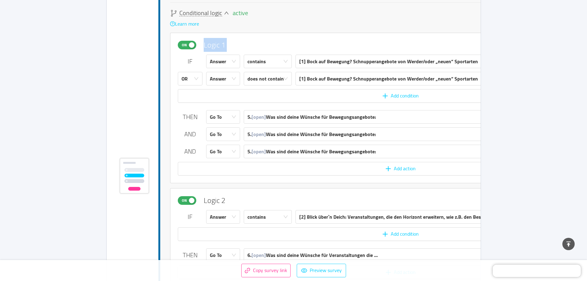
click at [242, 45] on div "On Logic 1 Delete" at bounding box center [401, 44] width 446 height 9
click at [242, 35] on div "On Logic 1 Delete IF Answer contains [1] Bock auf Bewegung? Schnupperangebote v…" at bounding box center [400, 108] width 461 height 150
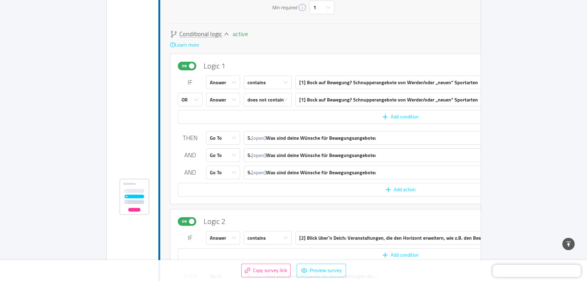
scroll to position [1413, 0]
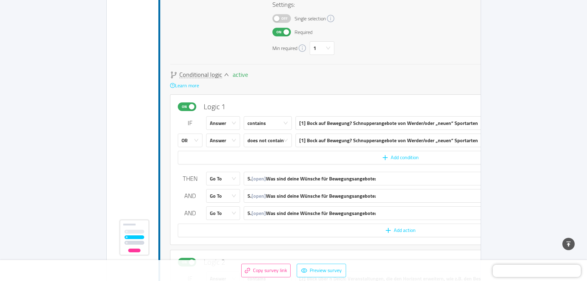
click at [186, 106] on span "On" at bounding box center [184, 107] width 9 height 8
drag, startPoint x: 316, startPoint y: 98, endPoint x: 231, endPoint y: 99, distance: 85.1
click at [231, 99] on div "Off Logic 1 Delete IF Answer contains [1] Bock auf Bewegung? Schnupperangebote …" at bounding box center [400, 169] width 461 height 150
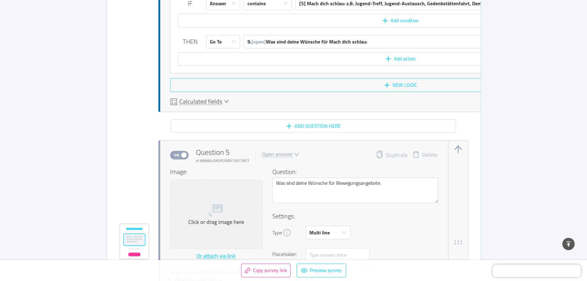
click at [383, 82] on button "New logic" at bounding box center [400, 85] width 461 height 14
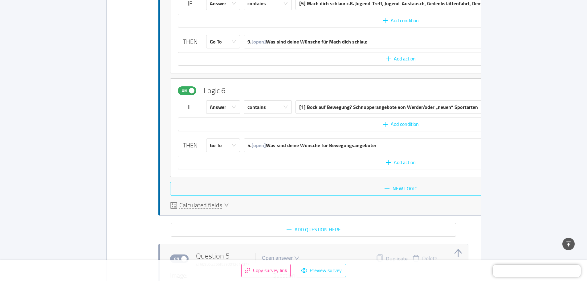
scroll to position [2102, 0]
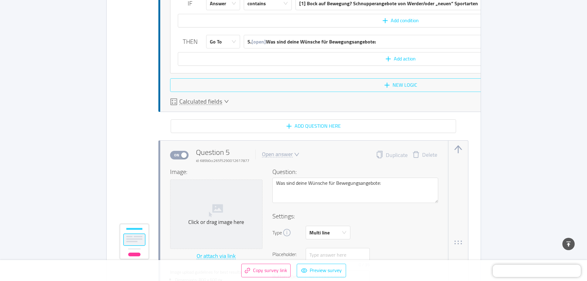
click at [391, 84] on button "New logic" at bounding box center [400, 85] width 461 height 14
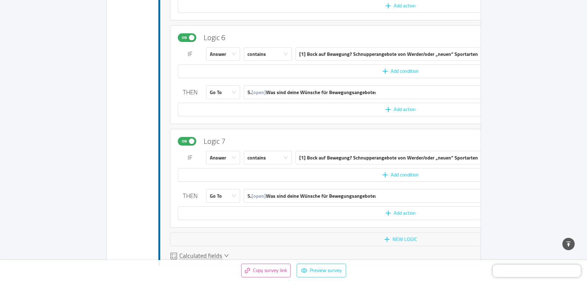
click at [187, 141] on span "On" at bounding box center [184, 141] width 9 height 8
click at [299, 54] on div "[1] Bock auf Bewegung? Schnupperangebote von Werder/oder „neuen“ Sportarten" at bounding box center [460, 54] width 328 height 14
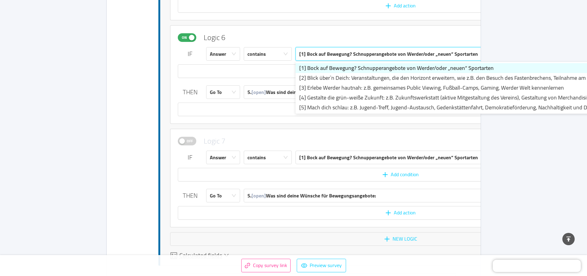
click at [318, 64] on li "[1] Bock auf Bewegung? Schnupperangebote von Werder/oder „neuen“ Sportarten" at bounding box center [458, 68] width 324 height 10
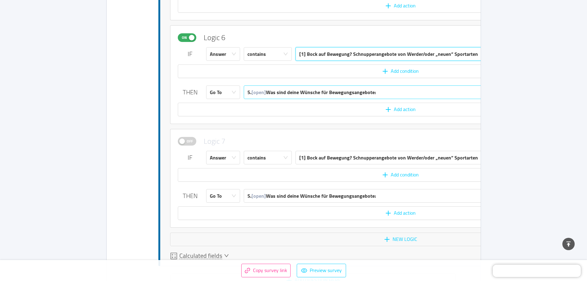
click at [299, 90] on div "5. [open] Was sind deine Wünsche für Bewegungsangebote:" at bounding box center [312, 92] width 129 height 13
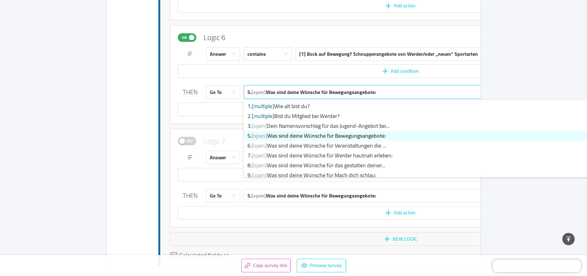
click at [330, 135] on li "5. [open] Was sind deine Wünsche für Bewegungsangebote:" at bounding box center [431, 136] width 375 height 10
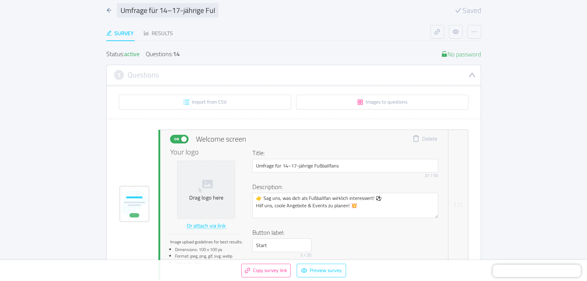
scroll to position [0, 0]
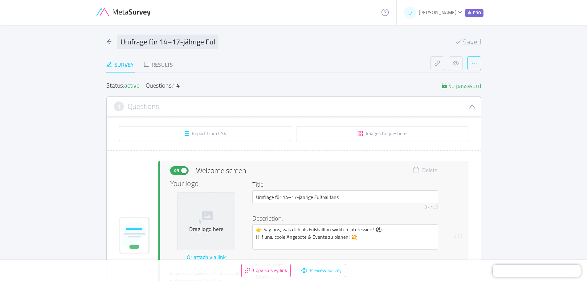
click at [472, 60] on button "button" at bounding box center [475, 63] width 14 height 14
click at [159, 63] on div "Results" at bounding box center [158, 64] width 29 height 8
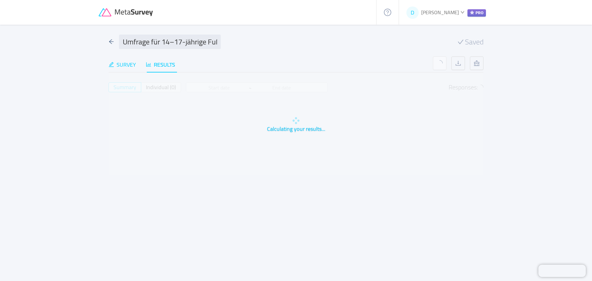
click at [115, 63] on div "Survey" at bounding box center [122, 64] width 27 height 8
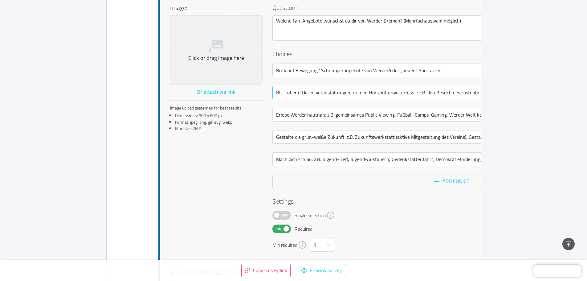
scroll to position [1295, 0]
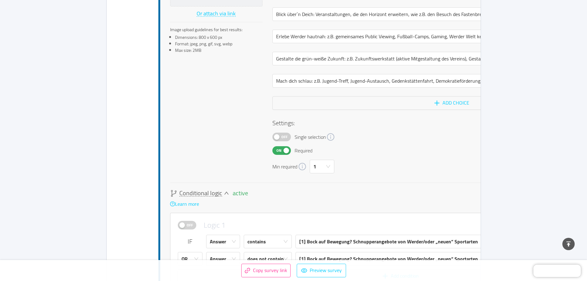
click at [221, 192] on span "Conditional logic" at bounding box center [200, 193] width 43 height 6
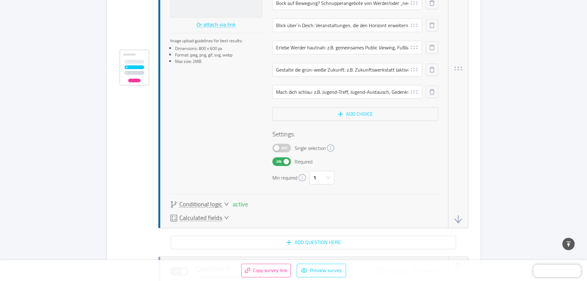
scroll to position [1356, 0]
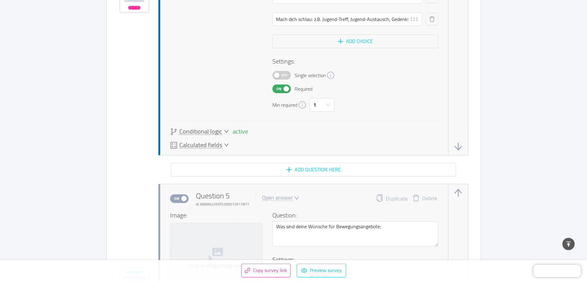
click at [216, 129] on span "Conditional logic" at bounding box center [200, 131] width 43 height 6
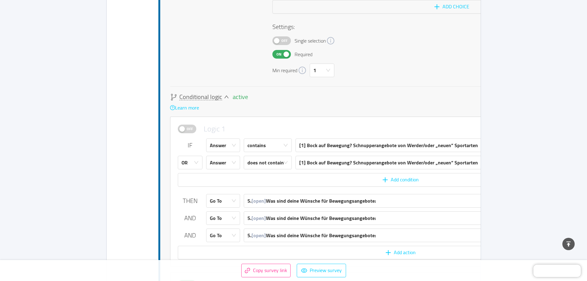
scroll to position [1389, 0]
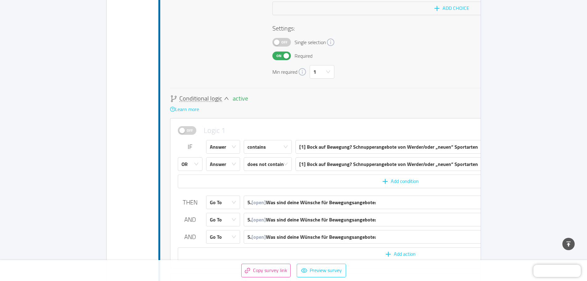
click at [328, 121] on div "Off Logic 1 Delete IF Answer contains [1] Bock auf Bewegung? Schnupperangebote …" at bounding box center [400, 193] width 461 height 150
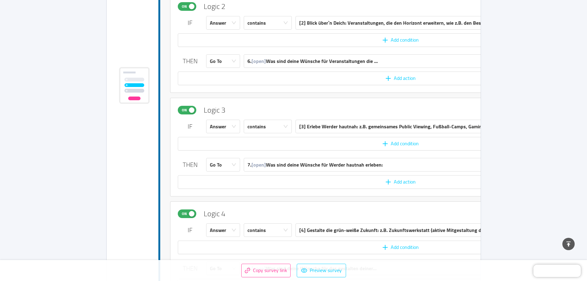
scroll to position [1667, 0]
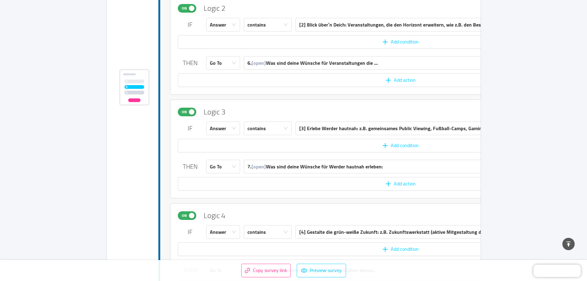
click at [134, 92] on rect at bounding box center [135, 93] width 20 height 4
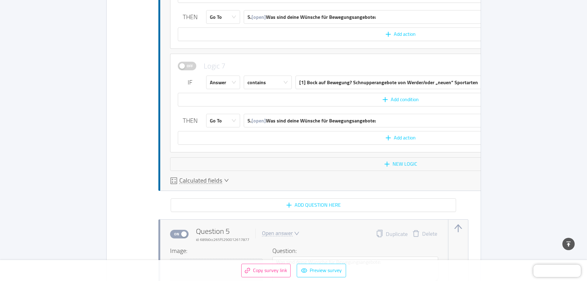
scroll to position [2129, 0]
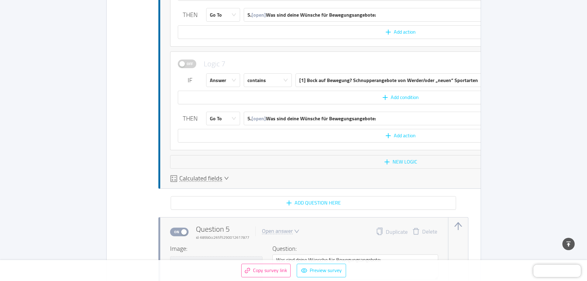
click at [211, 179] on span "Calculated fields" at bounding box center [200, 178] width 43 height 6
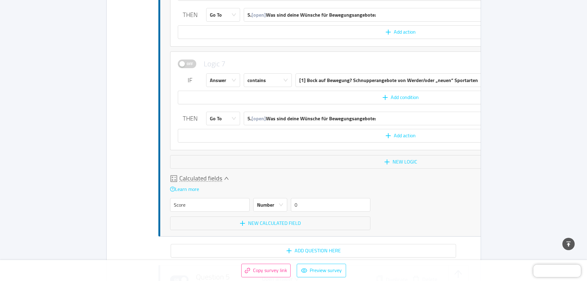
click at [211, 179] on span "Calculated fields" at bounding box center [200, 178] width 43 height 6
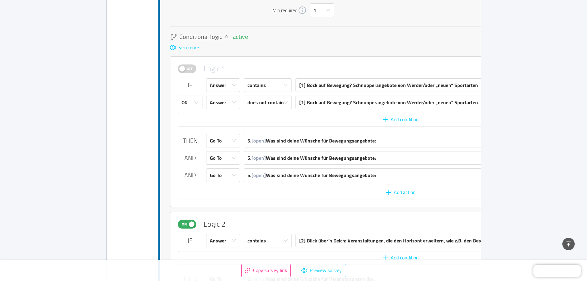
scroll to position [1359, 0]
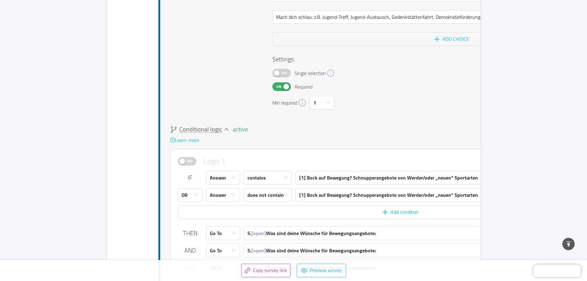
click at [412, 155] on div "Off Logic 1 Delete IF Answer contains [1] Bock auf Bewegung? Schnupperangebote …" at bounding box center [400, 224] width 461 height 150
click at [455, 100] on div "Min required 1" at bounding box center [452, 103] width 359 height 14
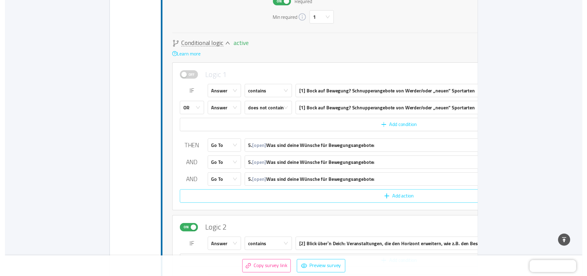
scroll to position [1451, 0]
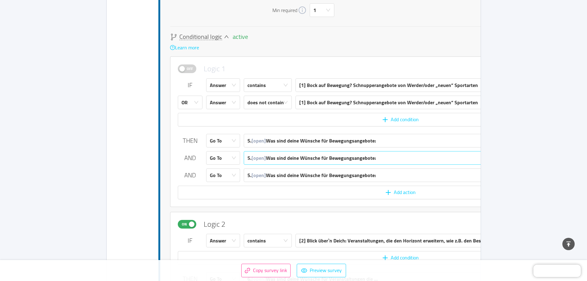
click at [261, 160] on span "[open]" at bounding box center [259, 157] width 14 height 9
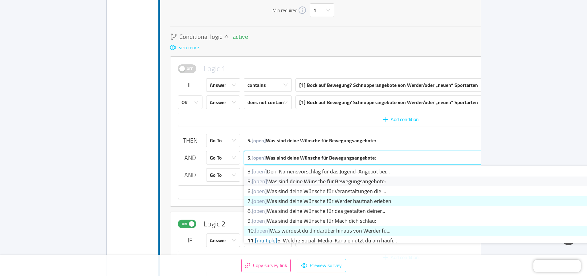
scroll to position [31, 0]
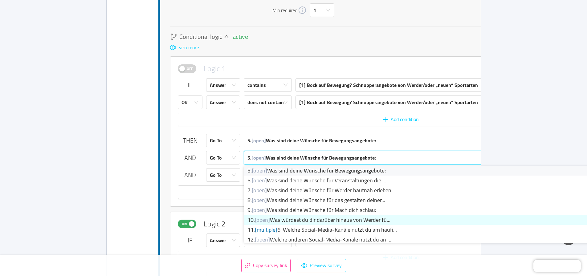
click at [262, 219] on span "[open]" at bounding box center [262, 220] width 15 height 10
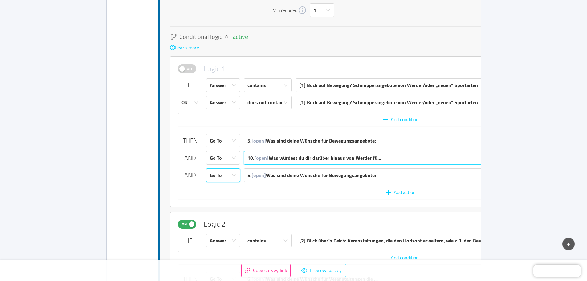
click at [228, 177] on div "Go To" at bounding box center [221, 175] width 23 height 13
click at [406, 180] on div "5. [open] Was sind deine Wünsche für Bewegungsangebote:" at bounding box center [424, 175] width 352 height 13
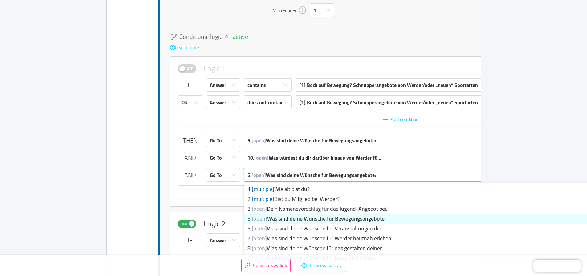
click at [400, 178] on div "5. [open] Was sind deine Wünsche für Bewegungsangebote:" at bounding box center [424, 175] width 352 height 13
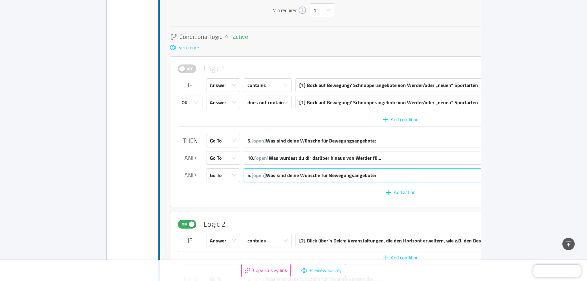
click at [399, 178] on div "5. [open] Was sind deine Wünsche für Bewegungsangebote:" at bounding box center [424, 175] width 352 height 13
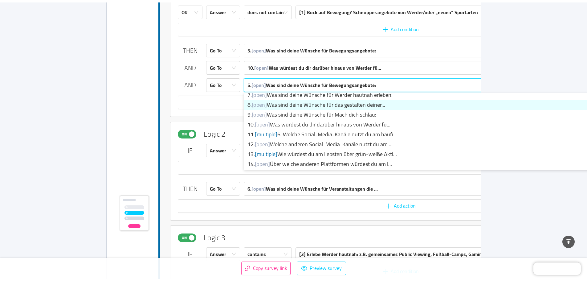
scroll to position [0, 0]
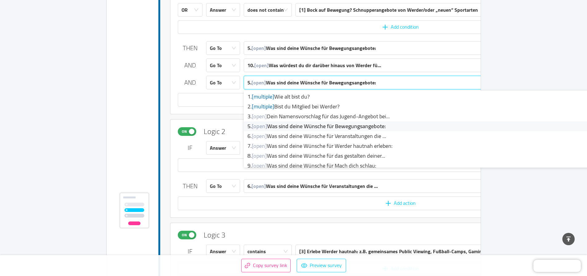
click at [179, 92] on div "THEN Go To 5. [open] Was sind deine Wünsche für Bewegungsangebote: AND Go To 10…" at bounding box center [401, 73] width 446 height 65
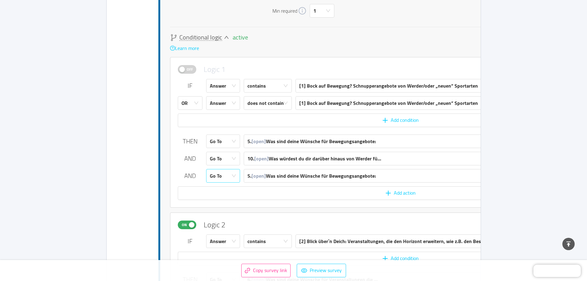
scroll to position [1451, 0]
drag, startPoint x: 189, startPoint y: 169, endPoint x: 433, endPoint y: 183, distance: 244.3
click at [432, 183] on div "THEN Go To 5. [open] Was sind deine Wünsche für Bewegungsangebote: AND Go To 10…" at bounding box center [401, 166] width 446 height 65
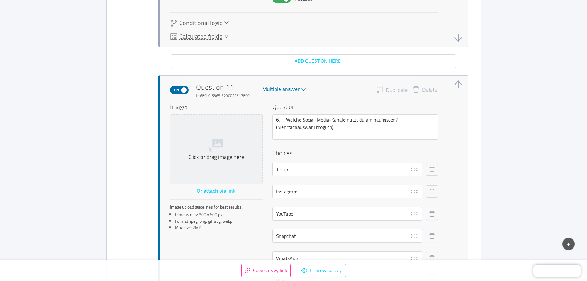
scroll to position [3657, 0]
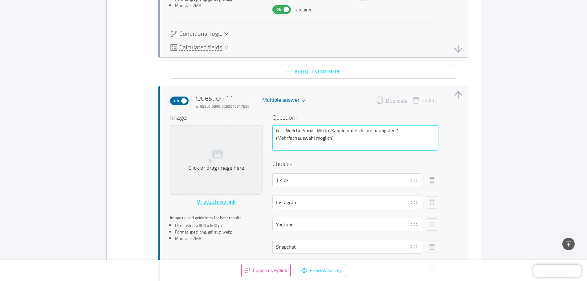
drag, startPoint x: 284, startPoint y: 129, endPoint x: 273, endPoint y: 132, distance: 11.4
click at [273, 132] on textarea "6. Welche Social-Media-Kanäle nutzt du am häufigsten? (Mehrfachauswahl möglich)" at bounding box center [356, 137] width 166 height 25
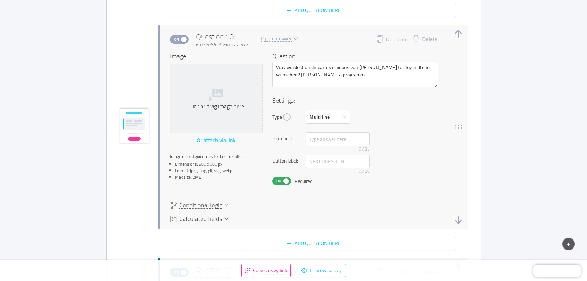
scroll to position [3472, 0]
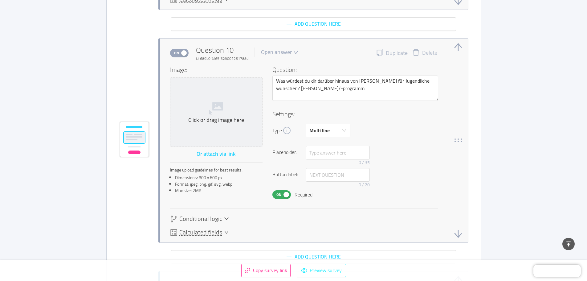
click at [321, 267] on button "Preview survey" at bounding box center [321, 271] width 49 height 14
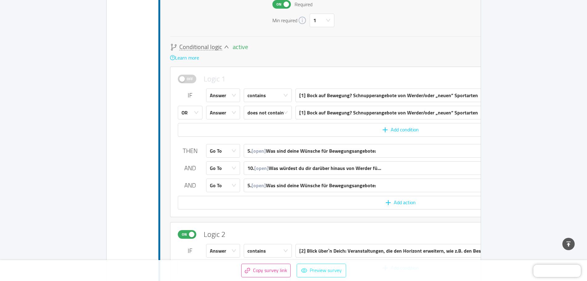
scroll to position [1437, 0]
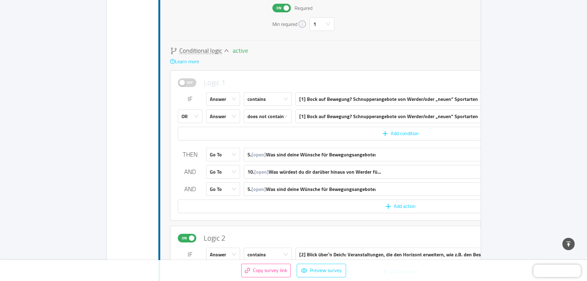
click at [191, 82] on span "Off" at bounding box center [190, 83] width 9 height 8
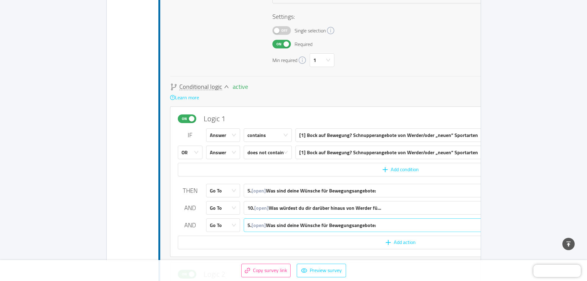
scroll to position [1345, 0]
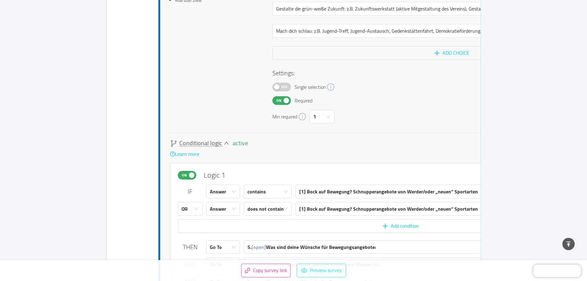
click at [327, 264] on button "Preview survey" at bounding box center [321, 271] width 49 height 14
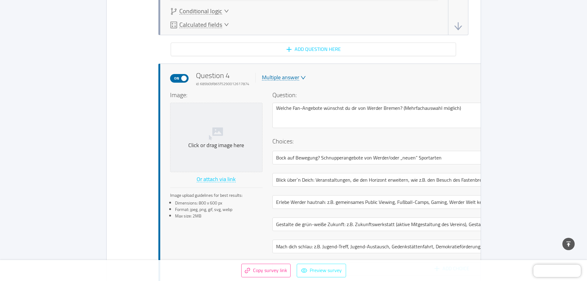
scroll to position [1129, 0]
click at [183, 78] on button "On" at bounding box center [179, 78] width 18 height 9
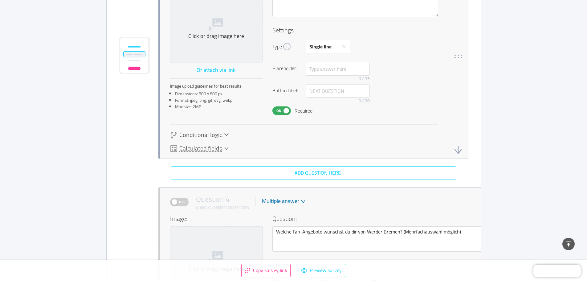
click at [322, 170] on button "Add question here" at bounding box center [313, 173] width 285 height 14
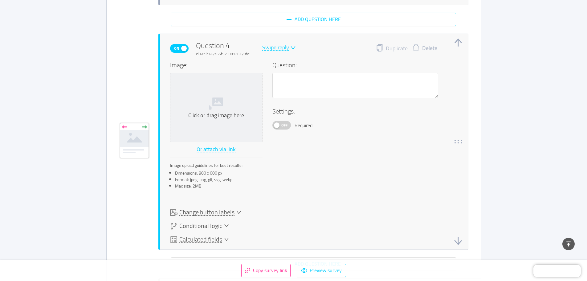
scroll to position [1160, 0]
click at [284, 48] on div "Swipe reply" at bounding box center [275, 46] width 27 height 6
click at [285, 74] on li "Multiple answer" at bounding box center [283, 77] width 45 height 10
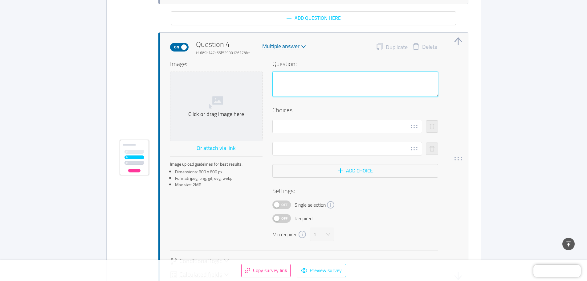
click at [315, 80] on textarea at bounding box center [356, 84] width 166 height 25
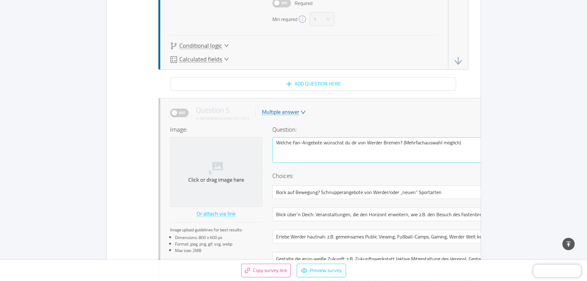
scroll to position [1376, 0]
click at [401, 141] on textarea "Welche Fan-Angebote wünschst du dir von Werder Bremen? (Mehrfachauswahl möglich)" at bounding box center [452, 149] width 359 height 25
drag, startPoint x: 467, startPoint y: 142, endPoint x: 246, endPoint y: 136, distance: 221.4
click at [246, 136] on div "Image: Click or drag image here Or attach via link Image upload guidelines for …" at bounding box center [400, 248] width 461 height 248
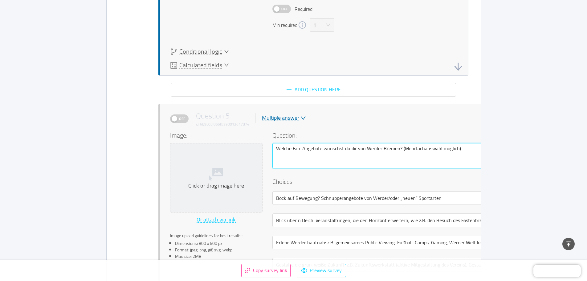
scroll to position [1345, 0]
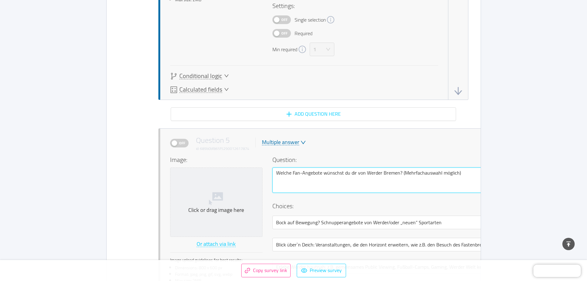
click at [461, 179] on textarea "Welche Fan-Angebote wünschst du dir von Werder Bremen? (Mehrfachauswahl möglich)" at bounding box center [452, 179] width 359 height 25
drag, startPoint x: 463, startPoint y: 172, endPoint x: 271, endPoint y: 173, distance: 192.1
click at [271, 173] on div "Image: Click or drag image here Or attach via link Image upload guidelines for …" at bounding box center [400, 279] width 461 height 248
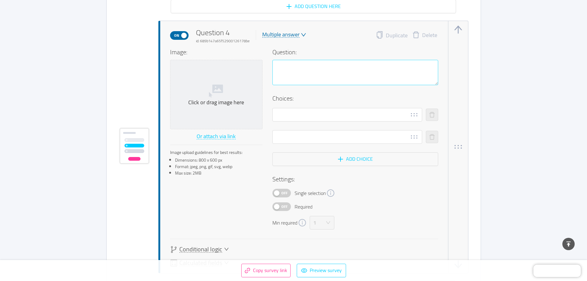
scroll to position [1099, 0]
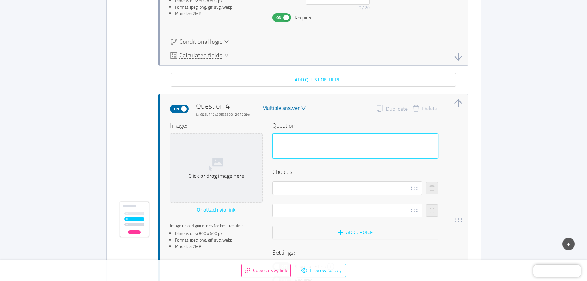
click at [289, 154] on textarea at bounding box center [356, 145] width 166 height 25
paste textarea "Welche Fan-Angebote wünschst du dir von Werder Bremen? (Mehrfachauswahl möglich)"
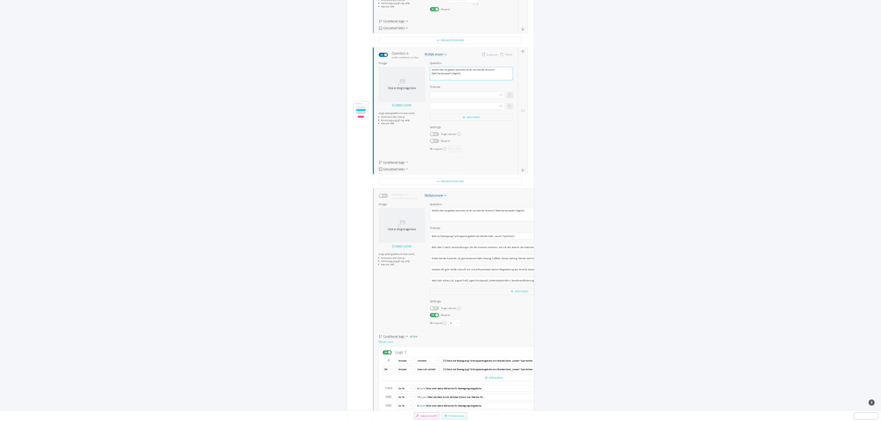
scroll to position [1009, 0]
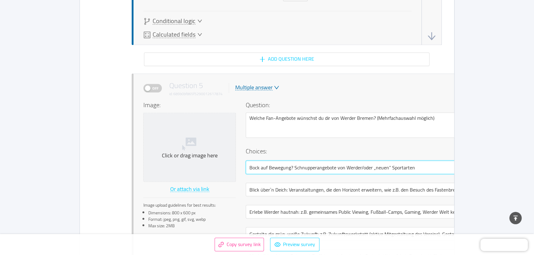
click at [346, 165] on input "Bock auf Bewegung? Schnupperangebote von Werder/oder „neuen“ Sportarten" at bounding box center [417, 168] width 343 height 14
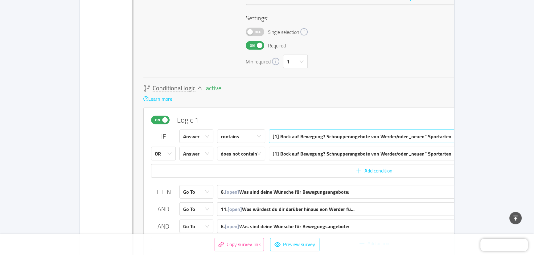
scroll to position [1680, 0]
click at [198, 87] on icon "icon: down" at bounding box center [199, 88] width 5 height 5
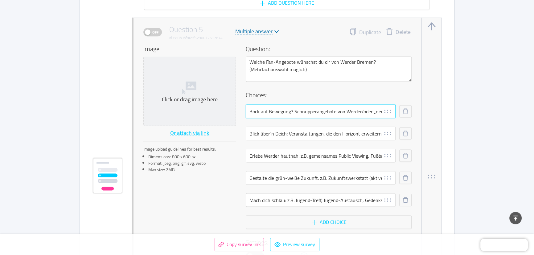
scroll to position [0, 31]
drag, startPoint x: 248, startPoint y: 110, endPoint x: 454, endPoint y: 115, distance: 206.0
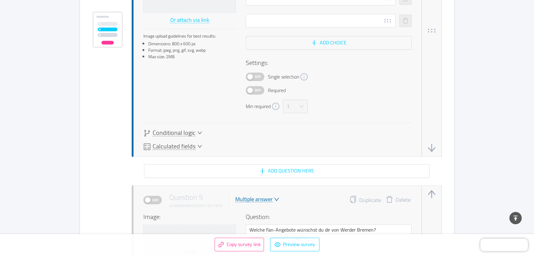
scroll to position [1148, 0]
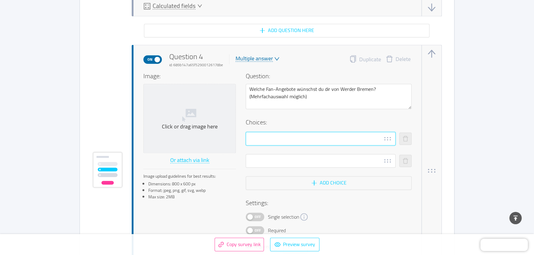
click at [281, 140] on input "text" at bounding box center [321, 139] width 150 height 14
paste input "Bock auf Bewegung? Schnupperangebote von Werder/oder „neuen“ Sportarten"
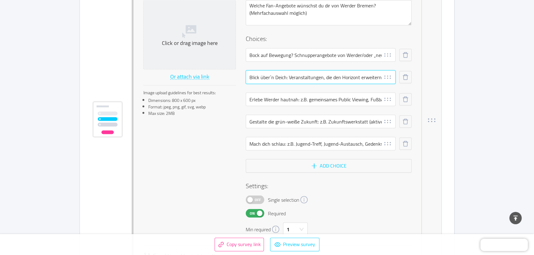
scroll to position [0, 163]
drag, startPoint x: 249, startPoint y: 75, endPoint x: 460, endPoint y: 74, distance: 210.9
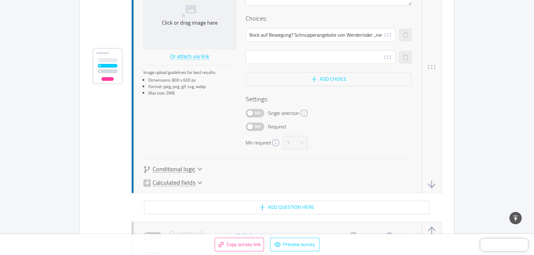
scroll to position [1204, 0]
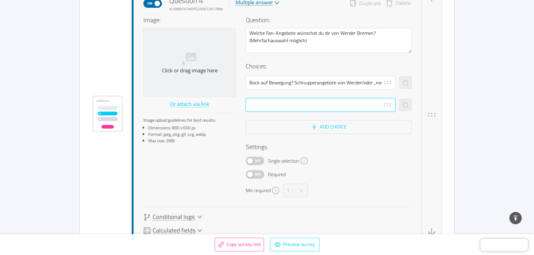
click at [274, 100] on input "text" at bounding box center [321, 105] width 150 height 14
paste input "Blick über`n Deich: Veranstaltungen, die den Horizont erweitern, wie z.B. den B…"
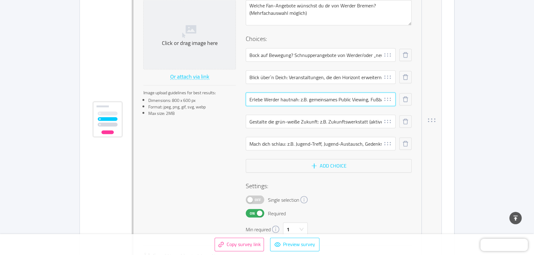
scroll to position [0, 95]
drag, startPoint x: 250, startPoint y: 99, endPoint x: 455, endPoint y: 105, distance: 205.4
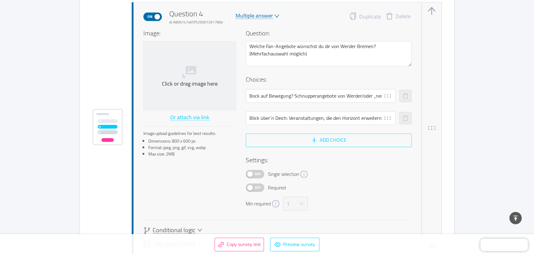
scroll to position [1148, 0]
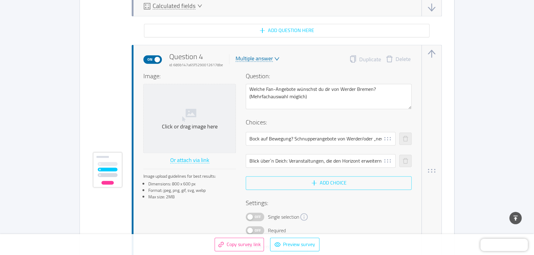
click at [315, 182] on button "Add choice" at bounding box center [329, 183] width 166 height 14
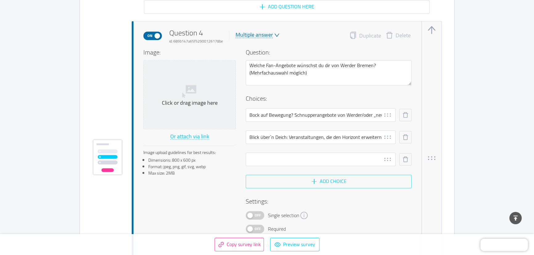
scroll to position [1204, 0]
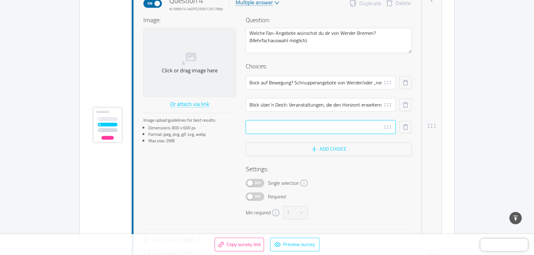
click at [287, 125] on input "text" at bounding box center [321, 127] width 150 height 14
paste input "Erlebe Werder hautnah: z.B. gemeinsames Public Viewing, Fußball-Camps, Gaming, …"
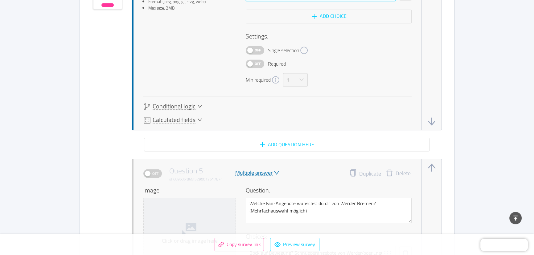
scroll to position [1288, 0]
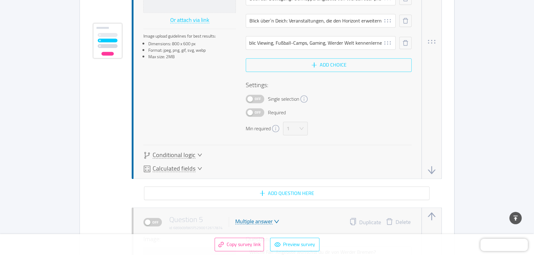
click at [318, 59] on button "Add choice" at bounding box center [329, 65] width 166 height 14
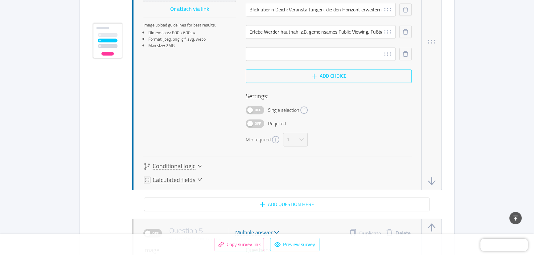
click at [318, 74] on button "Add choice" at bounding box center [329, 76] width 166 height 14
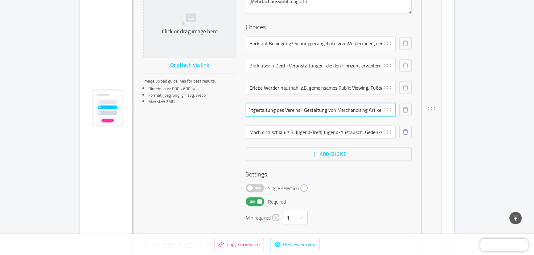
drag, startPoint x: 249, startPoint y: 111, endPoint x: 407, endPoint y: 117, distance: 157.9
click at [407, 117] on div "Gestalte die grün-weiße Zukunft: z.B. Zukunftswerkstatt (aktive Mitgestaltung d…" at bounding box center [329, 114] width 166 height 22
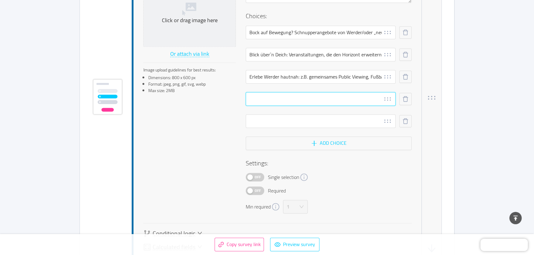
click at [294, 104] on input "text" at bounding box center [321, 99] width 150 height 14
paste input "Gestalte die grün-weiße Zukunft: z.B. Zukunftswerkstatt (aktive Mitgestaltung d…"
click at [278, 100] on input "Gestalte die grün-weiße Zukunft: z.B. Zukunftswerkstatt (aktive Mitgestaltung d…" at bounding box center [321, 99] width 150 height 14
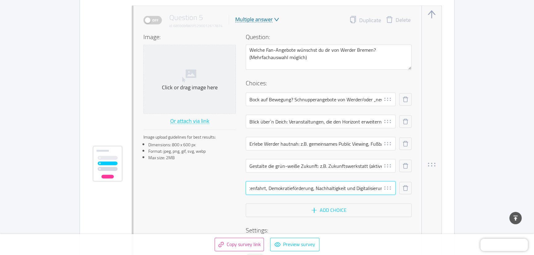
drag, startPoint x: 248, startPoint y: 187, endPoint x: 490, endPoint y: 189, distance: 241.7
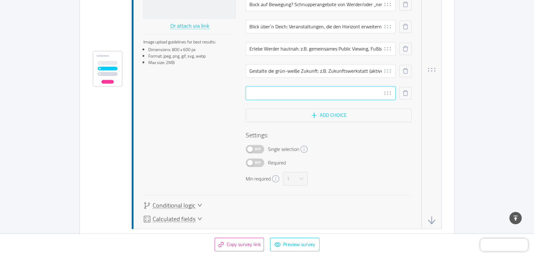
click at [306, 90] on input "text" at bounding box center [321, 93] width 150 height 14
paste input "Mach dich schlau: z.B. Jugend-Treff, Jugend-Austausch, Gedenkstättenfahrt, Demo…"
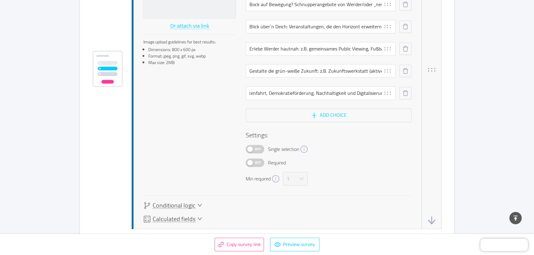
click at [366, 172] on div "Min required 1" at bounding box center [329, 179] width 166 height 14
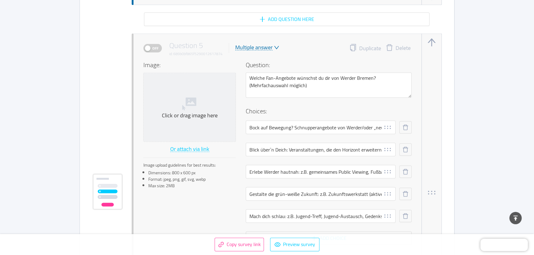
click at [393, 45] on button "Delete" at bounding box center [398, 48] width 34 height 9
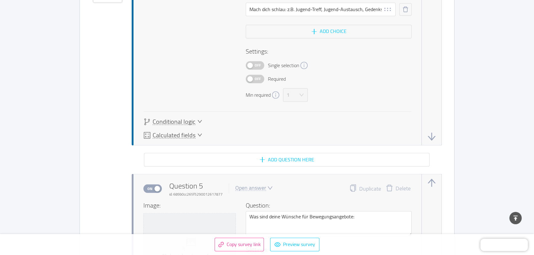
click at [191, 121] on span "Conditional logic" at bounding box center [174, 121] width 43 height 6
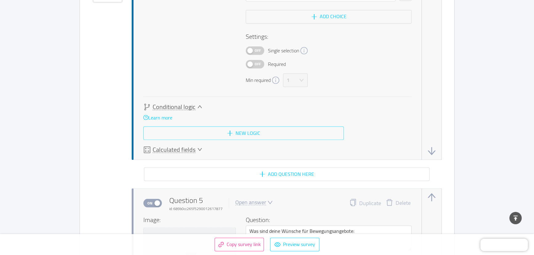
click at [232, 129] on button "New logic" at bounding box center [243, 133] width 200 height 14
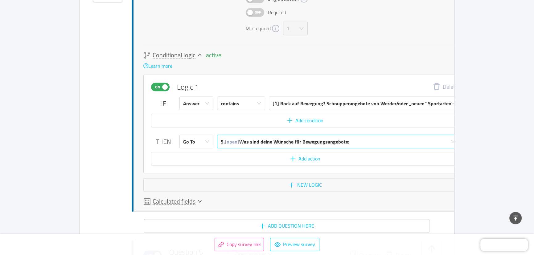
click at [290, 139] on div "5. [open] Was sind deine Wünsche für Bewegungsangebote:" at bounding box center [285, 141] width 129 height 13
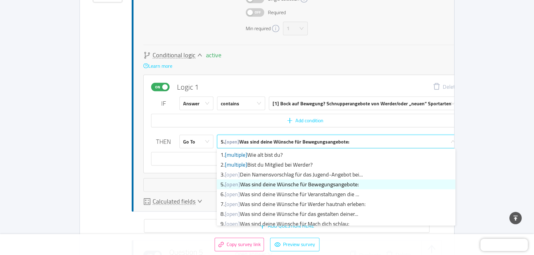
click at [294, 182] on li "5. [open] Was sind deine Wünsche für Bewegungsangebote:" at bounding box center [336, 184] width 239 height 10
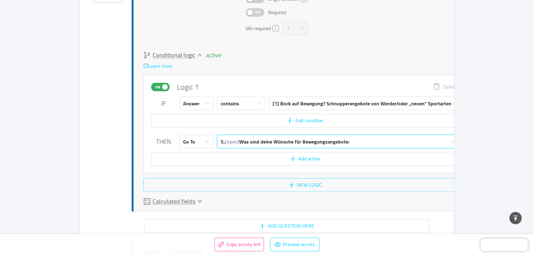
click at [304, 180] on button "New logic" at bounding box center [304, 185] width 323 height 14
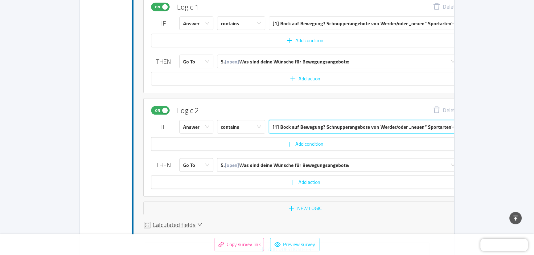
click at [290, 126] on div "[1] Bock auf Bewegung? Schnupperangebote von Werder/oder „neuen“ Sportarten" at bounding box center [362, 127] width 179 height 13
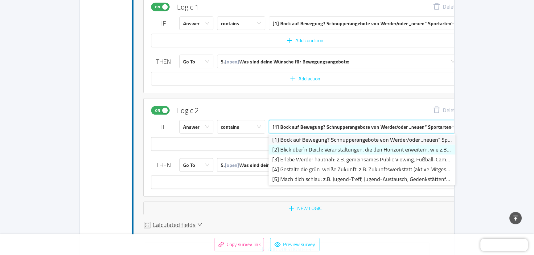
click at [296, 150] on li "[2] Blick über`n Deich: Veranstaltungen, die den Horizont erweitern, wie z.B. d…" at bounding box center [362, 150] width 187 height 10
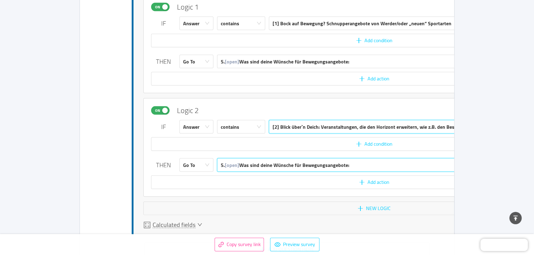
click at [281, 165] on div "5. [open] Was sind deine Wünsche für Bewegungsangebote:" at bounding box center [285, 165] width 129 height 13
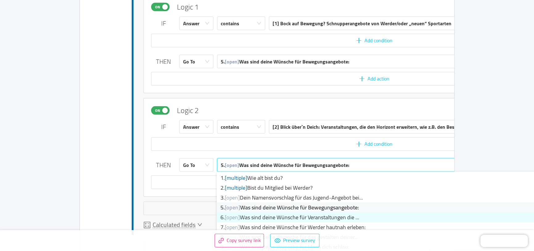
click at [285, 213] on li "6. [open] Was sind deine Wünsche für Veranstaltungen die ..." at bounding box center [404, 218] width 375 height 10
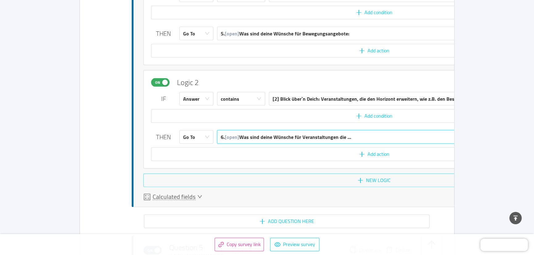
click at [297, 183] on button "New logic" at bounding box center [373, 181] width 461 height 14
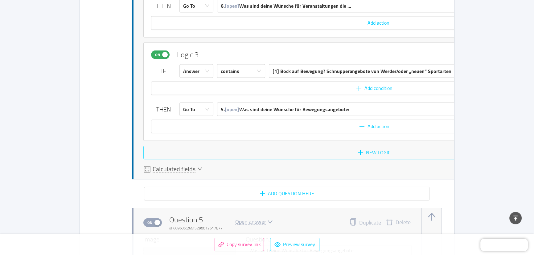
click at [342, 152] on button "New logic" at bounding box center [373, 153] width 461 height 14
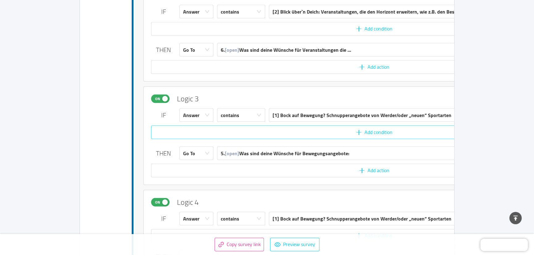
scroll to position [1635, 0]
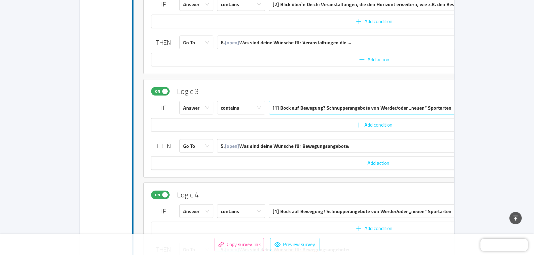
click at [315, 108] on div "[1] Bock auf Bewegung? Schnupperangebote von Werder/oder „neuen“ Sportarten" at bounding box center [362, 107] width 179 height 13
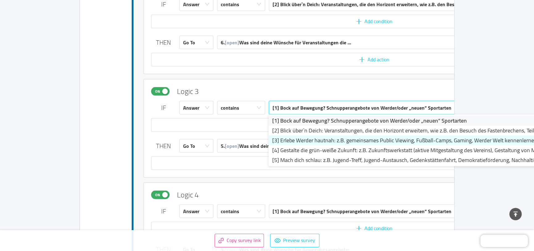
click at [305, 140] on li "[3] Erlebe Werder hautnah: z.B. gemeinsames Public Viewing, Fußball-Camps, Gami…" at bounding box center [431, 141] width 324 height 10
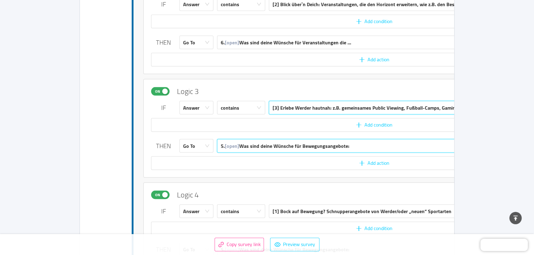
click at [287, 146] on div "5. [open] Was sind deine Wünsche für Bewegungsangebote:" at bounding box center [285, 146] width 129 height 13
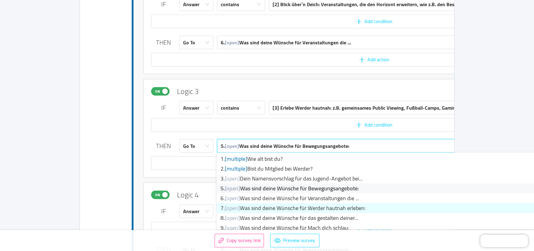
click at [287, 208] on li "7. [open] Was sind deine Wünsche für Werder hautnah erleben:" at bounding box center [404, 208] width 375 height 10
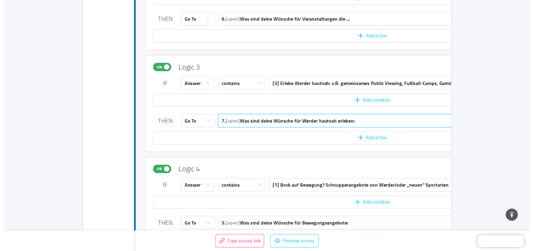
scroll to position [1719, 0]
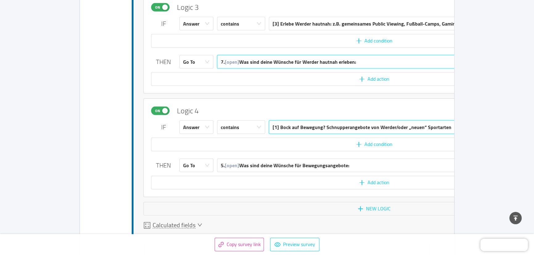
click at [302, 124] on div "[1] Bock auf Bewegung? Schnupperangebote von Werder/oder „neuen“ Sportarten" at bounding box center [362, 127] width 179 height 13
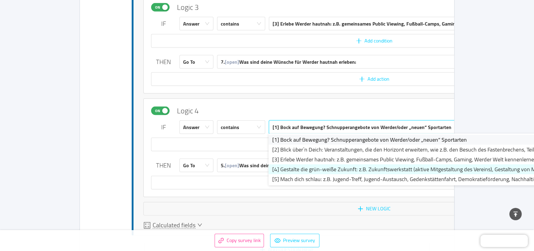
click at [298, 172] on li "[4] Gestalte die grün-weiße Zukunft: z.B. Zukunftswerkstatt (aktive Mitgestaltu…" at bounding box center [431, 170] width 324 height 10
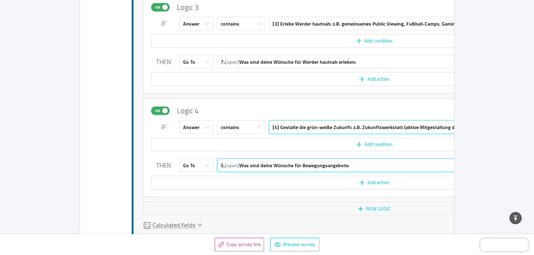
click at [273, 164] on div "5. [open] Was sind deine Wünsche für Bewegungsangebote:" at bounding box center [285, 165] width 129 height 13
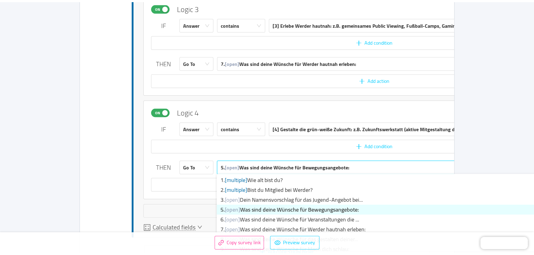
scroll to position [28, 0]
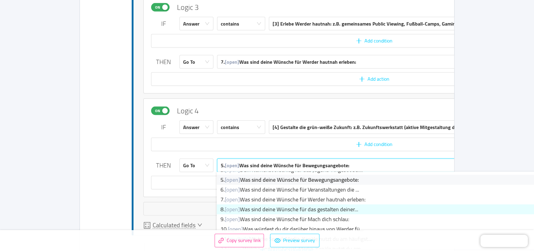
click at [277, 209] on li "8. [open] Was sind deine Wünsche für das gestalten deiner..." at bounding box center [404, 210] width 375 height 10
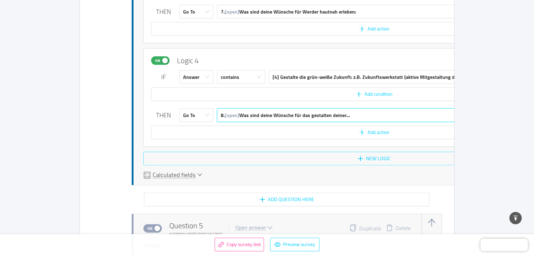
scroll to position [1775, 0]
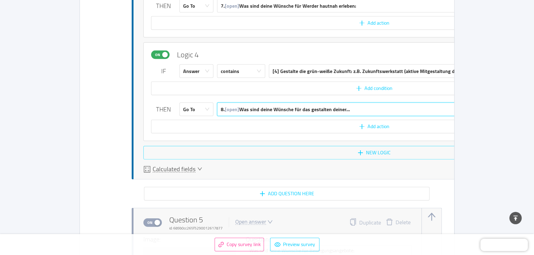
click at [304, 146] on button "New logic" at bounding box center [373, 153] width 461 height 14
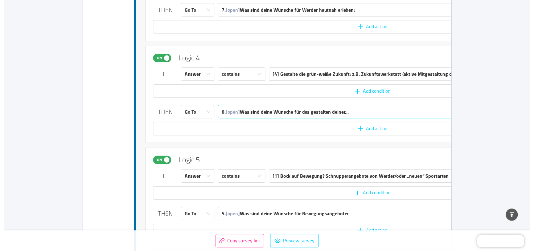
scroll to position [1851, 0]
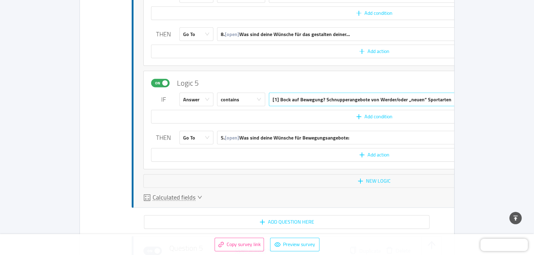
click at [289, 97] on div "[1] Bock auf Bewegung? Schnupperangebote von Werder/oder „neuen“ Sportarten" at bounding box center [362, 99] width 179 height 13
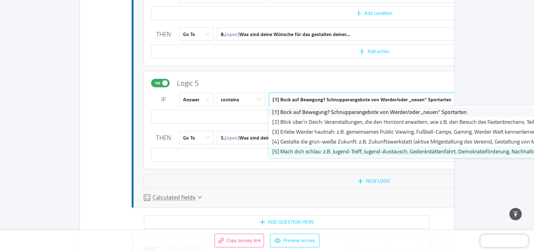
click at [288, 151] on li "[5] Mach dich schlau: z.B. Jugend-Treff, Jugend-Austausch, Gedenkstättenfahrt, …" at bounding box center [431, 152] width 324 height 10
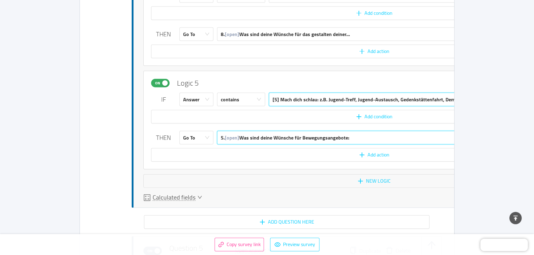
click at [257, 136] on div "5. [open] Was sind deine Wünsche für Bewegungsangebote:" at bounding box center [285, 137] width 129 height 13
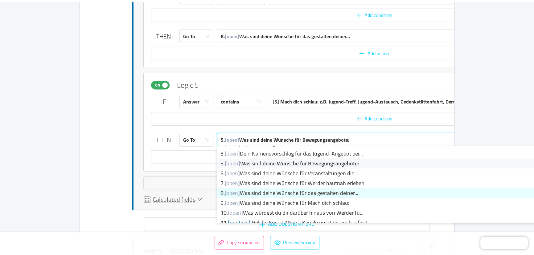
scroll to position [28, 0]
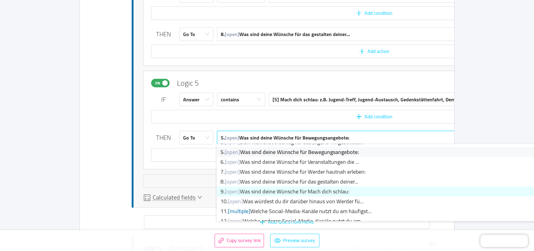
click at [260, 192] on li "9. [open] Was sind deine Wünsche für Mach dich schlau:" at bounding box center [404, 192] width 375 height 10
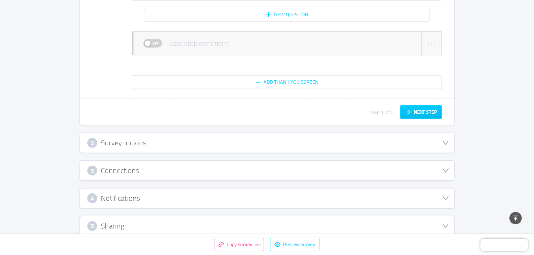
scroll to position [4954, 0]
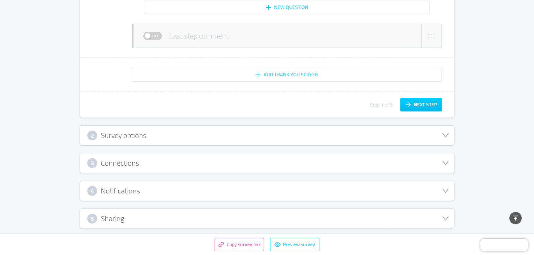
click at [151, 158] on div "3 Connections" at bounding box center [266, 163] width 359 height 10
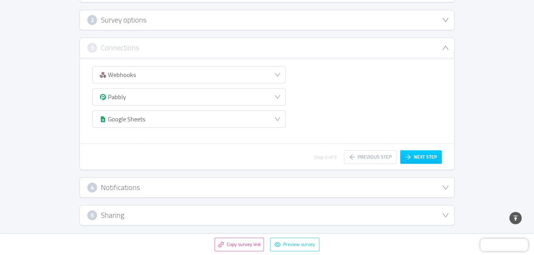
scroll to position [112, 0]
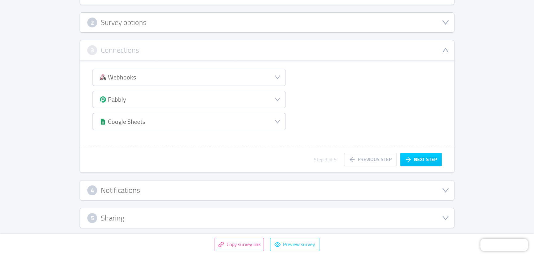
click at [140, 50] on div "3 Connections" at bounding box center [266, 50] width 359 height 10
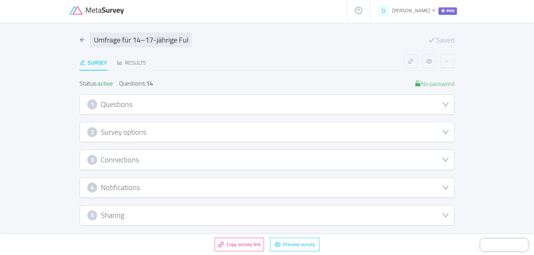
scroll to position [1, 0]
click at [135, 113] on div "1 Questions" at bounding box center [267, 106] width 374 height 20
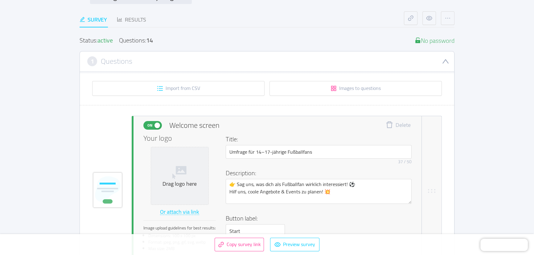
scroll to position [140, 0]
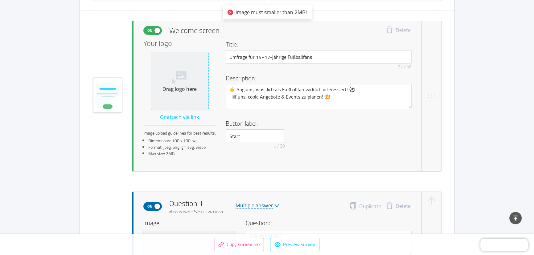
click at [183, 88] on div "Drag logo here" at bounding box center [180, 89] width 52 height 7
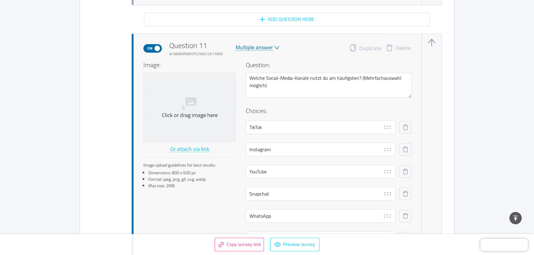
scroll to position [3419, 0]
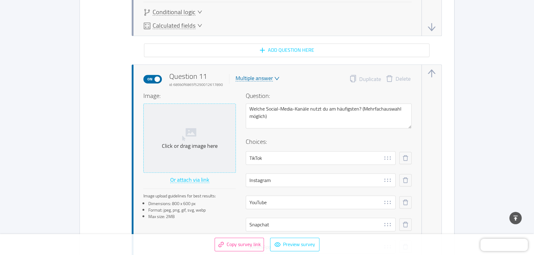
click at [196, 123] on span "Click or drag image here" at bounding box center [190, 138] width 92 height 69
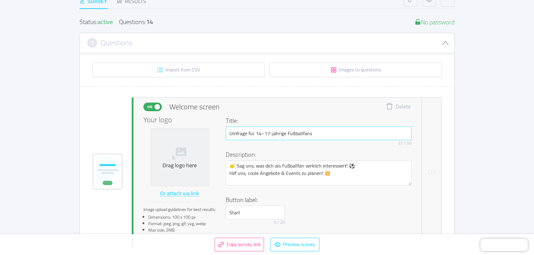
scroll to position [140, 0]
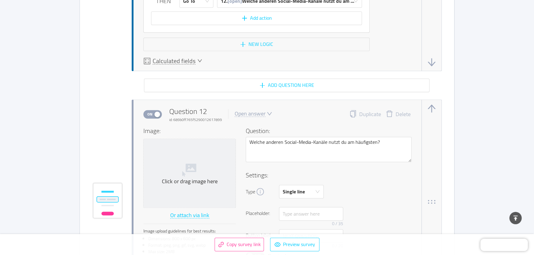
scroll to position [3980, 0]
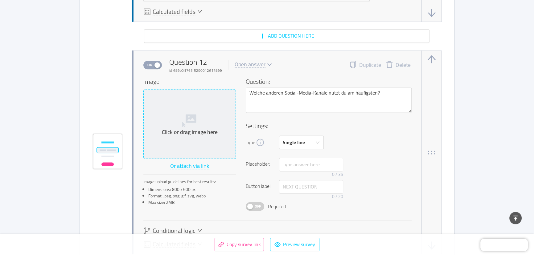
click at [199, 121] on div "Click or drag image here" at bounding box center [189, 124] width 87 height 23
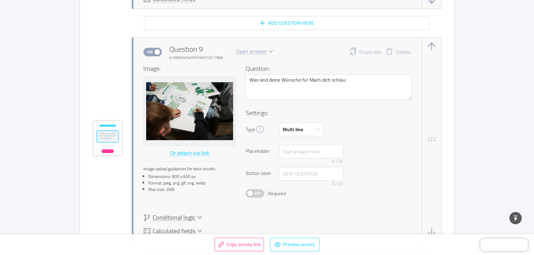
scroll to position [2999, 0]
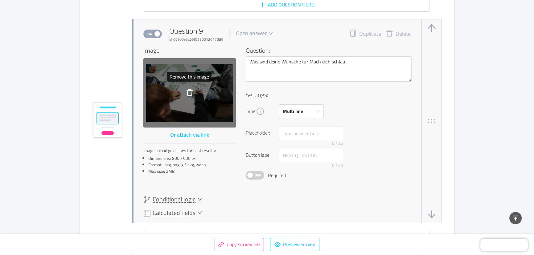
click at [188, 89] on icon "icon: delete" at bounding box center [189, 92] width 7 height 7
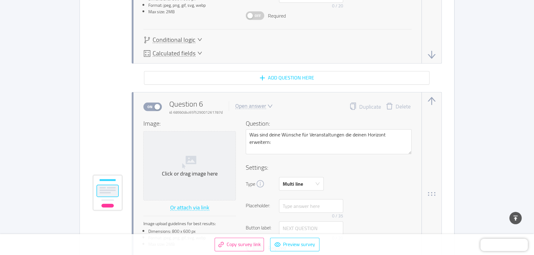
scroll to position [2242, 0]
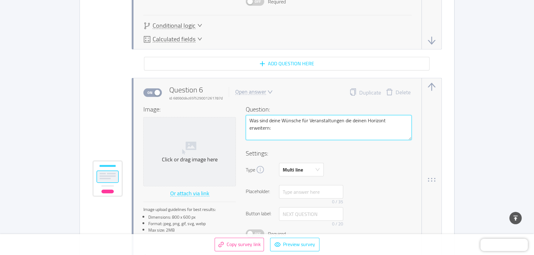
drag, startPoint x: 252, startPoint y: 120, endPoint x: 403, endPoint y: 124, distance: 151.7
click at [403, 124] on textarea "Was sind deine Wünsche für Veranstaltungen die deinen Horizont erweitern:" at bounding box center [329, 127] width 166 height 25
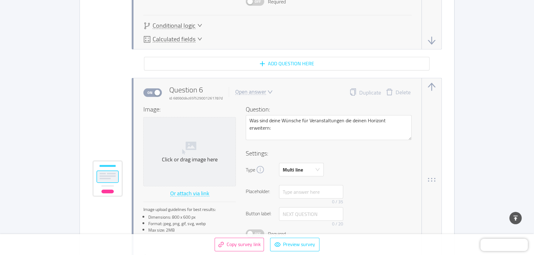
click at [404, 165] on div "Type Multi line" at bounding box center [329, 170] width 166 height 14
click at [310, 243] on button "Preview survey" at bounding box center [294, 245] width 49 height 14
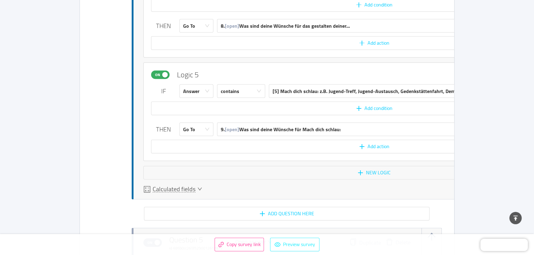
scroll to position [1822, 0]
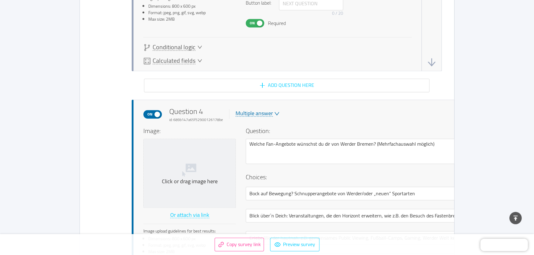
scroll to position [0, 0]
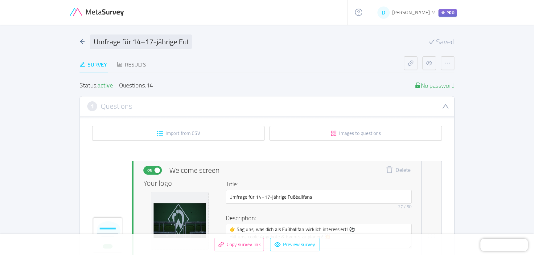
click at [117, 11] on icon at bounding box center [105, 12] width 39 height 7
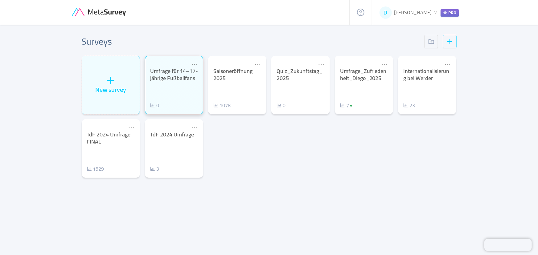
click at [179, 74] on div "Umfrage für 14–17-jährige Fußballfans" at bounding box center [174, 75] width 48 height 14
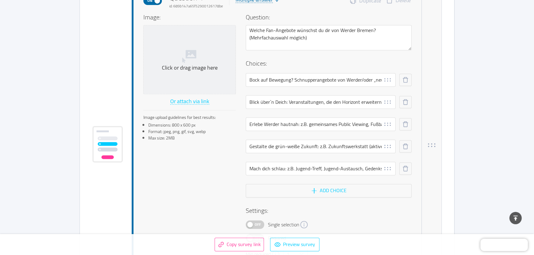
scroll to position [1345, 0]
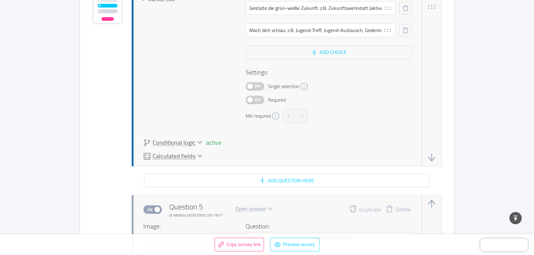
click at [178, 142] on span "Conditional logic" at bounding box center [174, 142] width 43 height 6
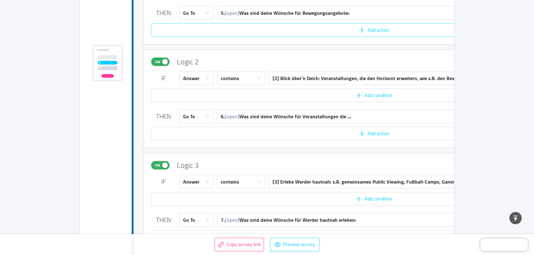
scroll to position [1506, 0]
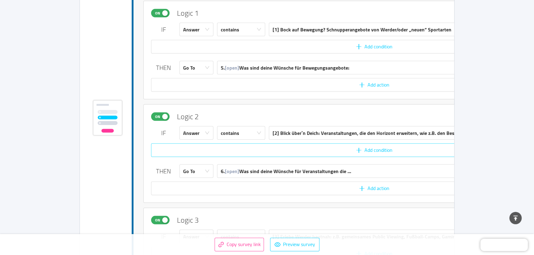
drag, startPoint x: 392, startPoint y: 119, endPoint x: 299, endPoint y: 154, distance: 99.1
click at [355, 119] on div "On Logic 2 Delete" at bounding box center [374, 116] width 446 height 9
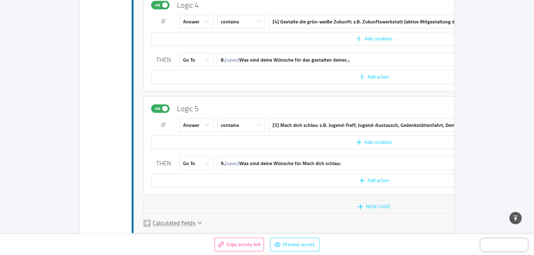
scroll to position [1885, 0]
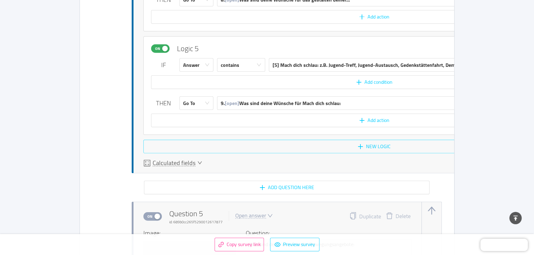
click at [350, 144] on button "New logic" at bounding box center [373, 147] width 461 height 14
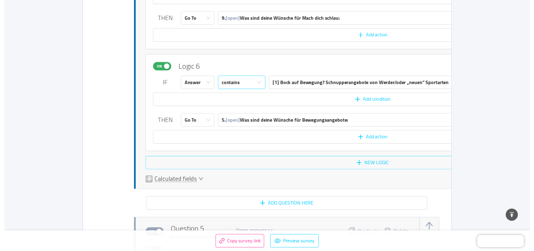
scroll to position [1961, 0]
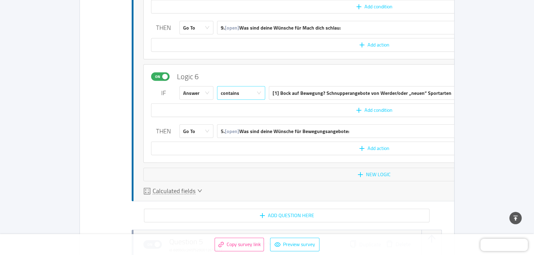
click at [231, 93] on div "contains" at bounding box center [230, 93] width 18 height 13
click at [231, 115] on li "does not contain" at bounding box center [241, 115] width 48 height 10
click at [205, 126] on div "Go To" at bounding box center [194, 131] width 23 height 13
click at [192, 153] on li "Calculate" at bounding box center [196, 154] width 34 height 10
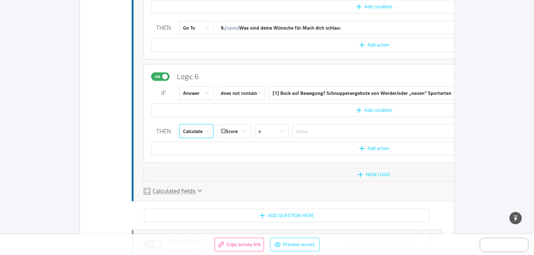
click at [200, 130] on div "Calculate" at bounding box center [192, 131] width 19 height 13
click at [201, 140] on li "Go To" at bounding box center [196, 144] width 34 height 10
click at [255, 129] on div "5. [open] Was sind deine Wünsche für Bewegungsangebote:" at bounding box center [285, 131] width 129 height 13
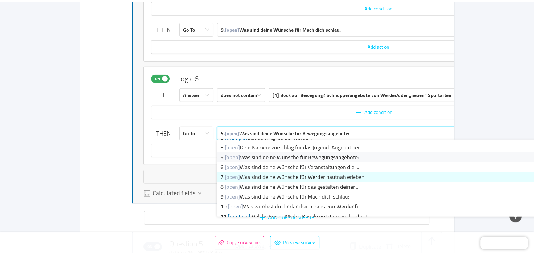
scroll to position [28, 0]
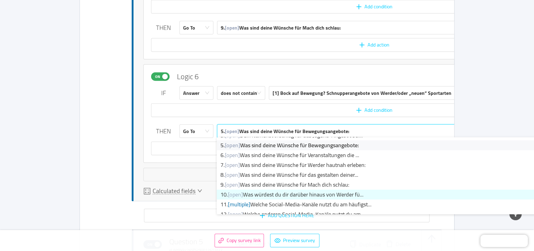
click at [261, 196] on li "10. [open] Was würdest du dir darüber hinaus von Werder fü..." at bounding box center [404, 195] width 375 height 10
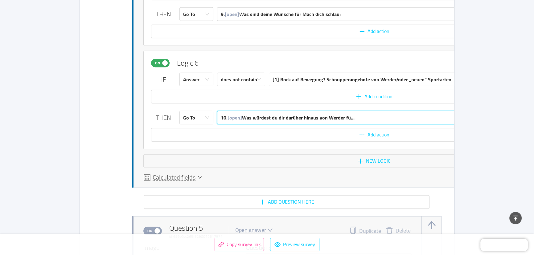
scroll to position [1961, 0]
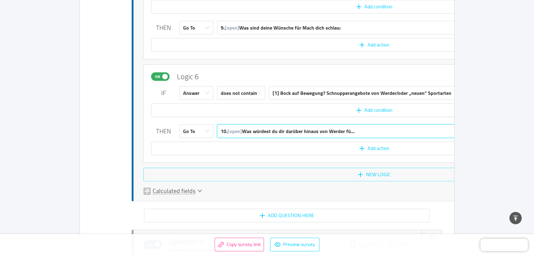
click at [337, 170] on button "New logic" at bounding box center [373, 175] width 461 height 14
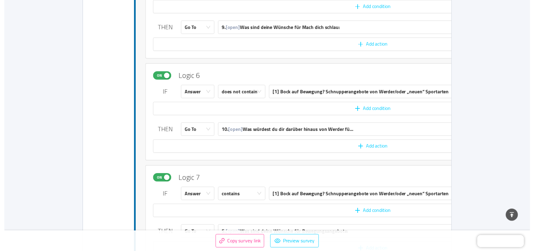
scroll to position [2064, 0]
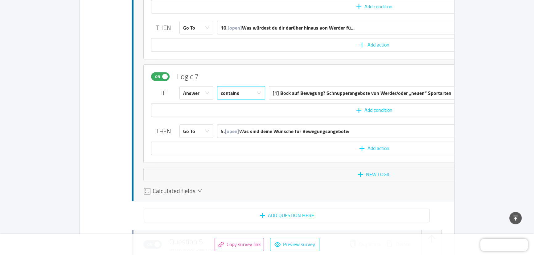
click at [248, 92] on div "contains" at bounding box center [239, 93] width 37 height 13
click at [247, 116] on li "does not contain" at bounding box center [241, 115] width 48 height 10
click at [291, 93] on div "[1] Bock auf Bewegung? Schnupperangebote von Werder/oder „neuen“ Sportarten" at bounding box center [362, 93] width 179 height 13
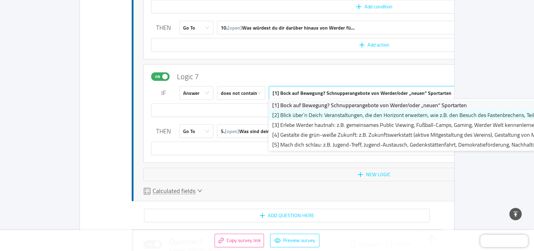
click at [289, 112] on li "[2] Blick über`n Deich: Veranstaltungen, die den Horizont erweitern, wie z.B. d…" at bounding box center [431, 115] width 324 height 10
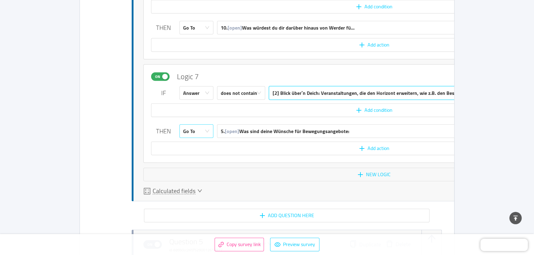
click at [200, 129] on div "Go To" at bounding box center [194, 131] width 23 height 13
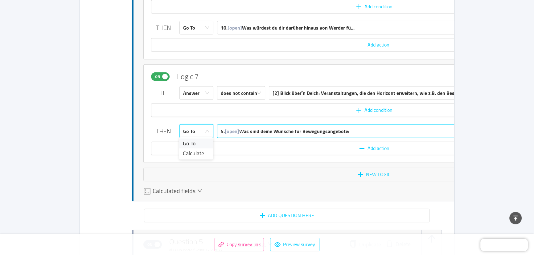
click at [238, 131] on span "[open]" at bounding box center [232, 131] width 14 height 9
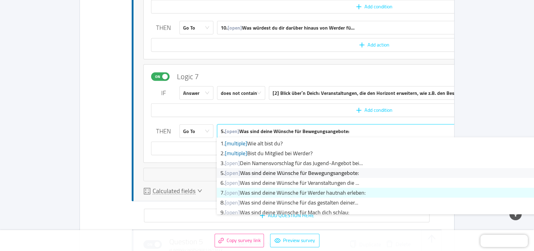
drag, startPoint x: 243, startPoint y: 181, endPoint x: 244, endPoint y: 190, distance: 9.3
click at [244, 190] on ul "1. [multiple] Wie alt bist du? 2. [multiple] Bist du Mitglied bei Werder? 3. [o…" at bounding box center [404, 175] width 375 height 77
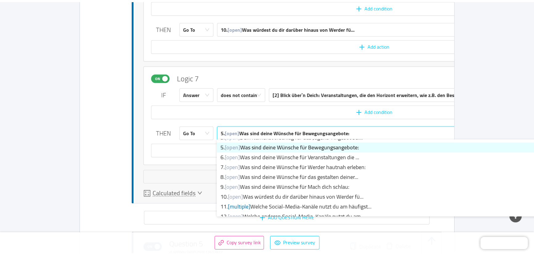
scroll to position [28, 0]
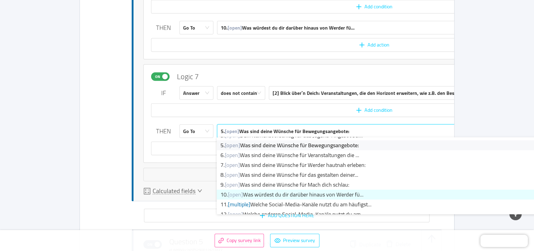
click at [272, 194] on li "10. [open] Was würdest du dir darüber hinaus von Werder fü..." at bounding box center [404, 195] width 375 height 10
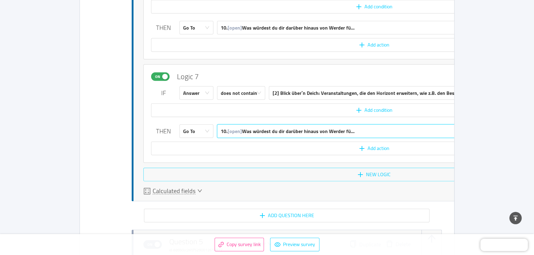
click at [315, 178] on button "New logic" at bounding box center [373, 175] width 461 height 14
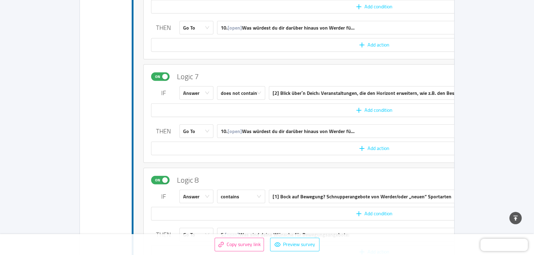
scroll to position [2168, 0]
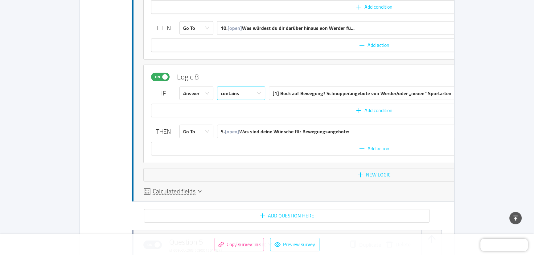
click at [249, 87] on div "contains" at bounding box center [239, 93] width 37 height 13
click at [242, 114] on li "does not contain" at bounding box center [241, 116] width 48 height 10
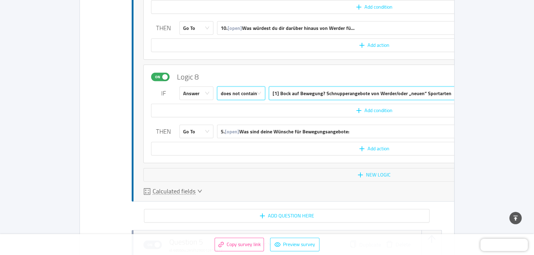
click at [296, 96] on div "[1] Bock auf Bewegung? Schnupperangebote von Werder/oder „neuen“ Sportarten" at bounding box center [362, 93] width 179 height 13
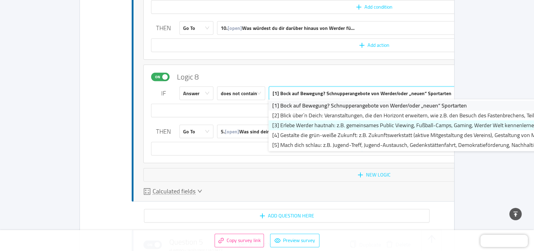
click at [289, 122] on li "[3] Erlebe Werder hautnah: z.B. gemeinsames Public Viewing, Fußball-Camps, Gami…" at bounding box center [431, 126] width 324 height 10
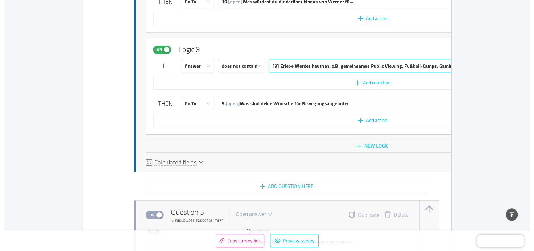
scroll to position [2196, 0]
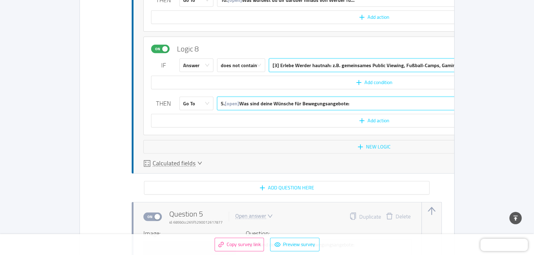
click at [277, 105] on div "5. [open] Was sind deine Wünsche für Bewegungsangebote:" at bounding box center [285, 103] width 129 height 13
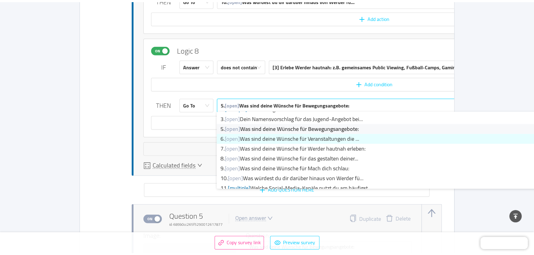
scroll to position [28, 0]
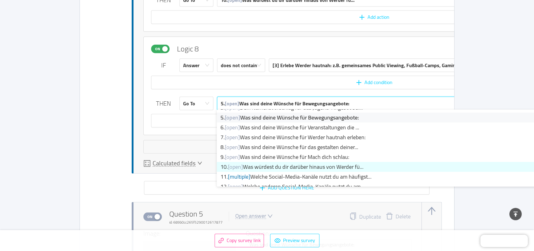
click at [280, 164] on li "10. [open] Was würdest du dir darüber hinaus von Werder fü..." at bounding box center [404, 167] width 375 height 10
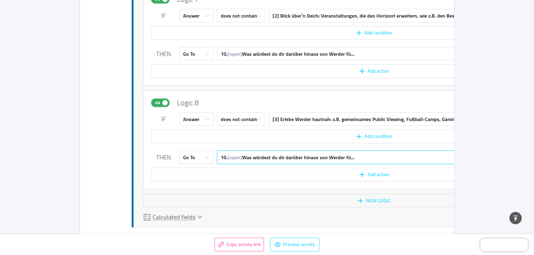
scroll to position [2196, 0]
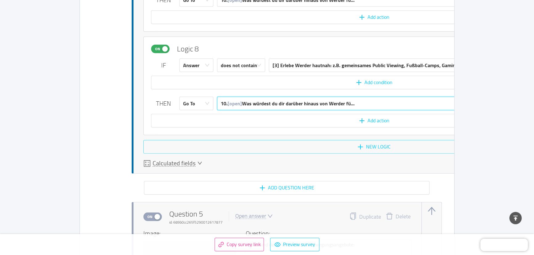
click at [299, 146] on button "New logic" at bounding box center [373, 147] width 461 height 14
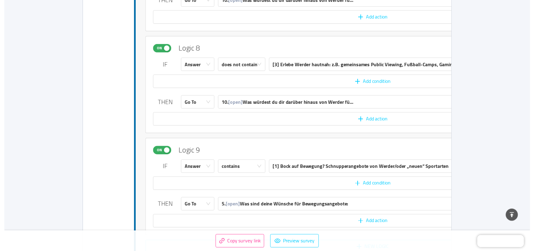
scroll to position [2299, 0]
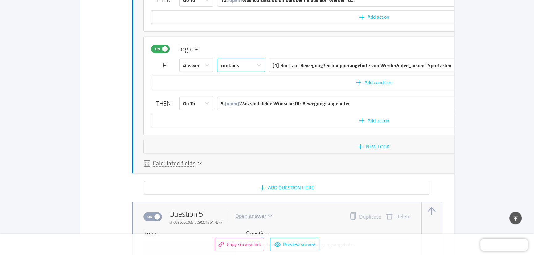
click at [252, 62] on div "contains" at bounding box center [239, 65] width 37 height 13
click at [246, 89] on li "does not contain" at bounding box center [241, 87] width 48 height 10
click at [301, 63] on div "[1] Bock auf Bewegung? Schnupperangebote von Werder/oder „neuen“ Sportarten" at bounding box center [362, 65] width 179 height 13
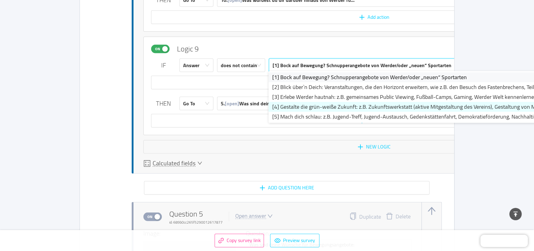
click at [297, 105] on li "[4] Gestalte die grün-weiße Zukunft: z.B. Zukunftswerkstatt (aktive Mitgestaltu…" at bounding box center [431, 107] width 324 height 10
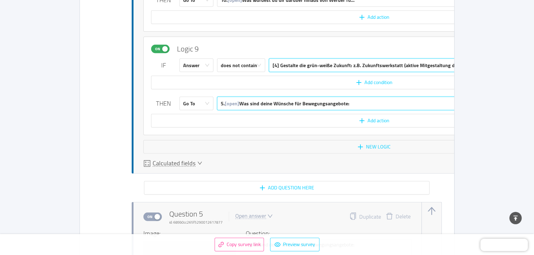
click at [253, 99] on div "5. [open] Was sind deine Wünsche für Bewegungsangebote:" at bounding box center [285, 103] width 129 height 13
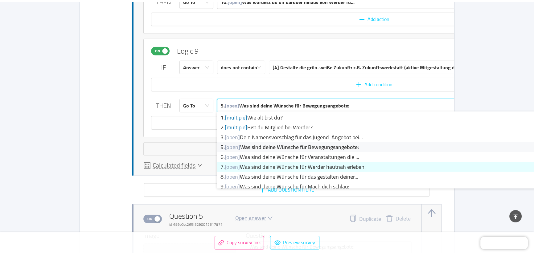
scroll to position [28, 0]
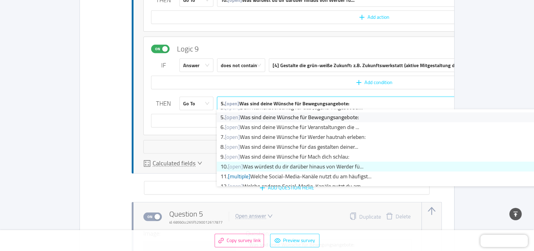
click at [254, 162] on li "10. [open] Was würdest du dir darüber hinaus von Werder fü..." at bounding box center [404, 167] width 375 height 10
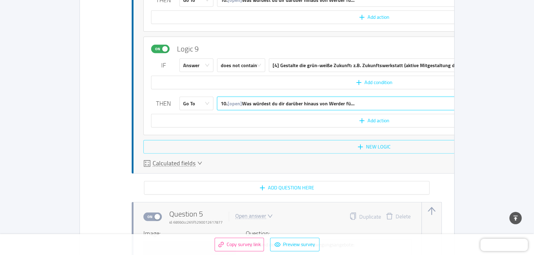
click at [296, 150] on button "New logic" at bounding box center [373, 147] width 461 height 14
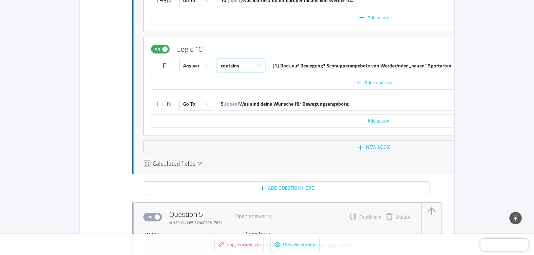
click at [253, 68] on div "contains" at bounding box center [239, 65] width 37 height 13
click at [250, 89] on li "does not contain" at bounding box center [241, 88] width 48 height 10
click at [294, 65] on div "[1] Bock auf Bewegung? Schnupperangebote von Werder/oder „neuen“ Sportarten" at bounding box center [362, 65] width 179 height 13
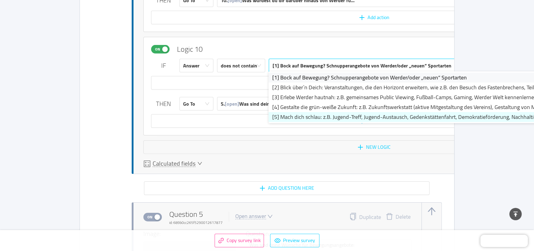
click at [293, 114] on li "[5] Mach dich schlau: z.B. Jugend-Treff, Jugend-Austausch, Gedenkstättenfahrt, …" at bounding box center [431, 117] width 324 height 10
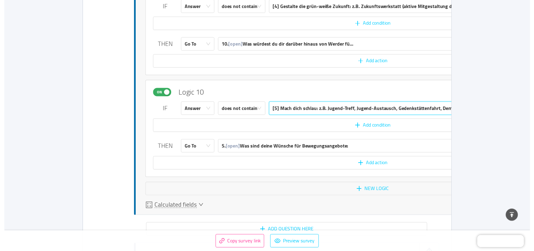
scroll to position [2374, 0]
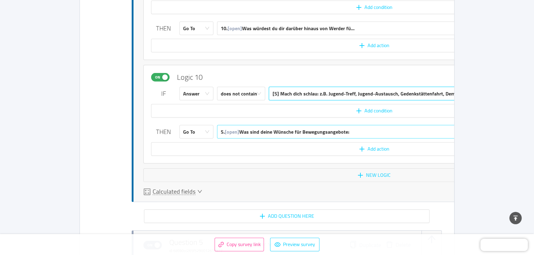
click at [285, 133] on div "5. [open] Was sind deine Wünsche für Bewegungsangebote:" at bounding box center [285, 131] width 129 height 13
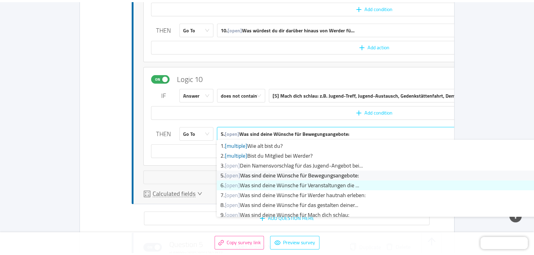
scroll to position [28, 0]
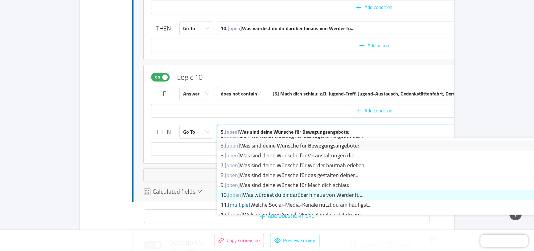
click at [281, 192] on li "10. [open] Was würdest du dir darüber hinaus von Werder fü..." at bounding box center [404, 195] width 375 height 10
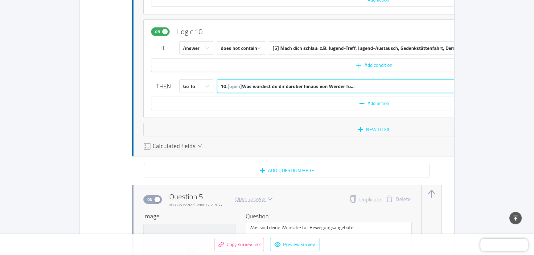
scroll to position [2430, 0]
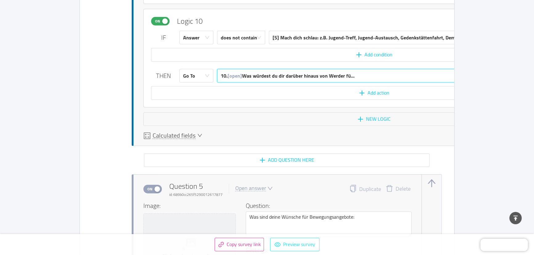
click at [282, 243] on button "Preview survey" at bounding box center [294, 245] width 49 height 14
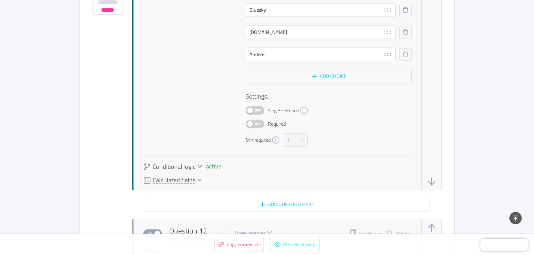
scroll to position [4224, 0]
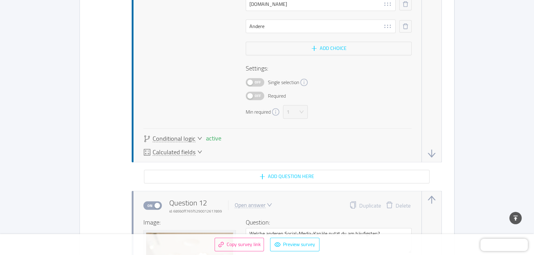
click at [194, 136] on span "Conditional logic" at bounding box center [174, 139] width 43 height 6
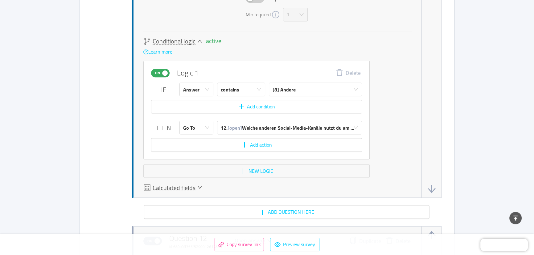
scroll to position [4336, 0]
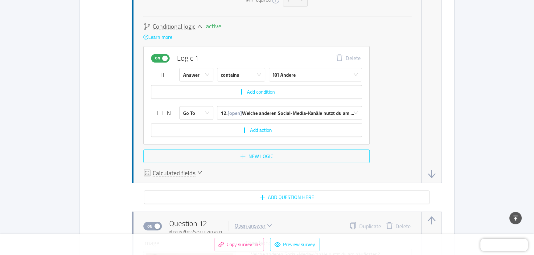
click at [259, 151] on button "New logic" at bounding box center [256, 157] width 226 height 14
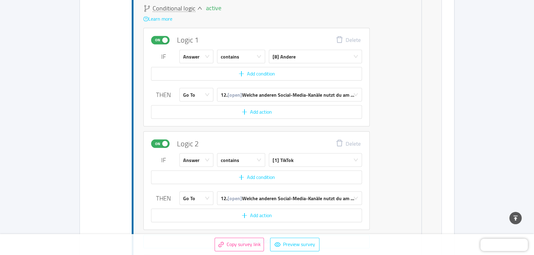
scroll to position [4364, 0]
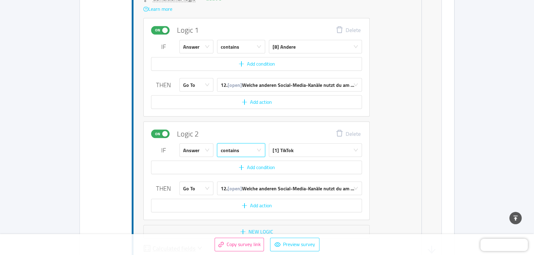
click at [236, 148] on div "contains" at bounding box center [230, 150] width 18 height 13
click at [239, 171] on li "does not contain" at bounding box center [241, 171] width 48 height 10
click at [302, 144] on div "[1] TikTok" at bounding box center [314, 150] width 82 height 13
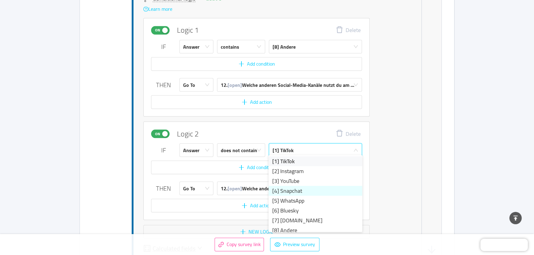
scroll to position [4, 0]
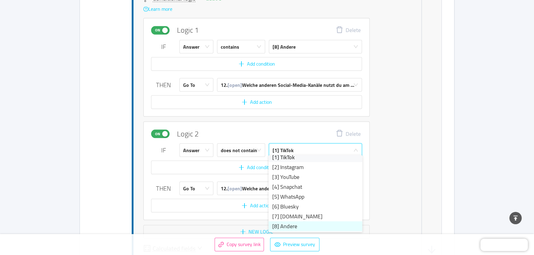
click at [299, 226] on li "[8] Andere" at bounding box center [316, 226] width 94 height 10
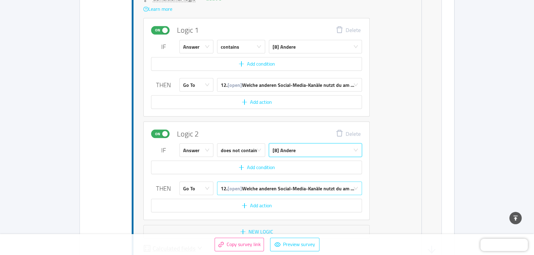
click at [260, 184] on div "12. [open] Welche anderen Social-Media-Kanäle nutzt du am ..." at bounding box center [287, 188] width 133 height 13
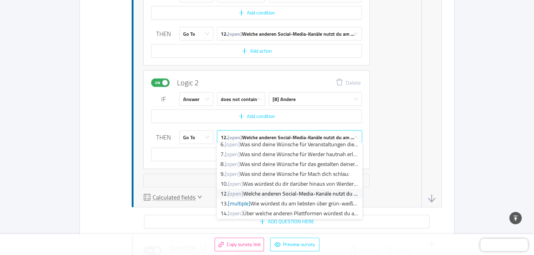
scroll to position [4448, 0]
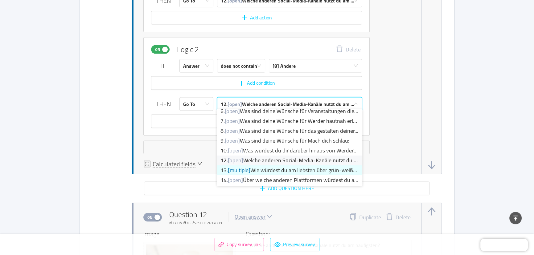
click at [313, 171] on li "13. [multiple] Wie würdest du am liebsten über grün-weiße Akti..." at bounding box center [290, 171] width 146 height 10
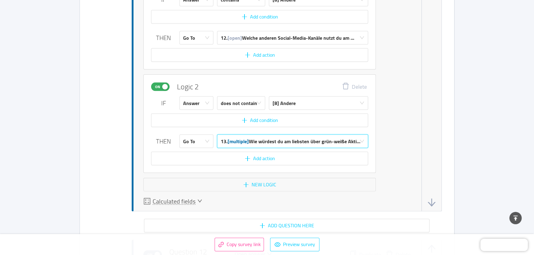
scroll to position [4364, 0]
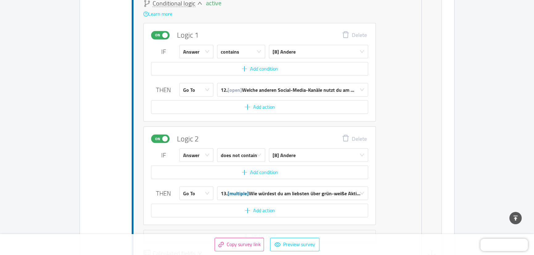
scroll to position [4280, 0]
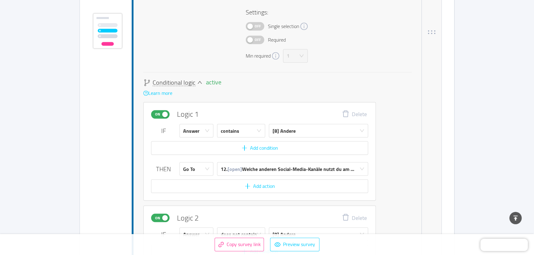
click at [199, 80] on icon "icon: down" at bounding box center [199, 82] width 5 height 5
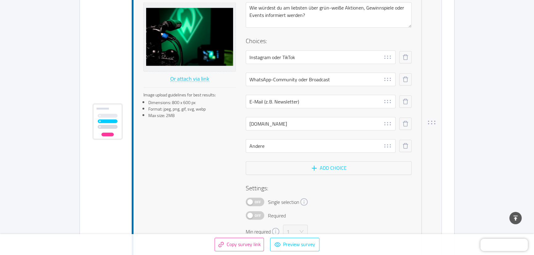
scroll to position [4862, 0]
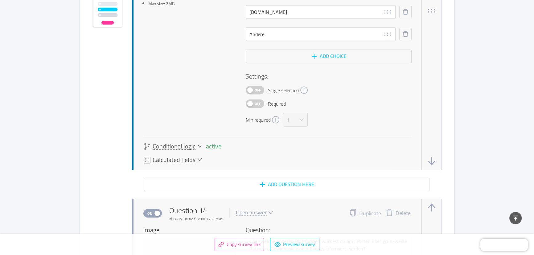
click at [191, 143] on span "Conditional logic" at bounding box center [174, 146] width 43 height 6
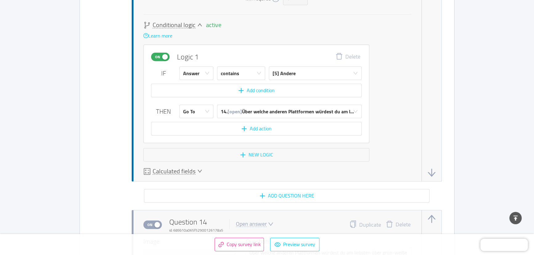
scroll to position [4985, 0]
click at [258, 149] on button "New logic" at bounding box center [256, 154] width 226 height 14
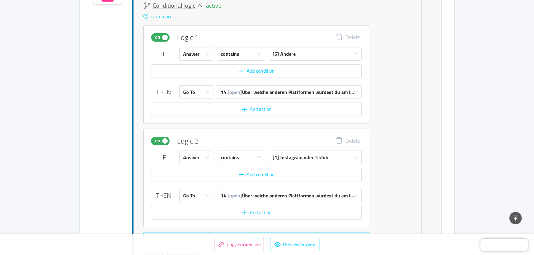
scroll to position [5013, 0]
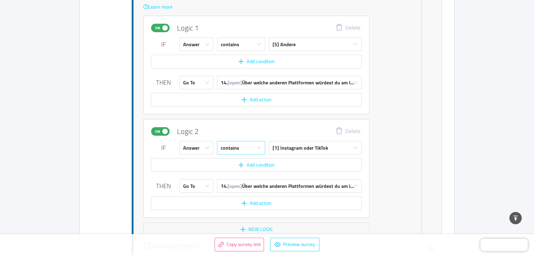
click at [251, 143] on div "contains" at bounding box center [239, 148] width 37 height 13
click at [244, 165] on li "does not contain" at bounding box center [241, 169] width 48 height 10
click at [309, 148] on div "[1] Instagram oder TikTok" at bounding box center [300, 148] width 55 height 13
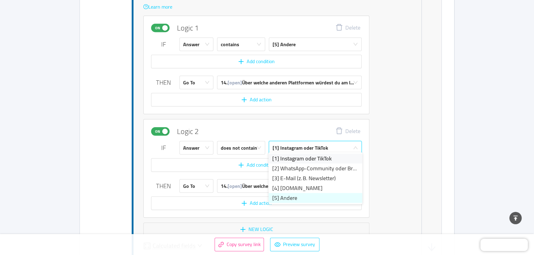
click at [294, 201] on li "[5] Andere" at bounding box center [316, 198] width 94 height 10
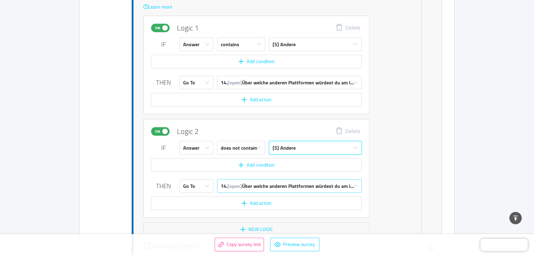
click at [270, 182] on div "14. [open] Über welche anderen Plattformen würdest du am l..." at bounding box center [287, 186] width 133 height 13
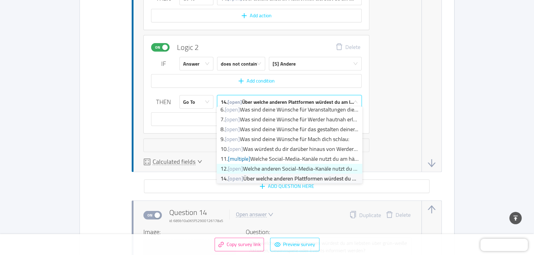
scroll to position [53, 0]
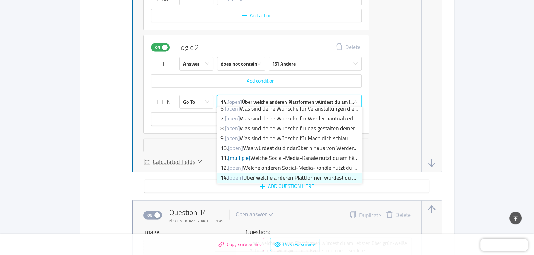
click at [280, 179] on li "14. [open] Über welche anderen Plattformen würdest du am l..." at bounding box center [290, 178] width 146 height 10
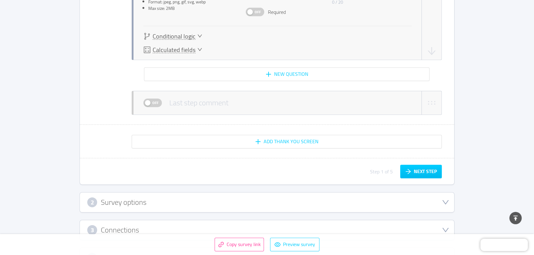
scroll to position [5433, 0]
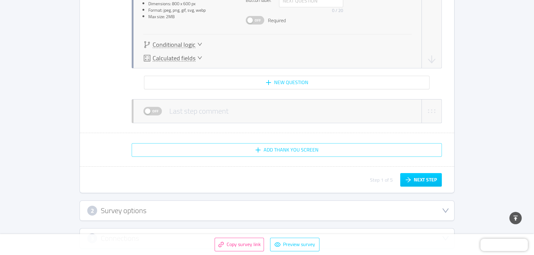
click at [291, 146] on button "Add Thank You screen" at bounding box center [287, 150] width 310 height 14
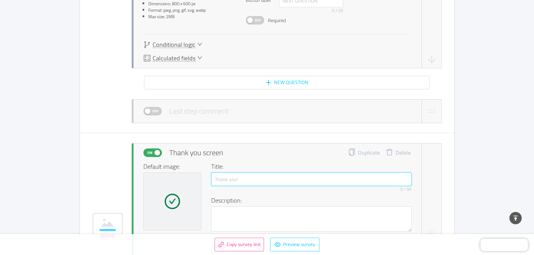
click at [251, 175] on input "text" at bounding box center [311, 180] width 200 height 14
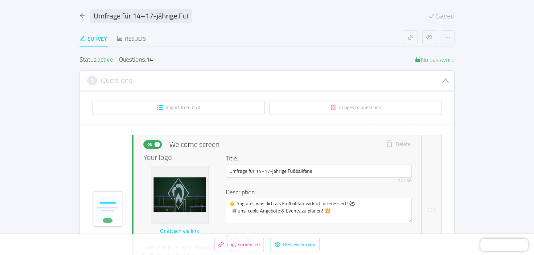
scroll to position [33, 0]
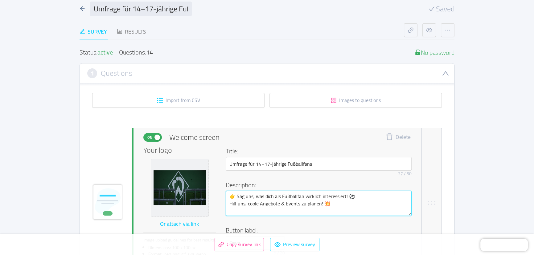
drag, startPoint x: 333, startPoint y: 207, endPoint x: 225, endPoint y: 197, distance: 108.4
click at [225, 197] on div "Your logo Or attach via link Image upload guidelines for best results: Dimensio…" at bounding box center [277, 208] width 268 height 122
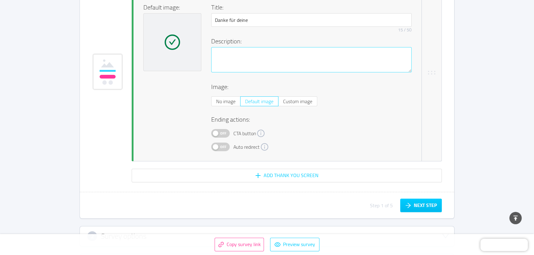
scroll to position [5517, 0]
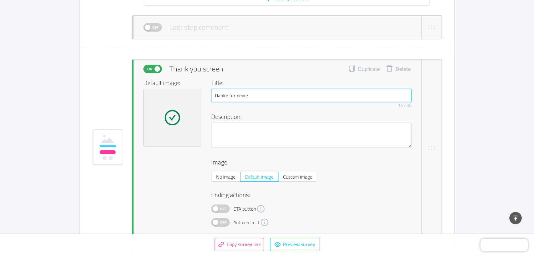
drag, startPoint x: 252, startPoint y: 93, endPoint x: 236, endPoint y: 117, distance: 29.2
click at [244, 103] on div "Danke für deine 15 / 50" at bounding box center [311, 100] width 200 height 22
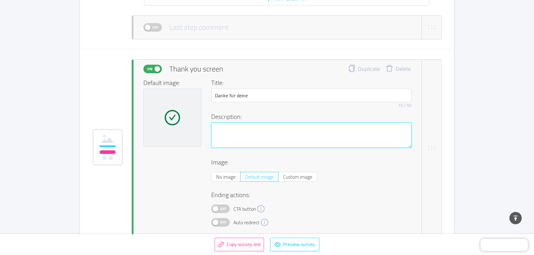
click at [231, 124] on textarea at bounding box center [311, 135] width 200 height 25
paste textarea "Vielen Dank für deine Teilnahme an unserer Umfrage! 🙌 Deine Meinung hilft uns, …"
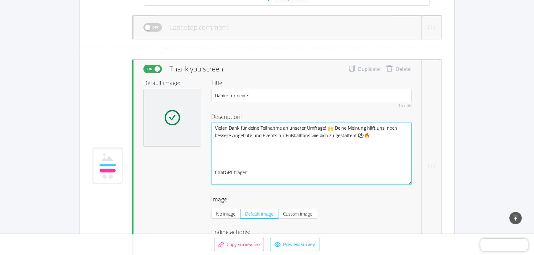
drag, startPoint x: 325, startPoint y: 125, endPoint x: 202, endPoint y: 128, distance: 123.0
click at [202, 128] on div "Default image: Title: Danke für deine 15 / 50 Description: Vielen Dank für dein…" at bounding box center [277, 171] width 268 height 186
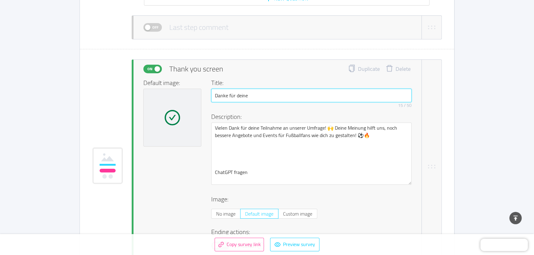
drag, startPoint x: 252, startPoint y: 92, endPoint x: 194, endPoint y: 93, distance: 58.3
click at [194, 93] on div "Default image: Title: Danke für deine 15 / 50 Description: Vielen Dank für dein…" at bounding box center [277, 171] width 268 height 186
paste input "Vielen Dank für deine Teilnahme an unserer Umfrag"
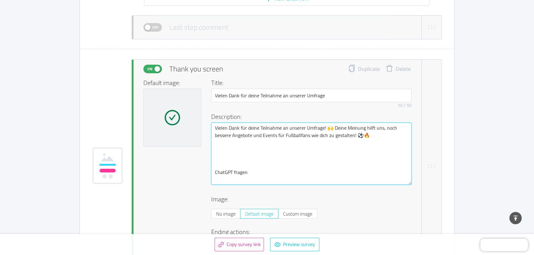
drag, startPoint x: 332, startPoint y: 124, endPoint x: 176, endPoint y: 125, distance: 155.7
click at [187, 126] on div "Default image: Title: Vielen Dank für deine Teilnahme an unserer Umfrage 50 / 5…" at bounding box center [277, 171] width 268 height 186
drag, startPoint x: 331, startPoint y: 164, endPoint x: 286, endPoint y: 170, distance: 45.4
click at [331, 164] on textarea "Deine Meinung hilft uns, noch bessere Angebote und Events für Fußballfans wie d…" at bounding box center [311, 154] width 200 height 62
drag, startPoint x: 280, startPoint y: 170, endPoint x: 212, endPoint y: 149, distance: 71.1
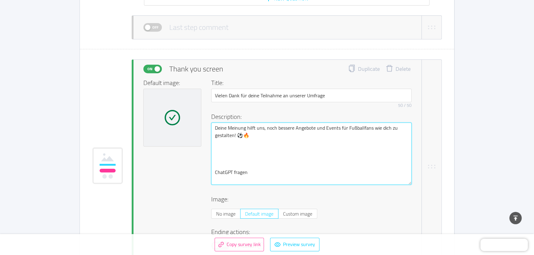
click at [212, 149] on textarea "Deine Meinung hilft uns, noch bessere Angebote und Events für Fußballfans wie d…" at bounding box center [311, 154] width 200 height 62
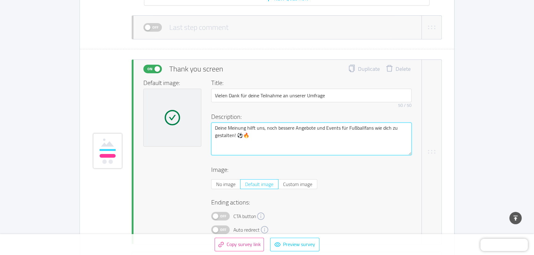
click at [247, 146] on textarea "Deine Meinung hilft uns, noch bessere Angebote und Events für Fußballfans wie d…" at bounding box center [311, 139] width 200 height 33
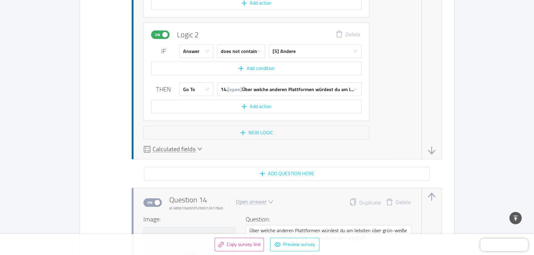
scroll to position [5097, 0]
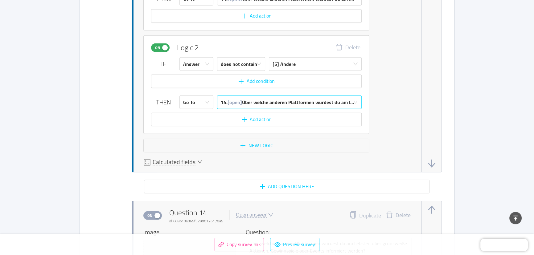
click at [285, 99] on div "14. [open] Über welche anderen Plattformen würdest du am l..." at bounding box center [287, 102] width 133 height 13
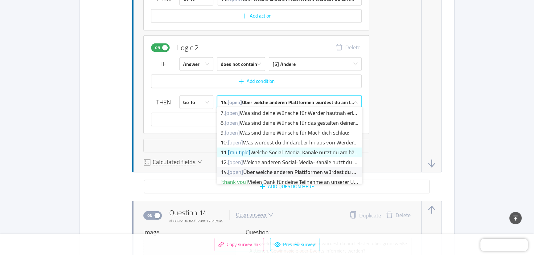
scroll to position [64, 0]
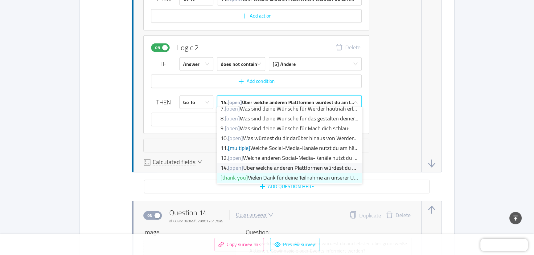
click at [273, 176] on li "[thank you] Vielen Dank für deine Teilnahme an unserer Umfr..." at bounding box center [290, 178] width 146 height 10
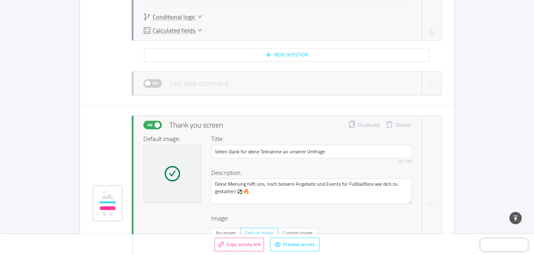
scroll to position [5601, 0]
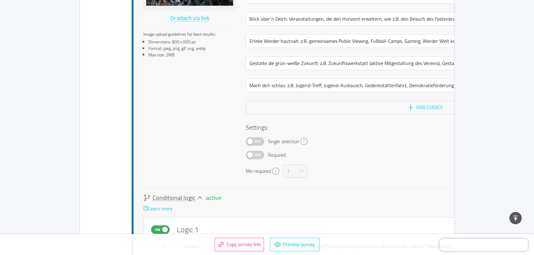
scroll to position [1317, 0]
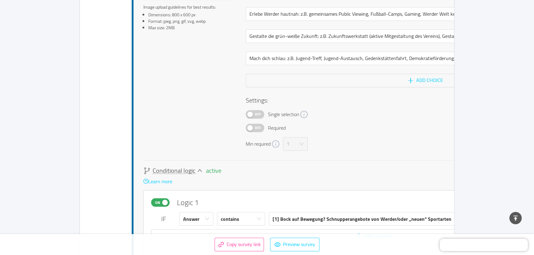
click at [199, 170] on icon "icon: down" at bounding box center [199, 170] width 5 height 5
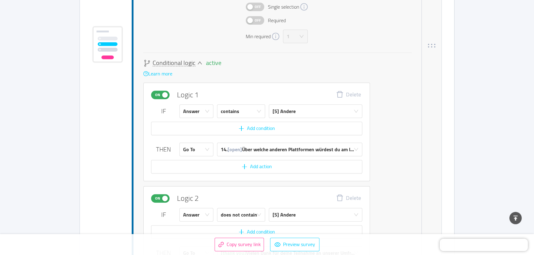
scroll to position [0, 0]
